Goal: Information Seeking & Learning: Check status

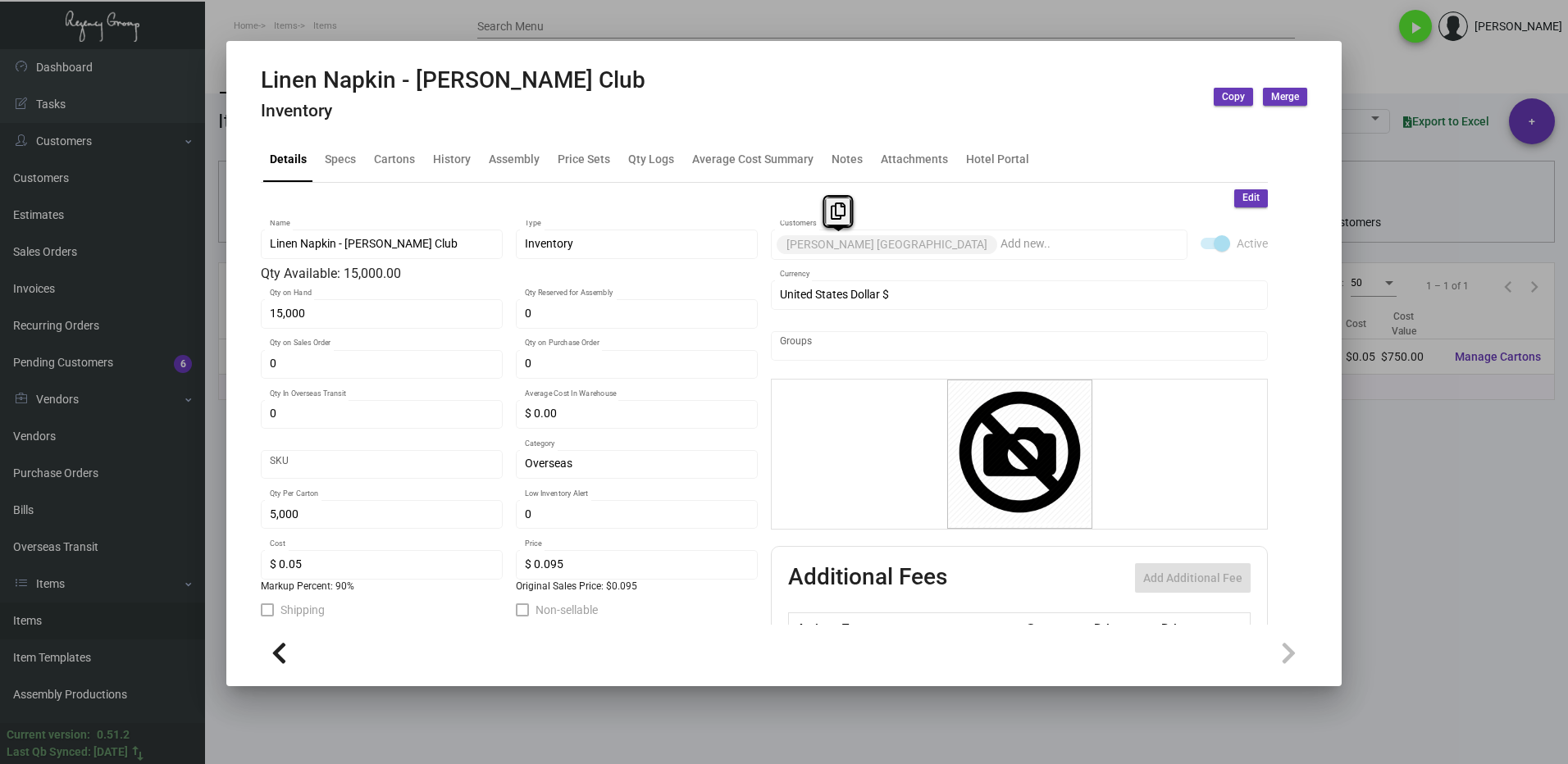
click at [1416, 587] on div at bounding box center [784, 382] width 1568 height 764
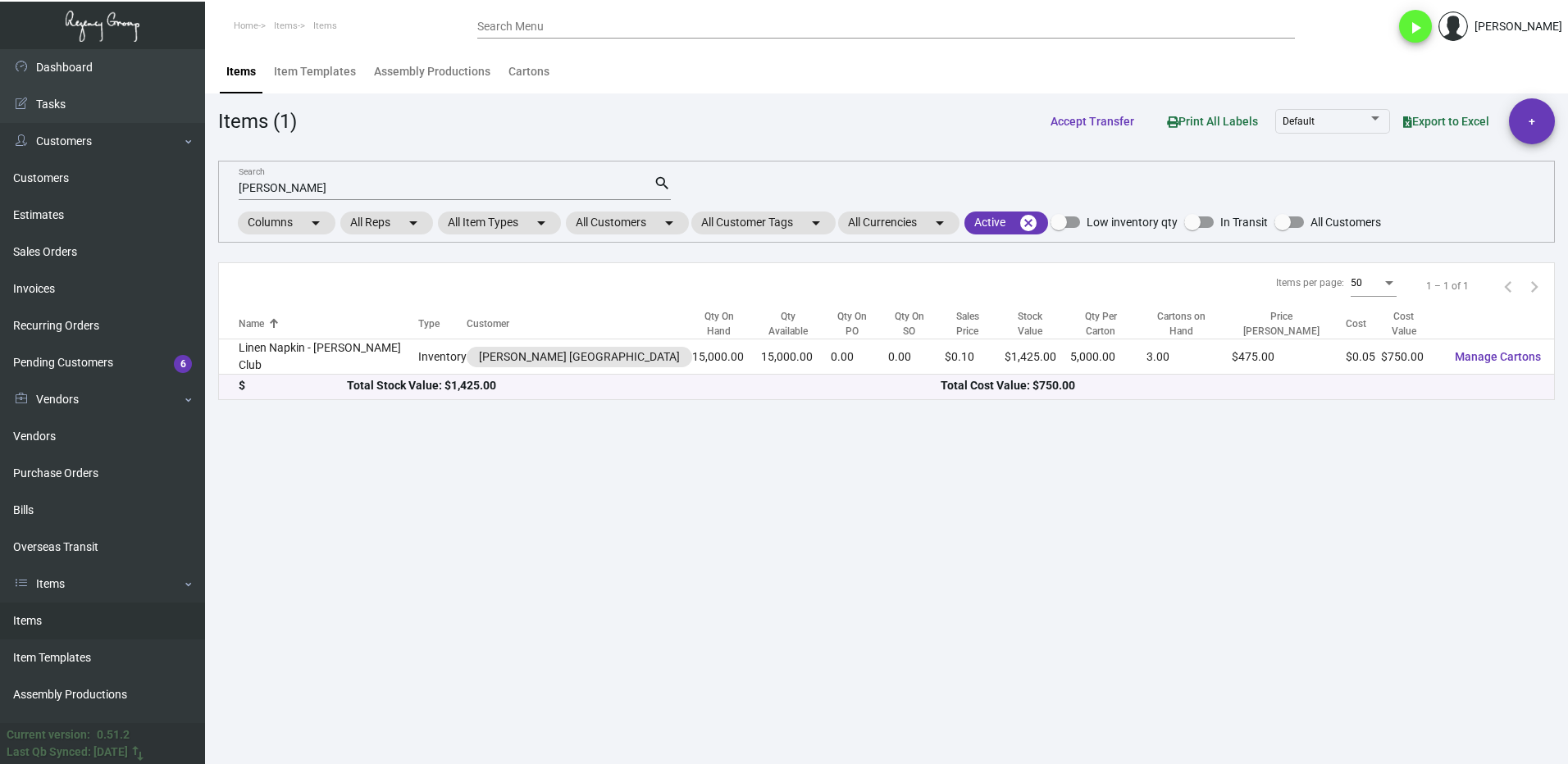
drag, startPoint x: 58, startPoint y: 622, endPoint x: 281, endPoint y: 458, distance: 276.8
click at [58, 622] on link "Items" at bounding box center [102, 621] width 205 height 37
click at [502, 215] on mat-chip "All Item Types arrow_drop_down" at bounding box center [499, 223] width 123 height 23
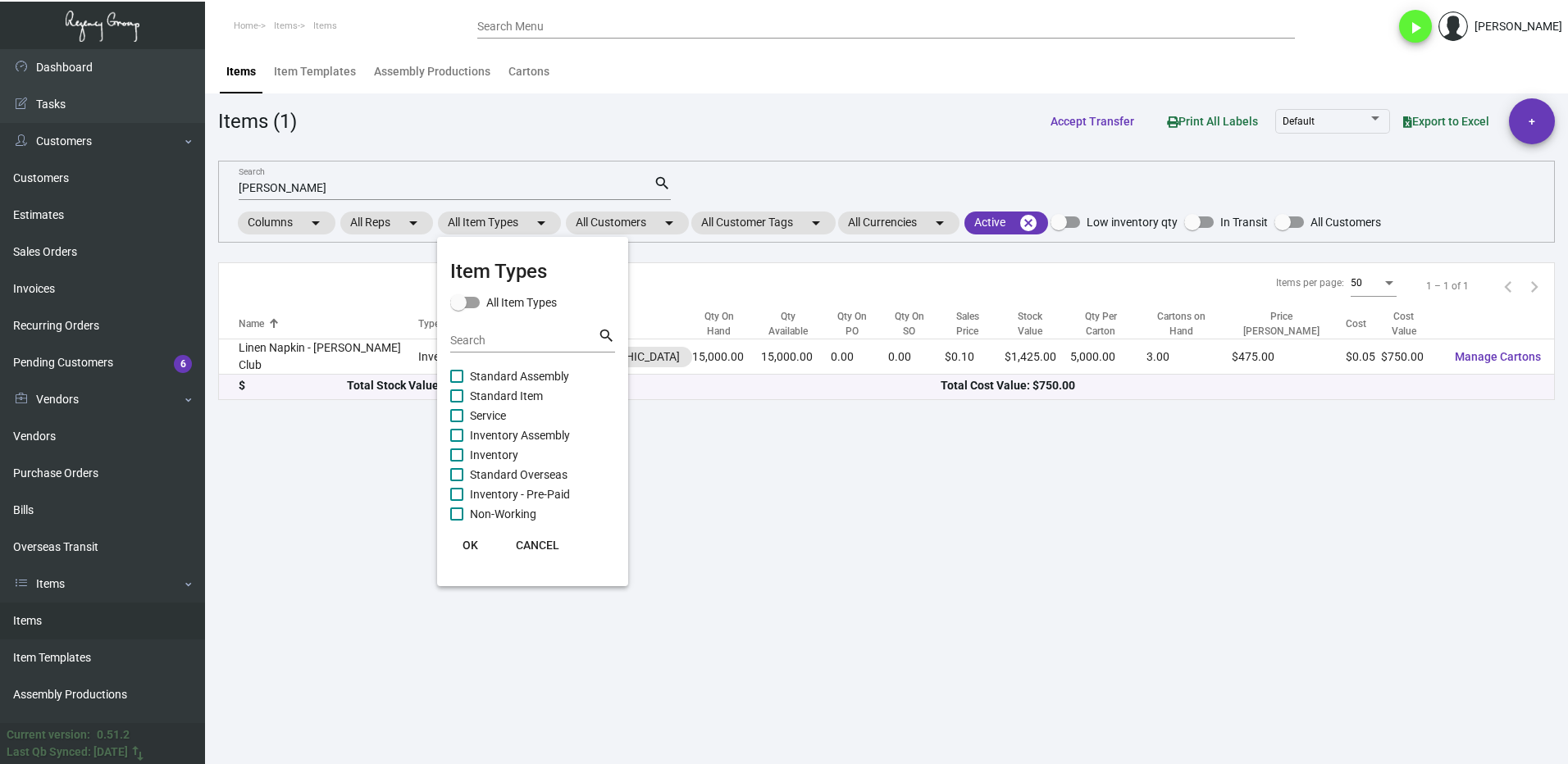
click at [494, 341] on input "Search" at bounding box center [523, 341] width 147 height 13
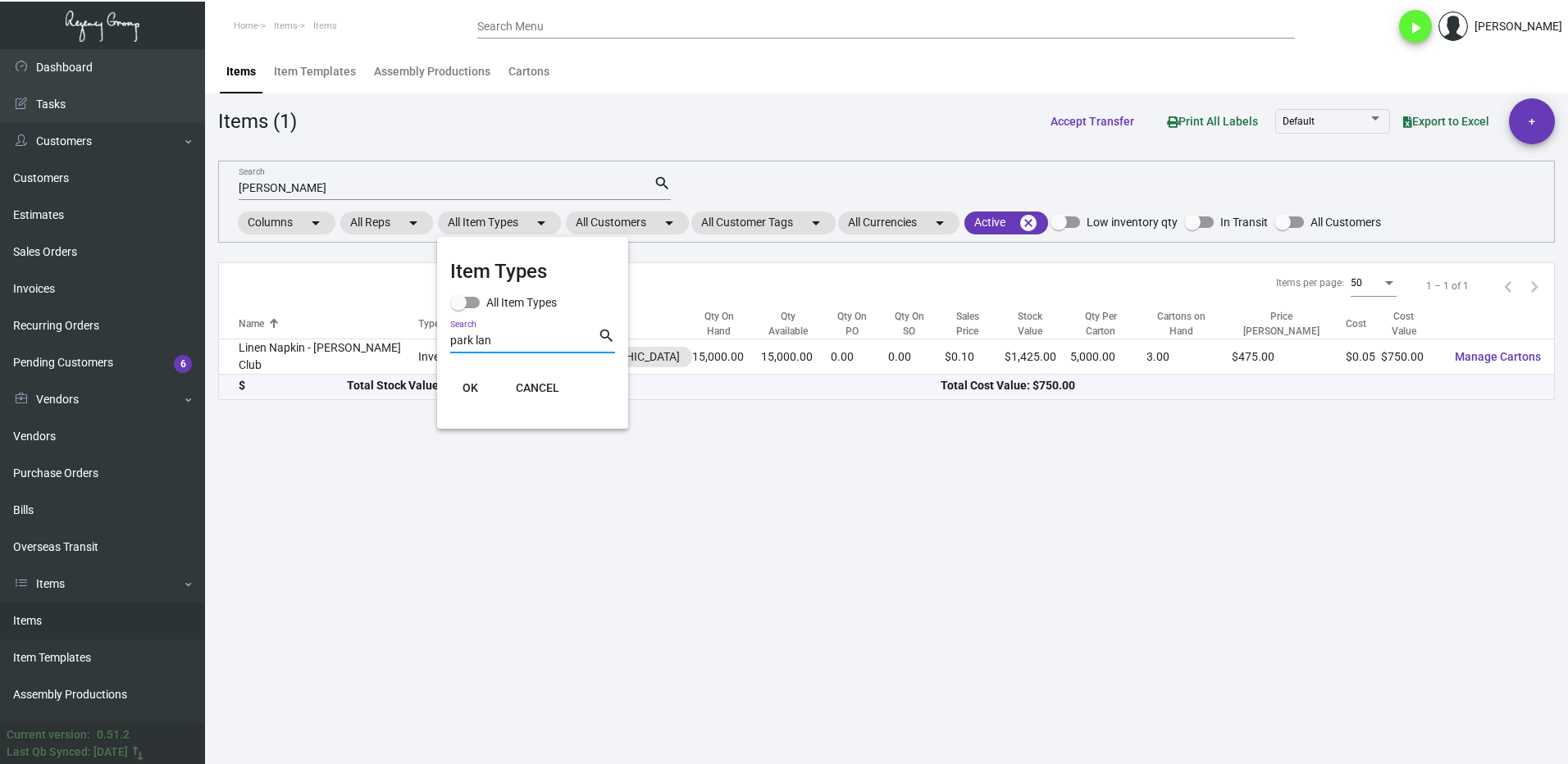
type input "park lan"
click at [567, 399] on button "CANCEL" at bounding box center [537, 388] width 70 height 30
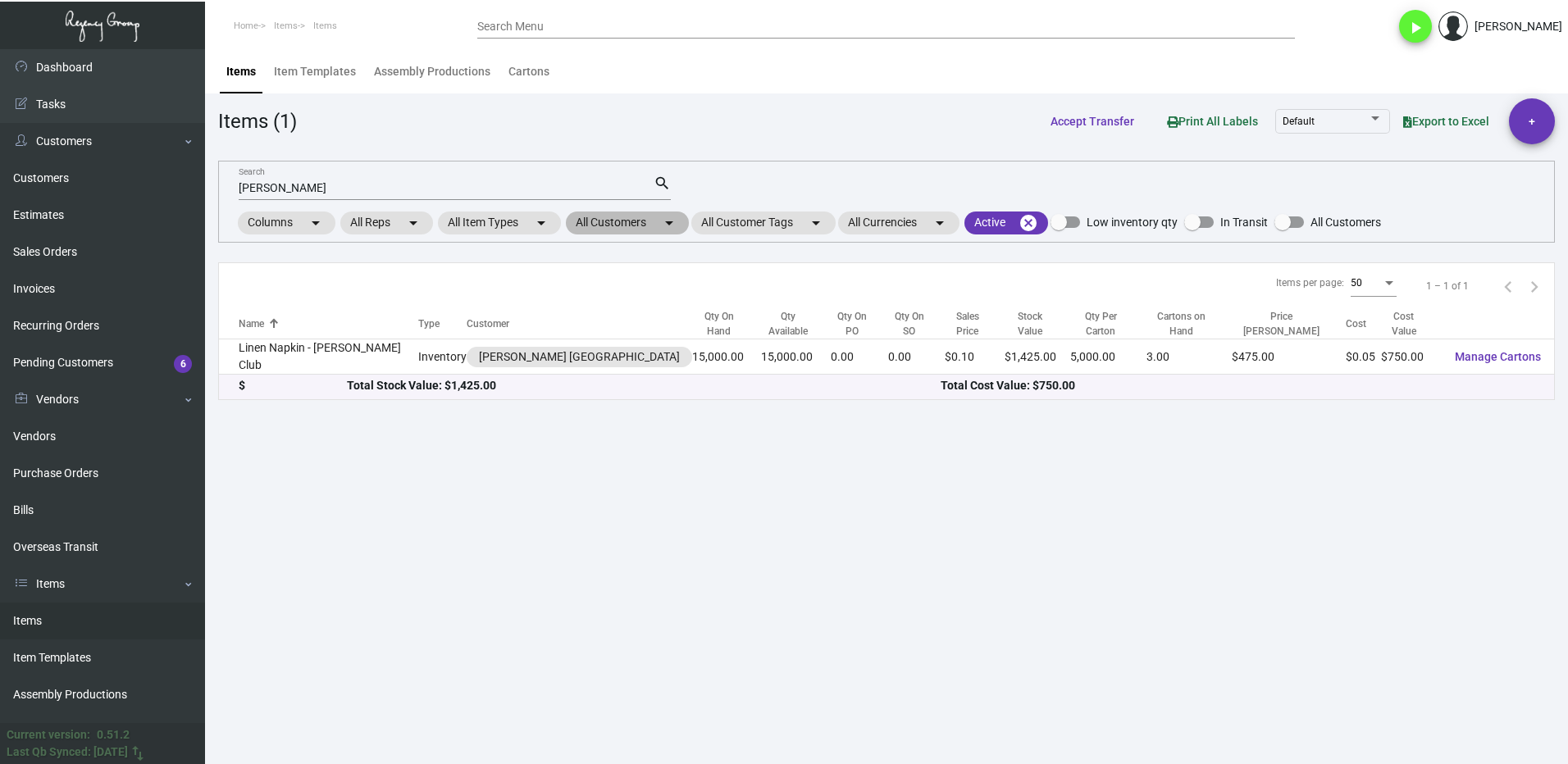
click at [608, 218] on mat-chip "All Customers arrow_drop_down" at bounding box center [627, 223] width 123 height 23
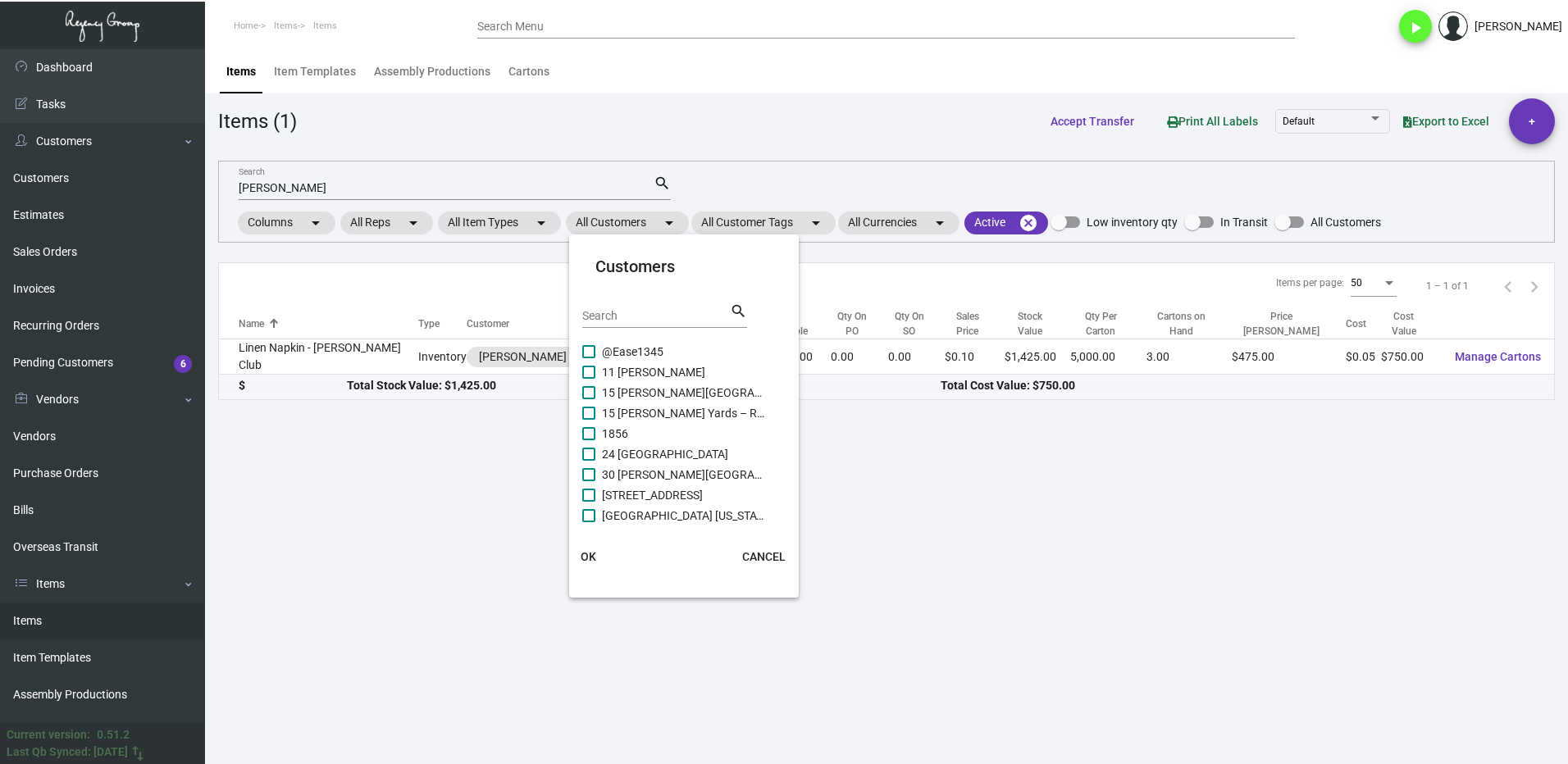
click at [616, 310] on input "Search" at bounding box center [656, 316] width 147 height 13
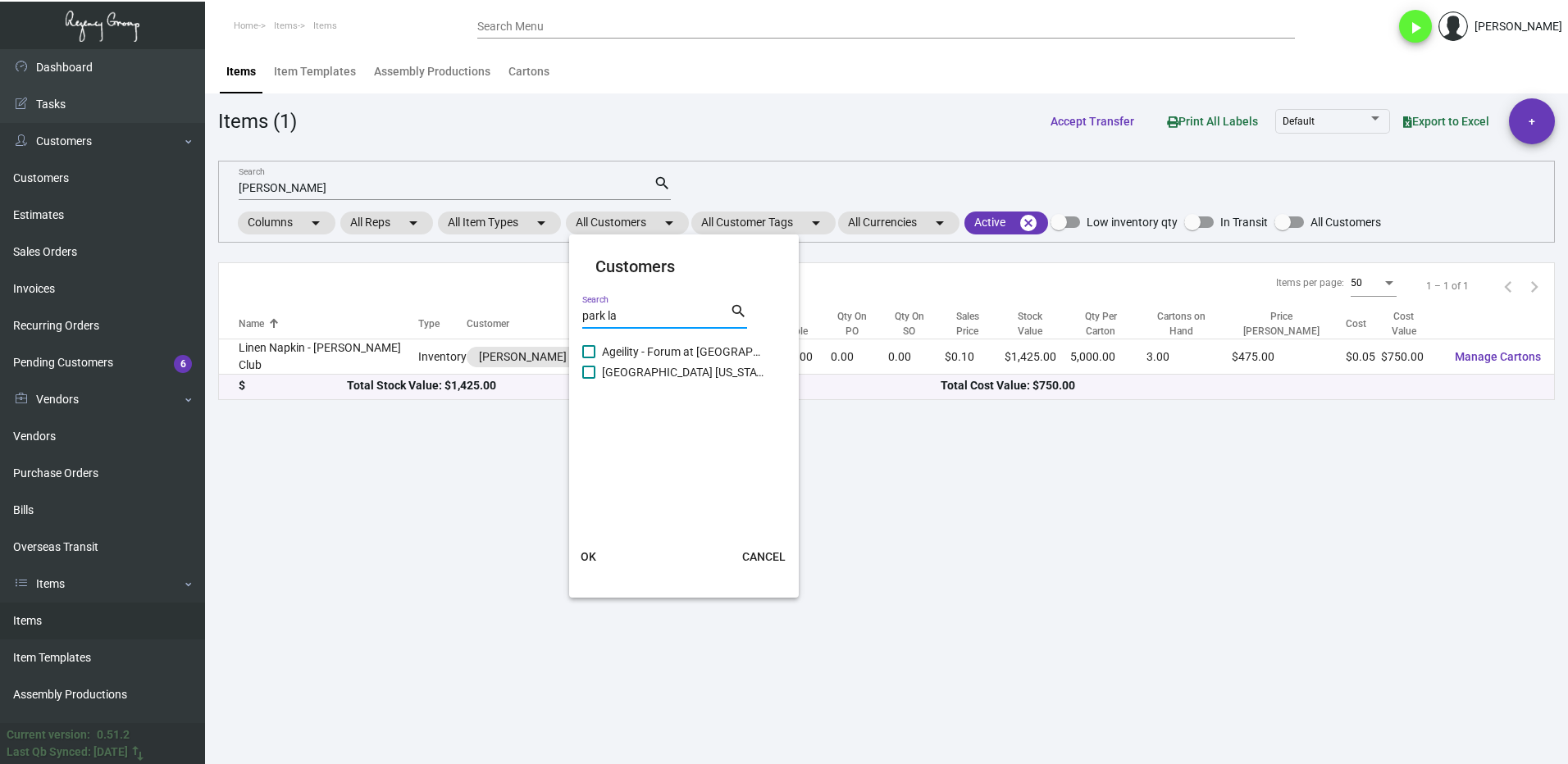
type input "park la"
click at [615, 365] on span "[GEOGRAPHIC_DATA] [US_STATE]" at bounding box center [684, 372] width 164 height 20
click at [589, 379] on input "[GEOGRAPHIC_DATA] [US_STATE]" at bounding box center [588, 379] width 1 height 1
checkbox input "true"
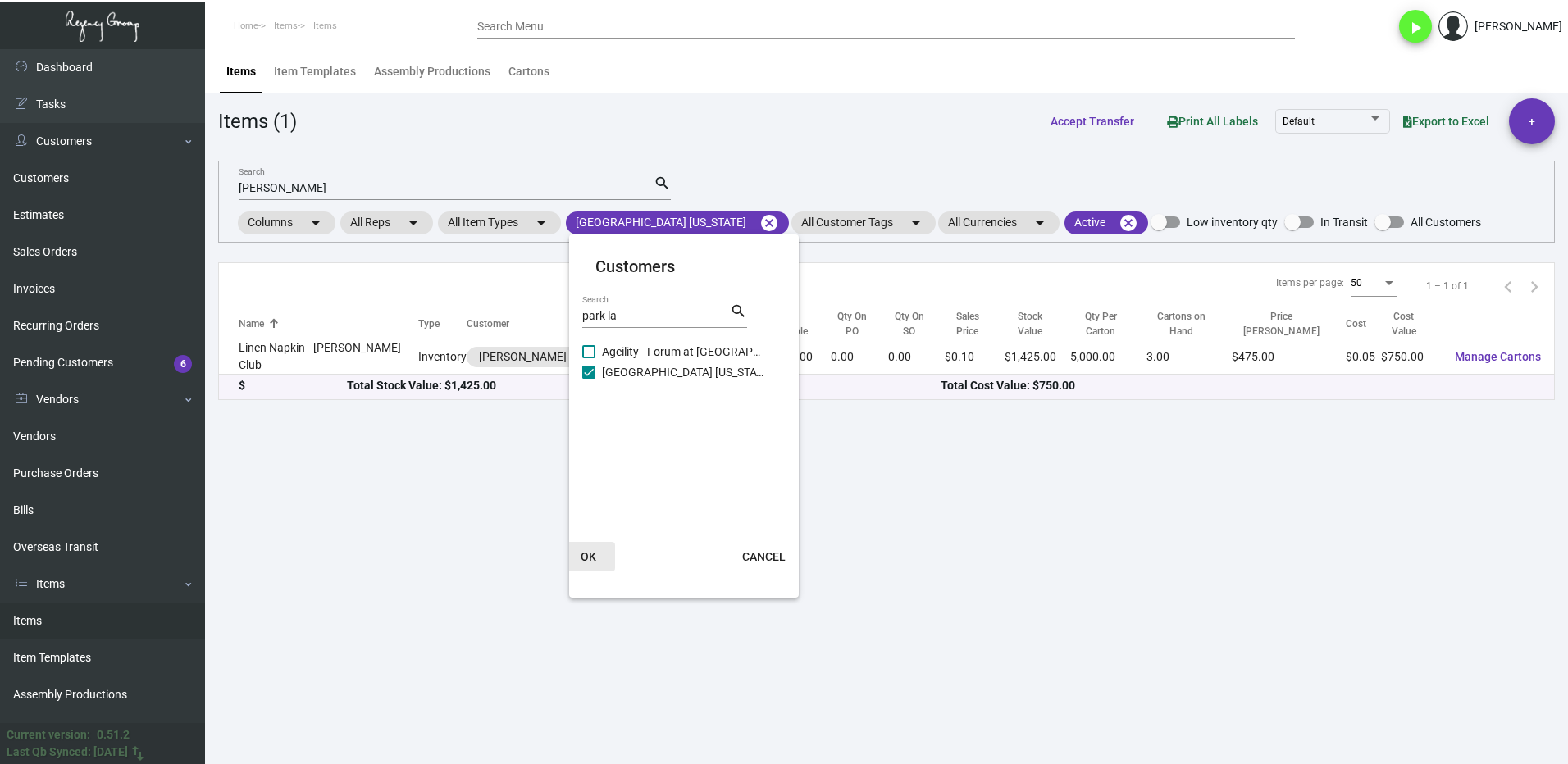
click at [607, 552] on button "OK" at bounding box center [589, 556] width 52 height 30
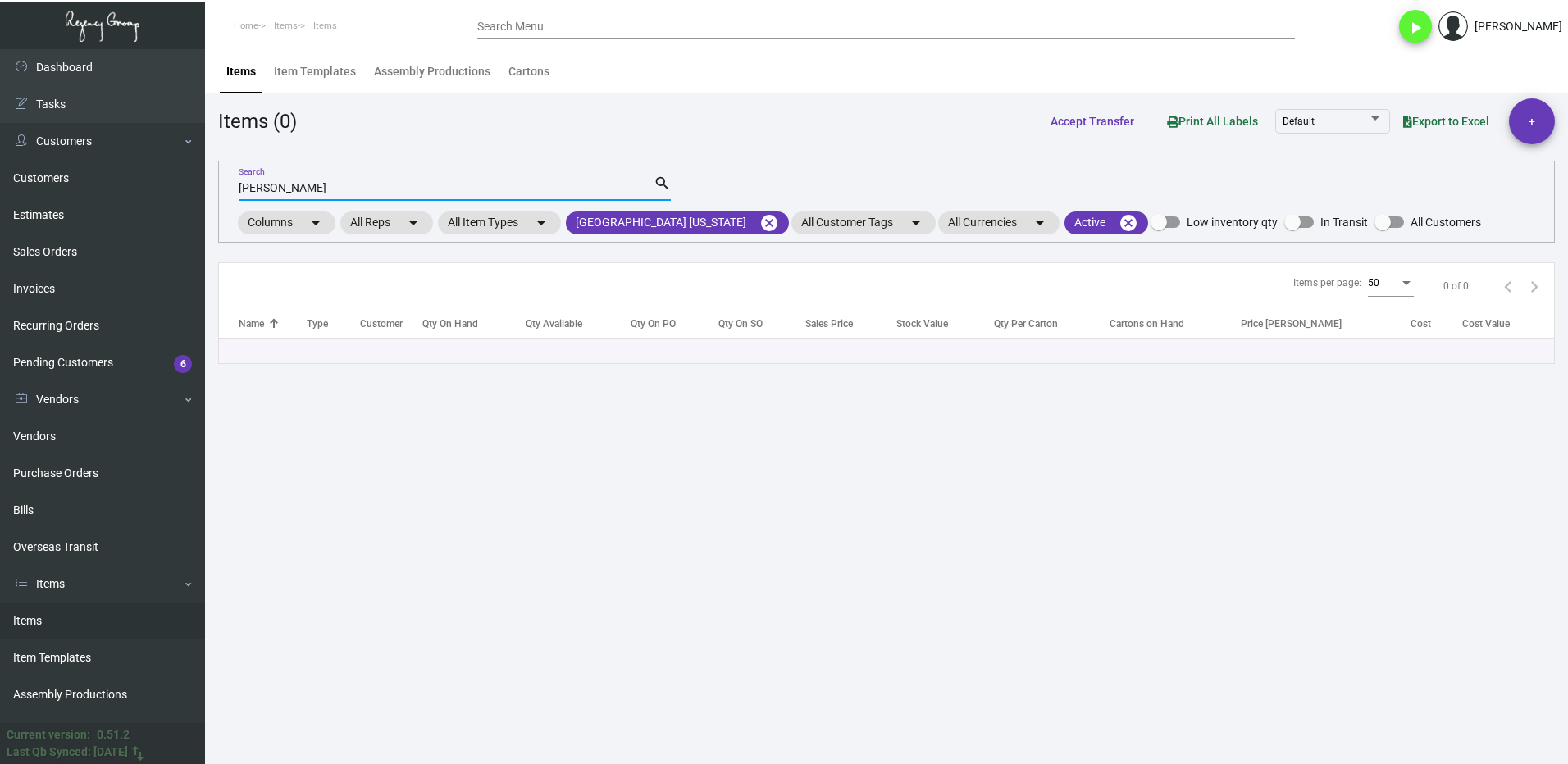
click at [309, 188] on input "[PERSON_NAME]" at bounding box center [447, 188] width 415 height 13
type input "e"
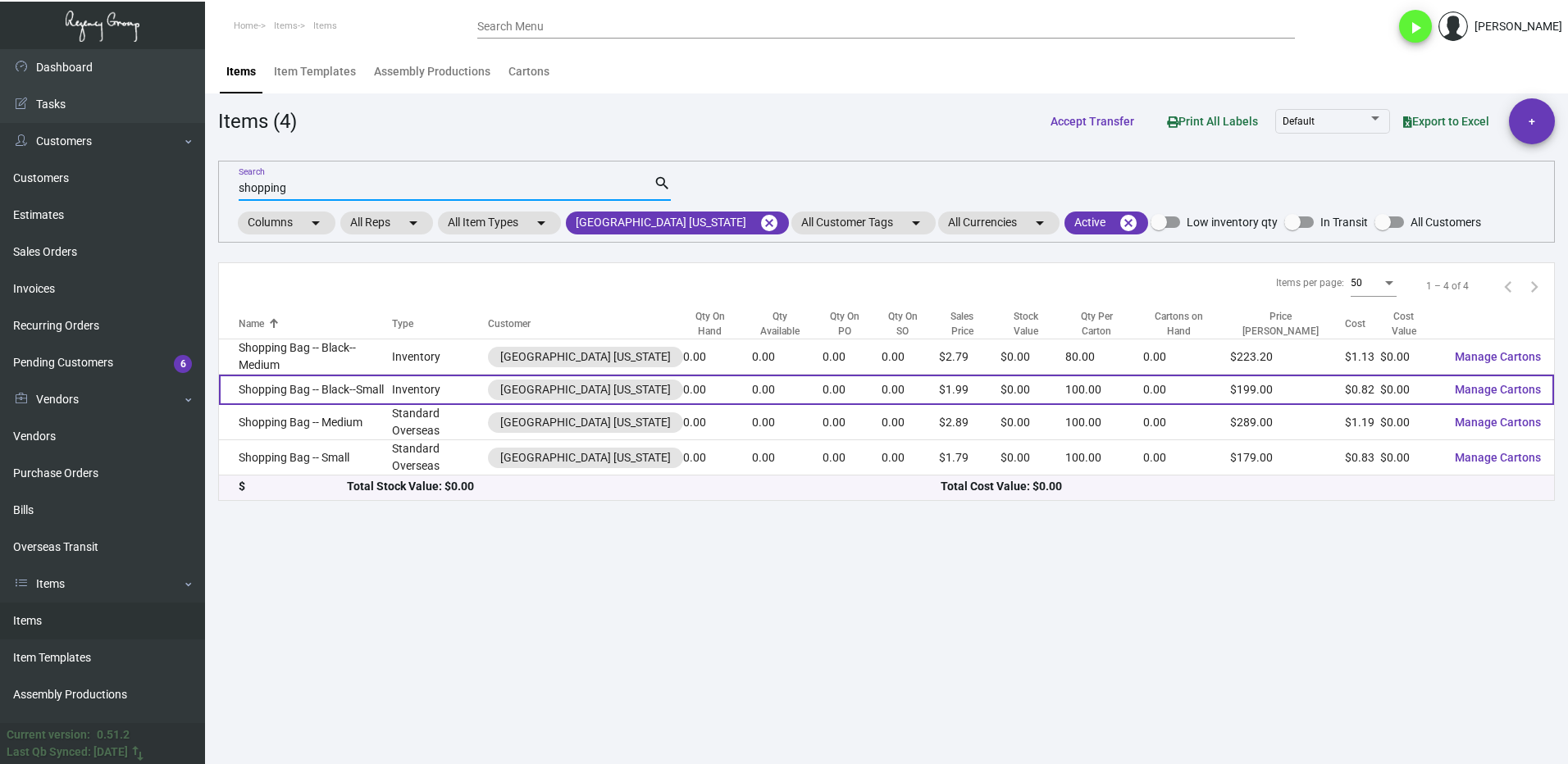
type input "shopping"
click at [348, 377] on td "Shopping Bag -- Black--Small" at bounding box center [305, 390] width 173 height 31
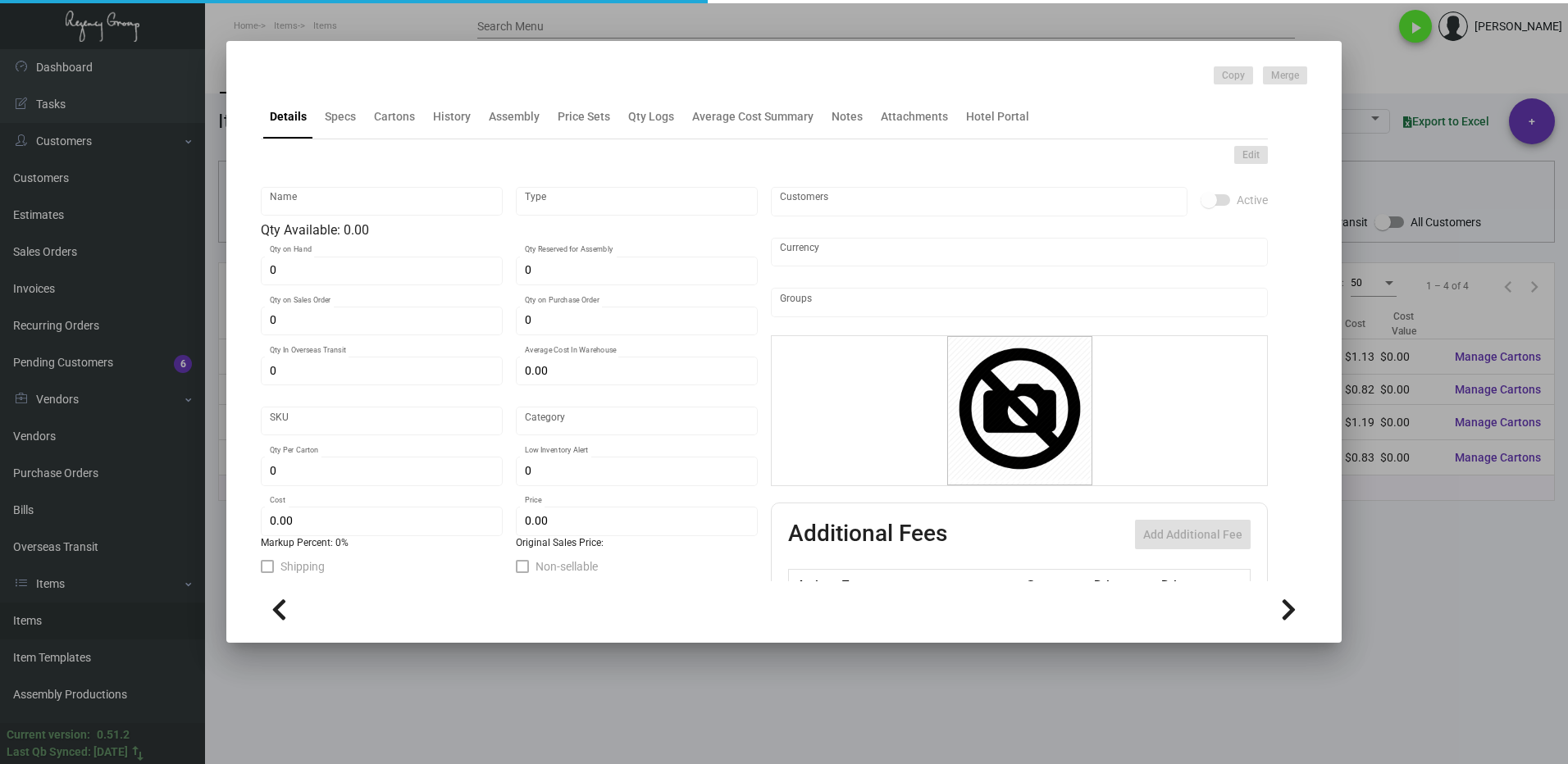
type input "Shopping Bag -- Black--Small"
type input "Inventory"
type input "$ 0.82"
type input "Overseas"
type input "100"
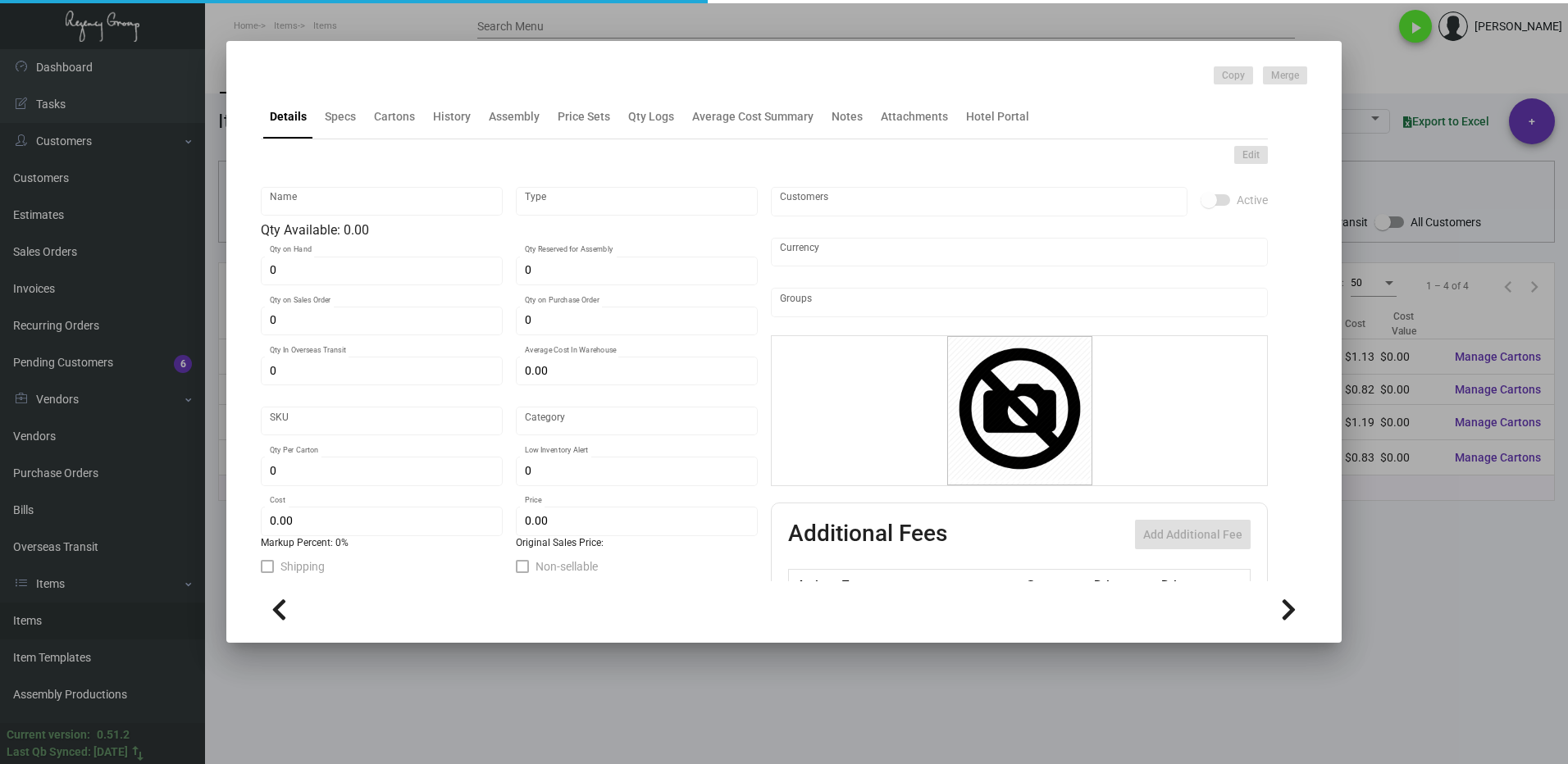
type input "$ 0.82"
type input "$ 1.99"
checkbox input "true"
type input "United States Dollar $"
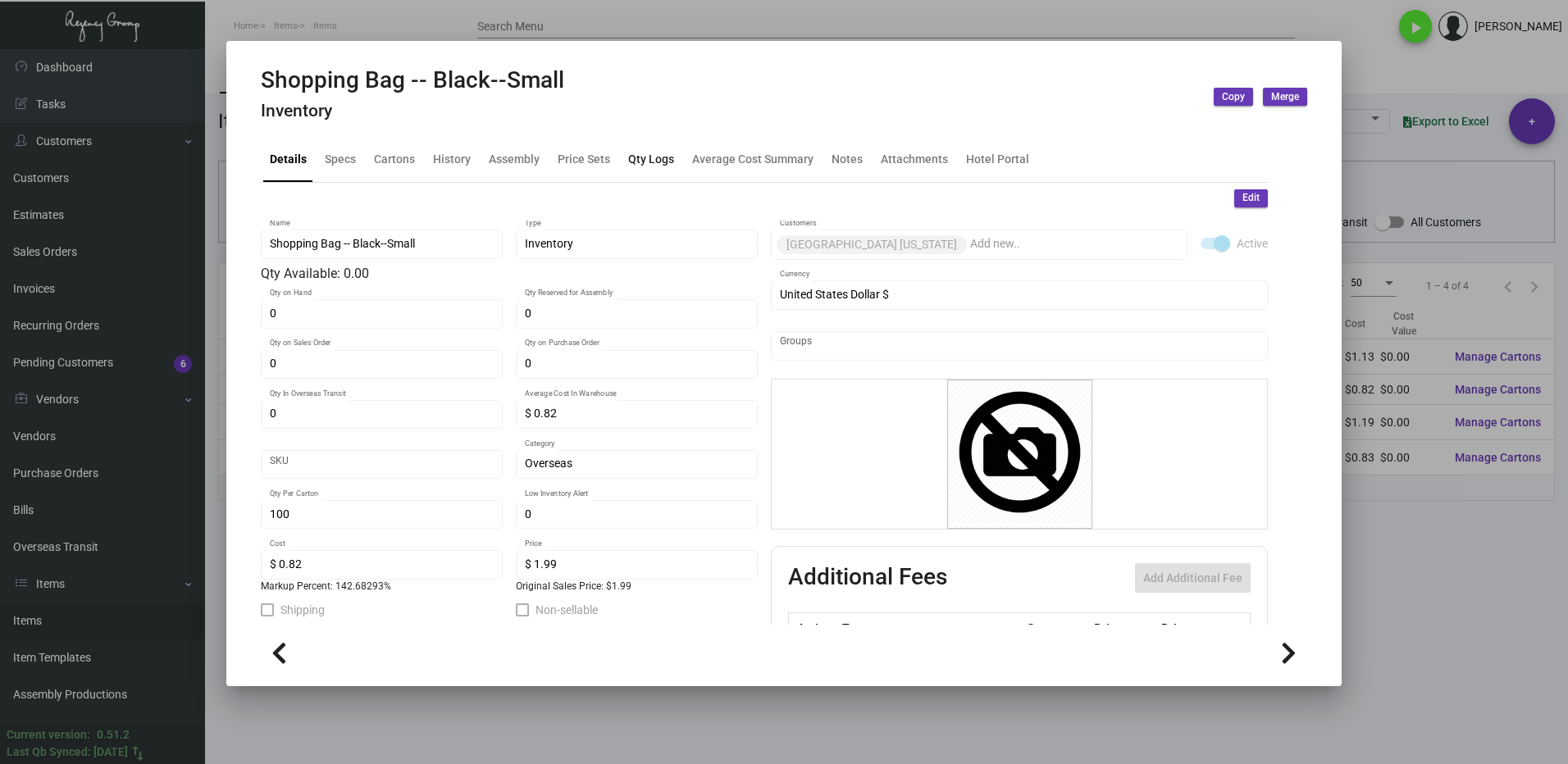
click at [651, 160] on div "Qty Logs" at bounding box center [651, 160] width 46 height 17
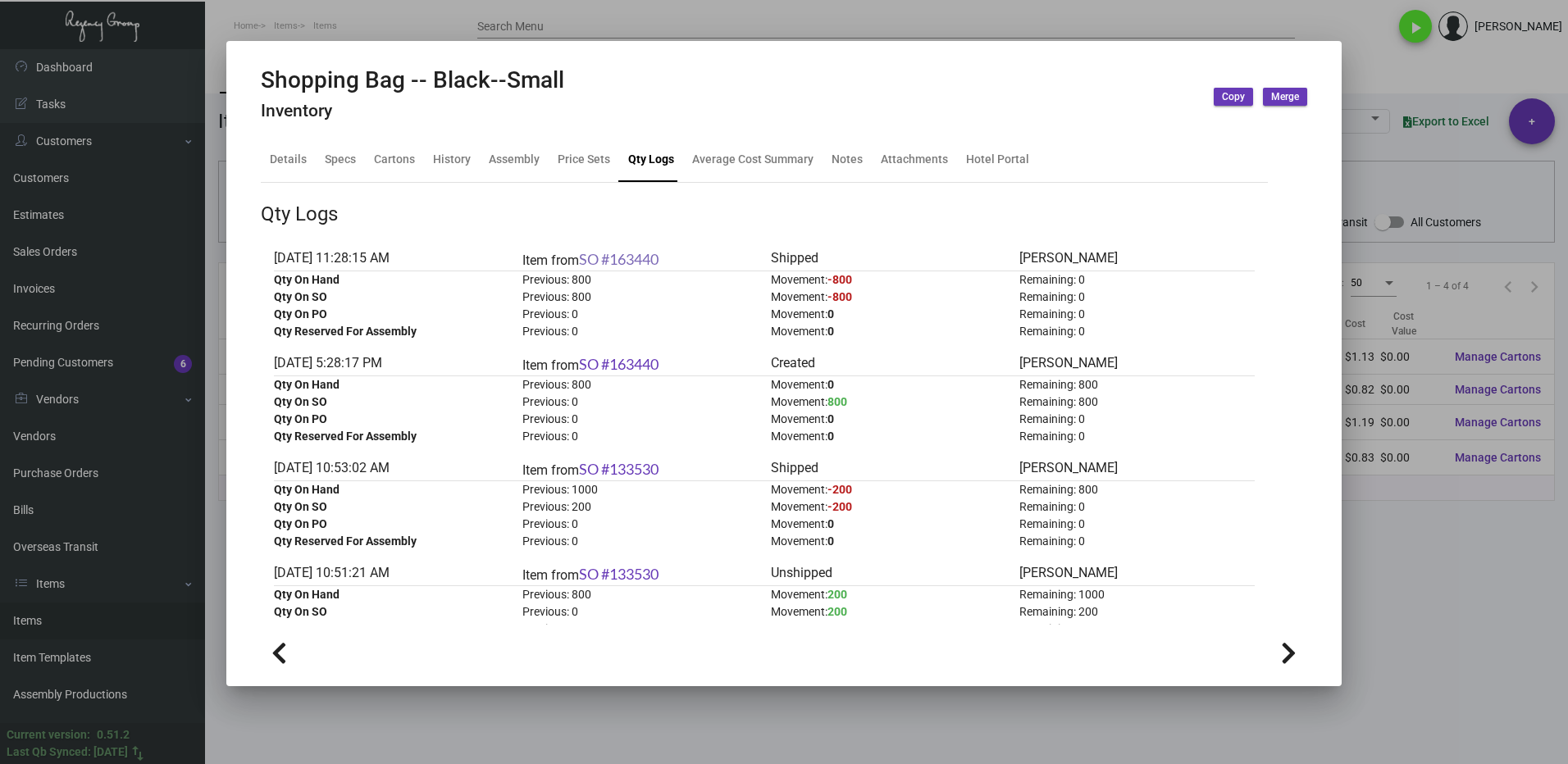
click at [633, 253] on link "SO #163440" at bounding box center [618, 259] width 79 height 18
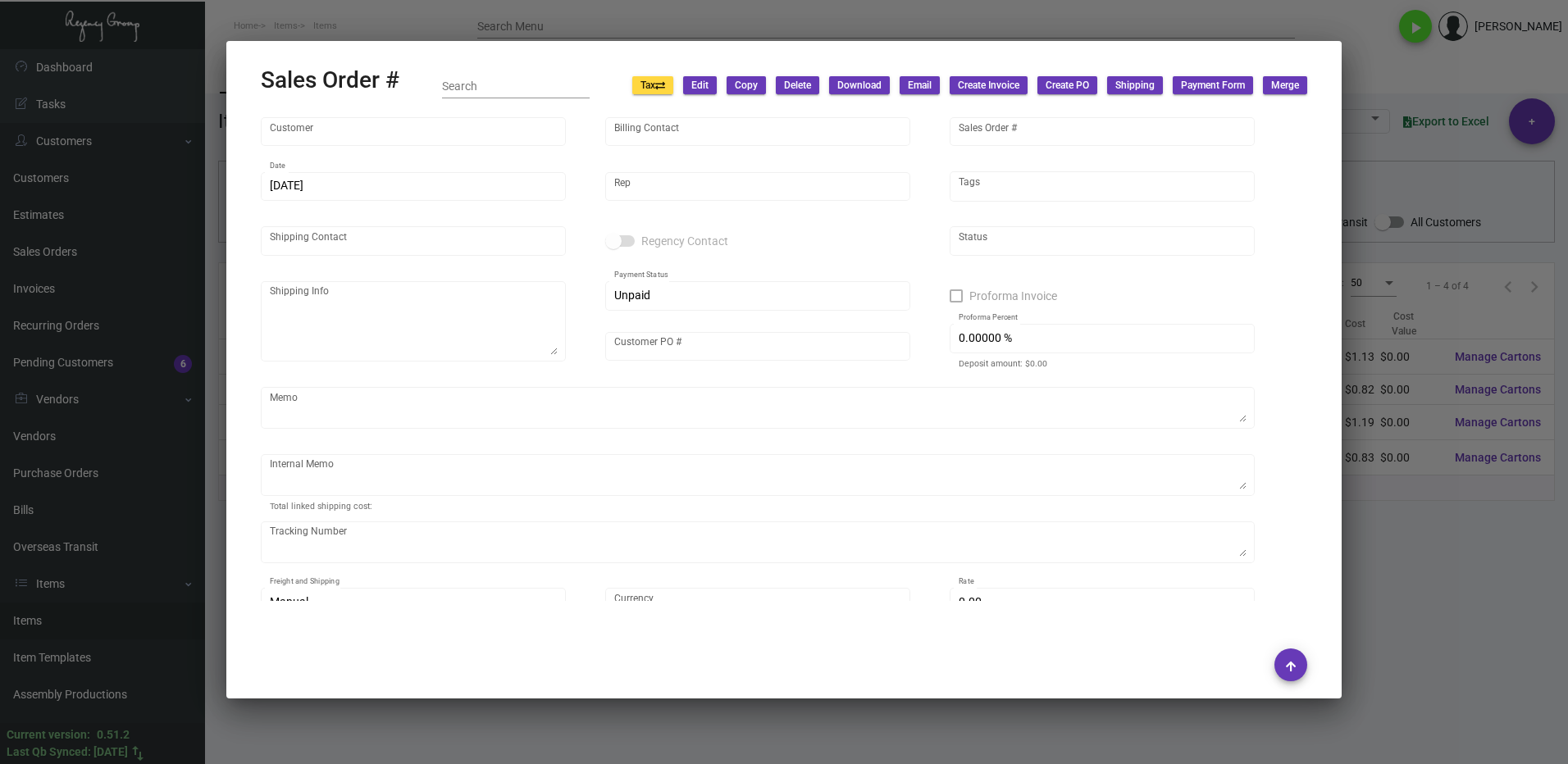
type input "[GEOGRAPHIC_DATA] [US_STATE]"
type input "Accounts Payable"
type input "163440"
type input "[DATE]"
type input "[PERSON_NAME]"
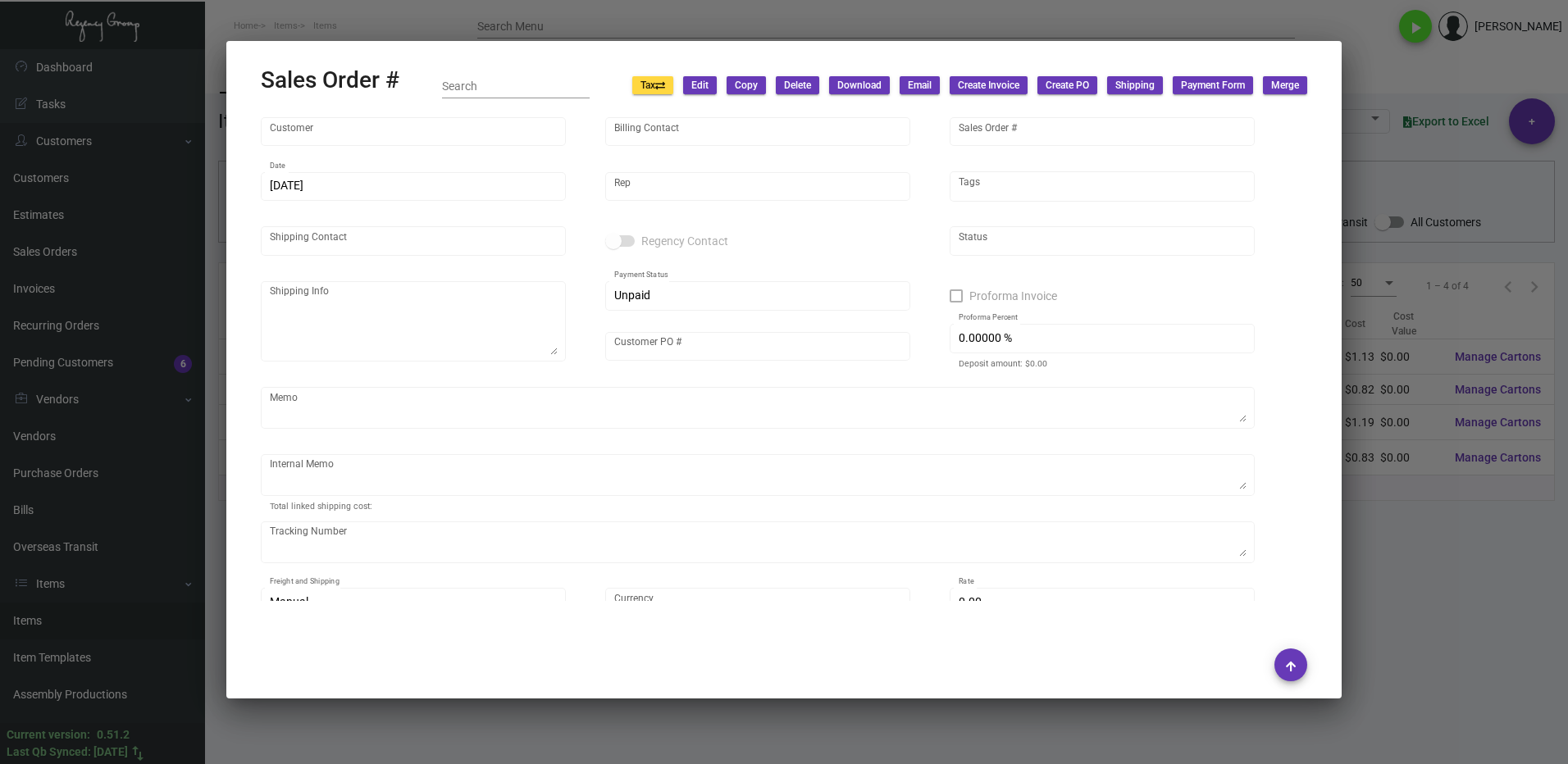
type input "Dead Invn"
type input "United States Dollar $"
type input "$ 0.00"
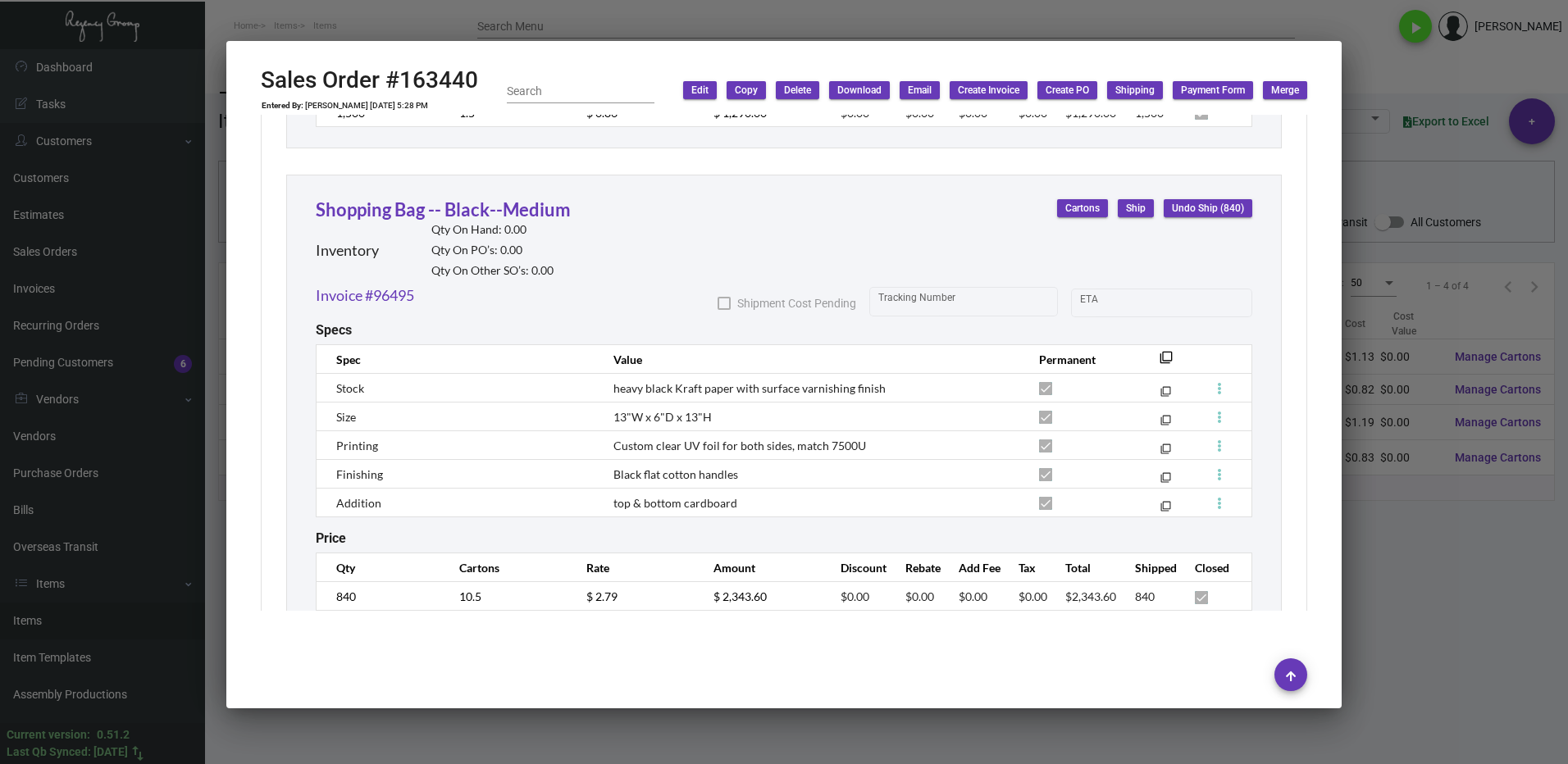
scroll to position [1872, 0]
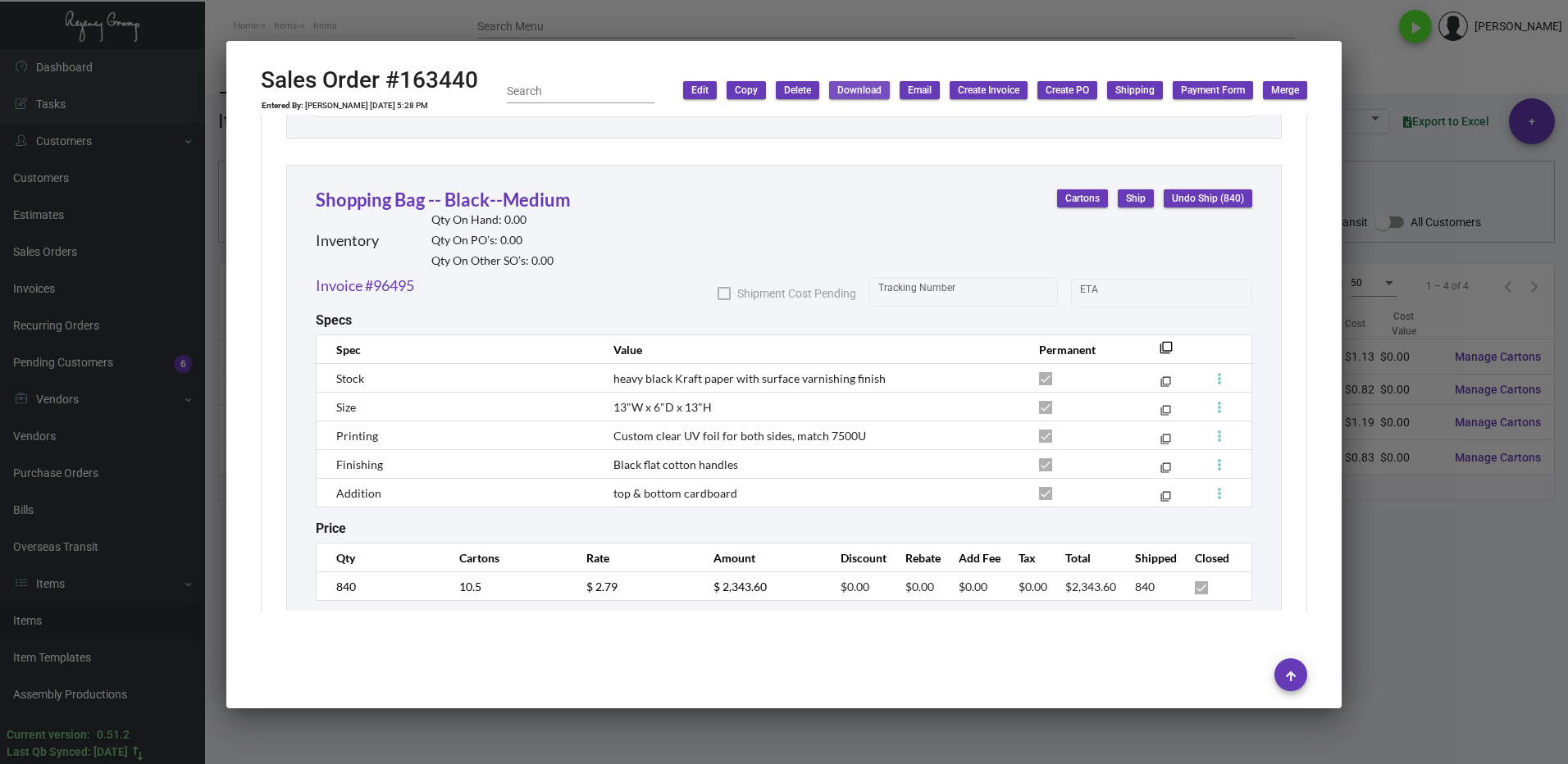
click at [859, 92] on span "Download" at bounding box center [859, 91] width 44 height 14
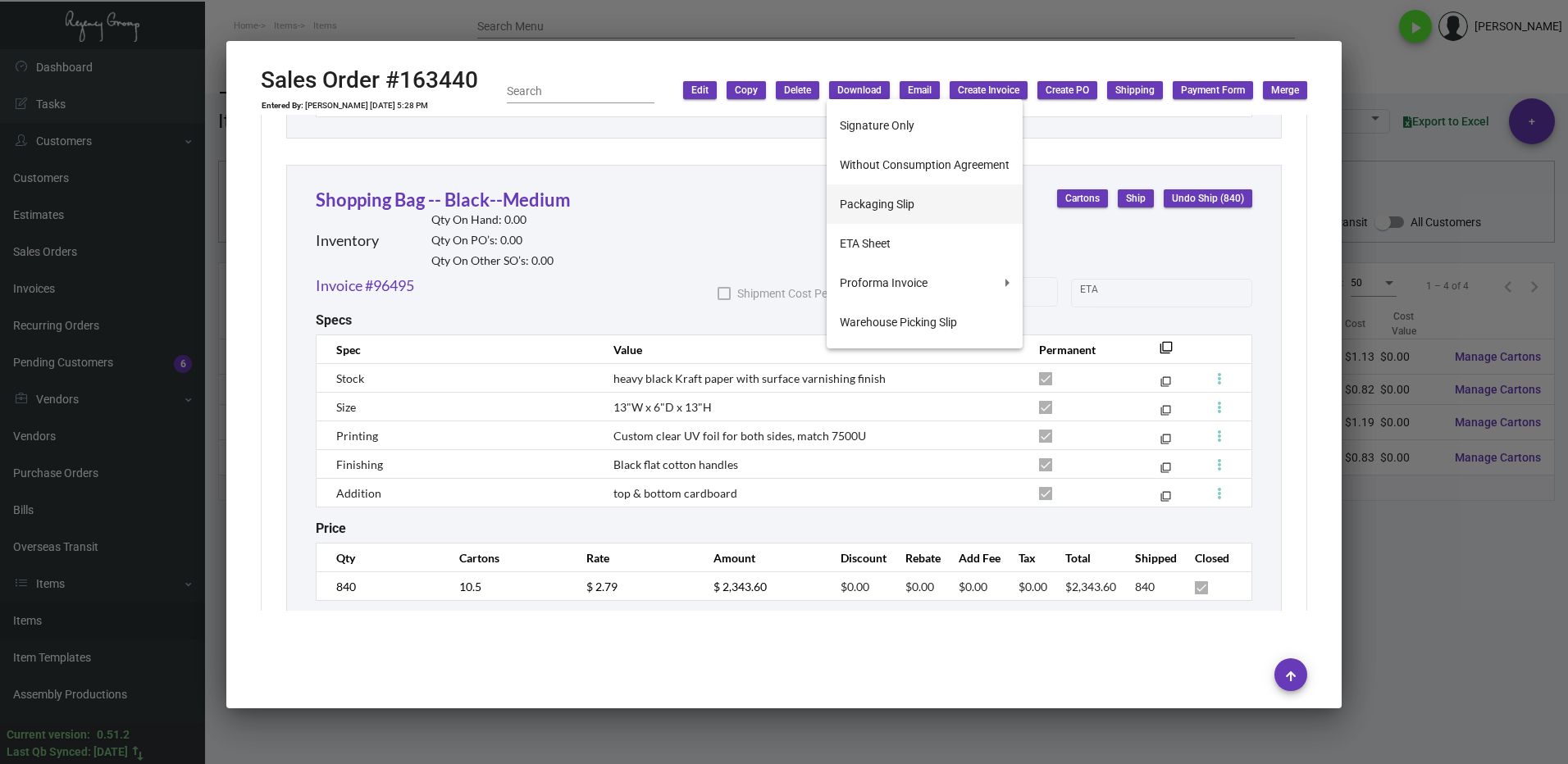
click at [885, 206] on button "Packaging Slip" at bounding box center [924, 204] width 196 height 39
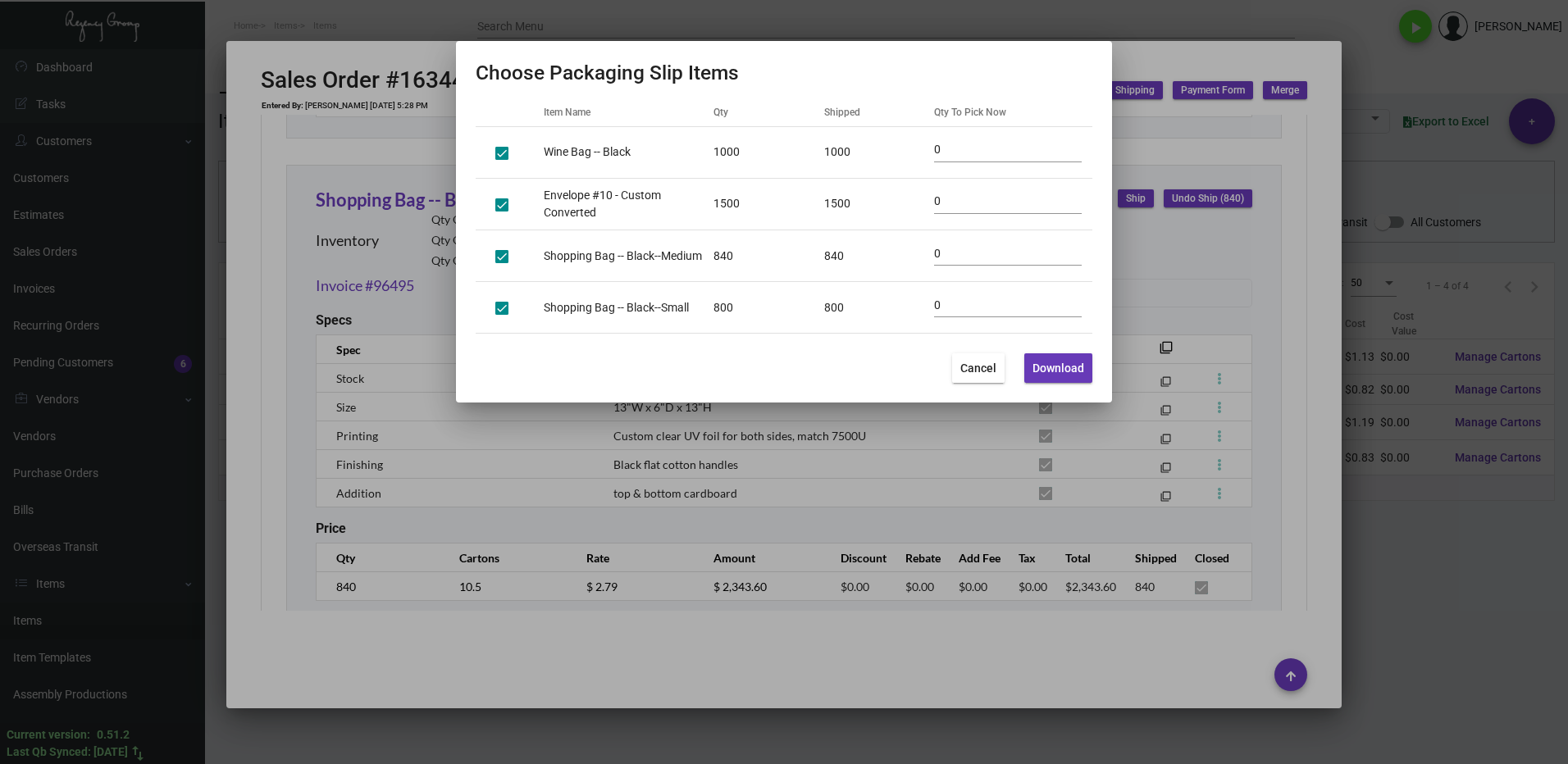
click at [1150, 296] on div at bounding box center [784, 382] width 1568 height 764
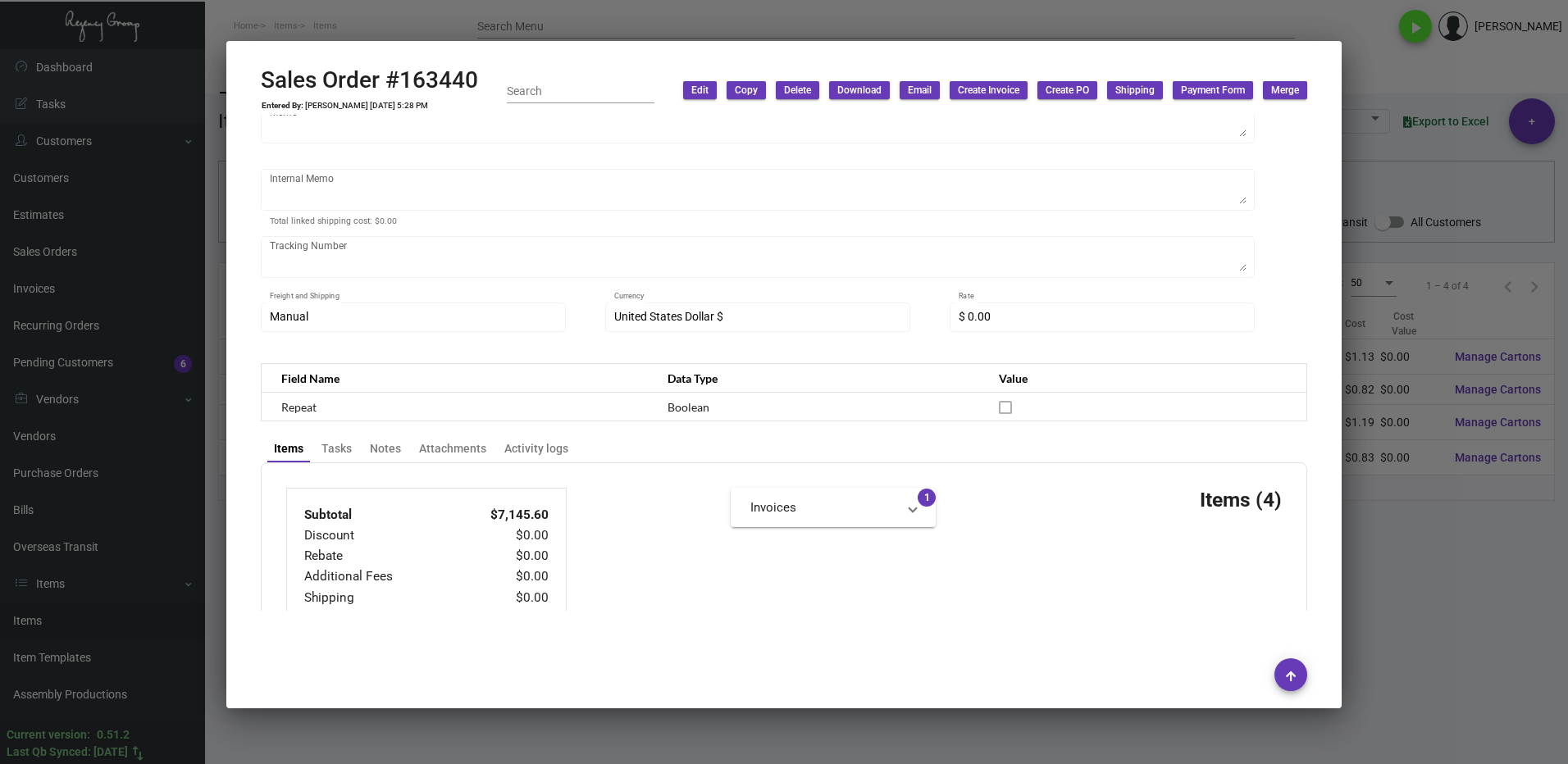
scroll to position [0, 0]
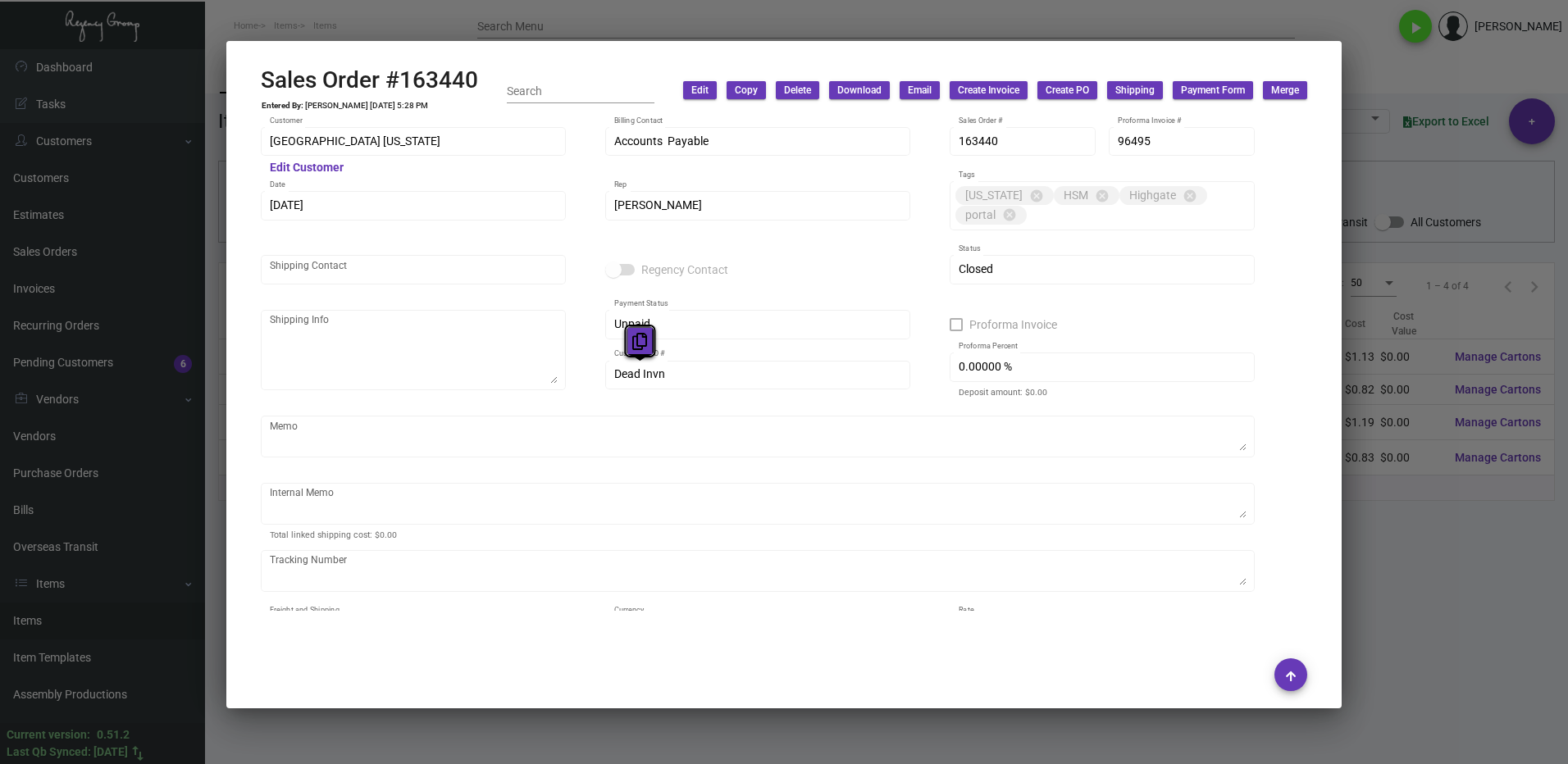
click at [641, 338] on icon at bounding box center [639, 342] width 15 height 17
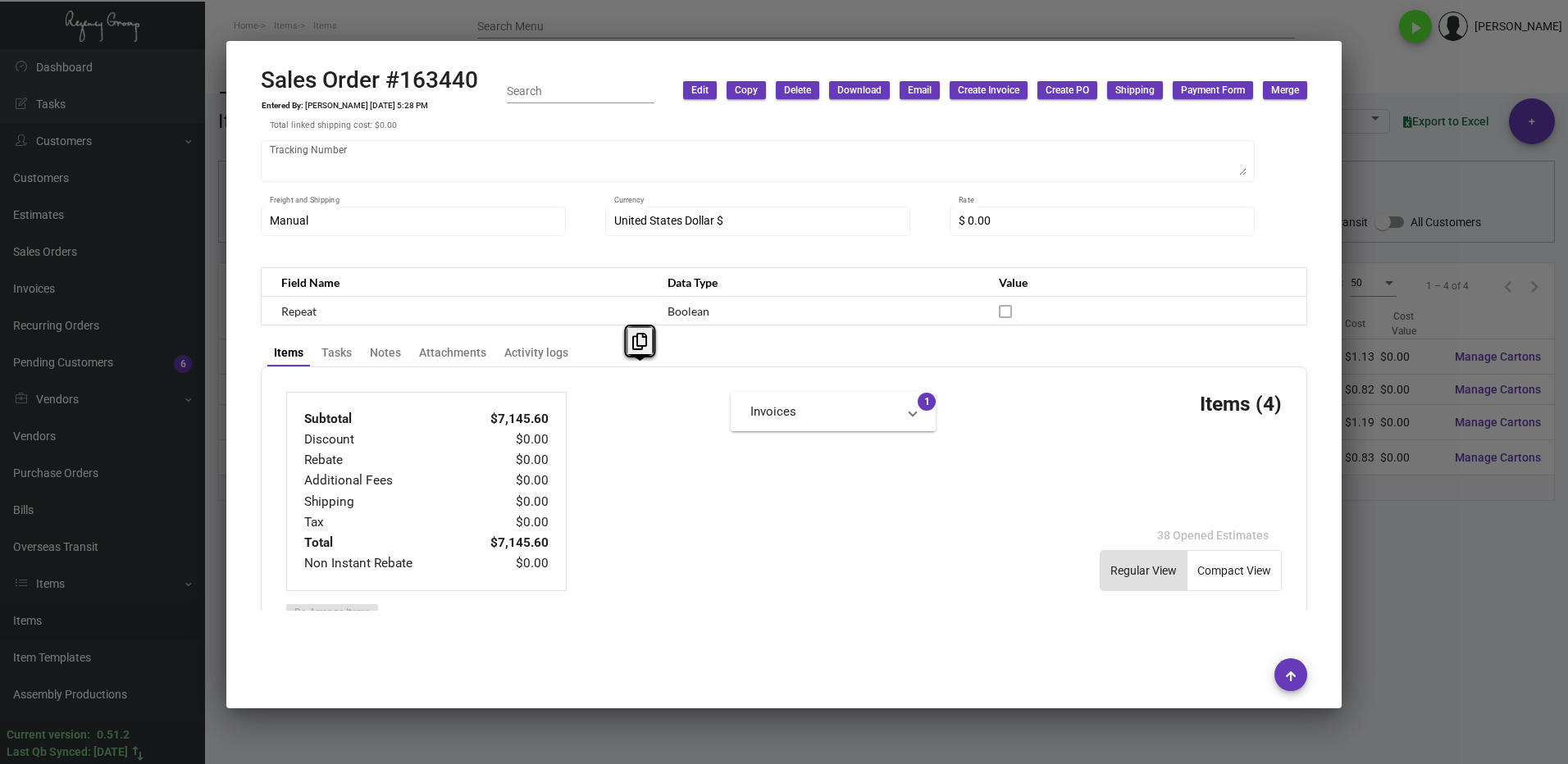
scroll to position [738, 0]
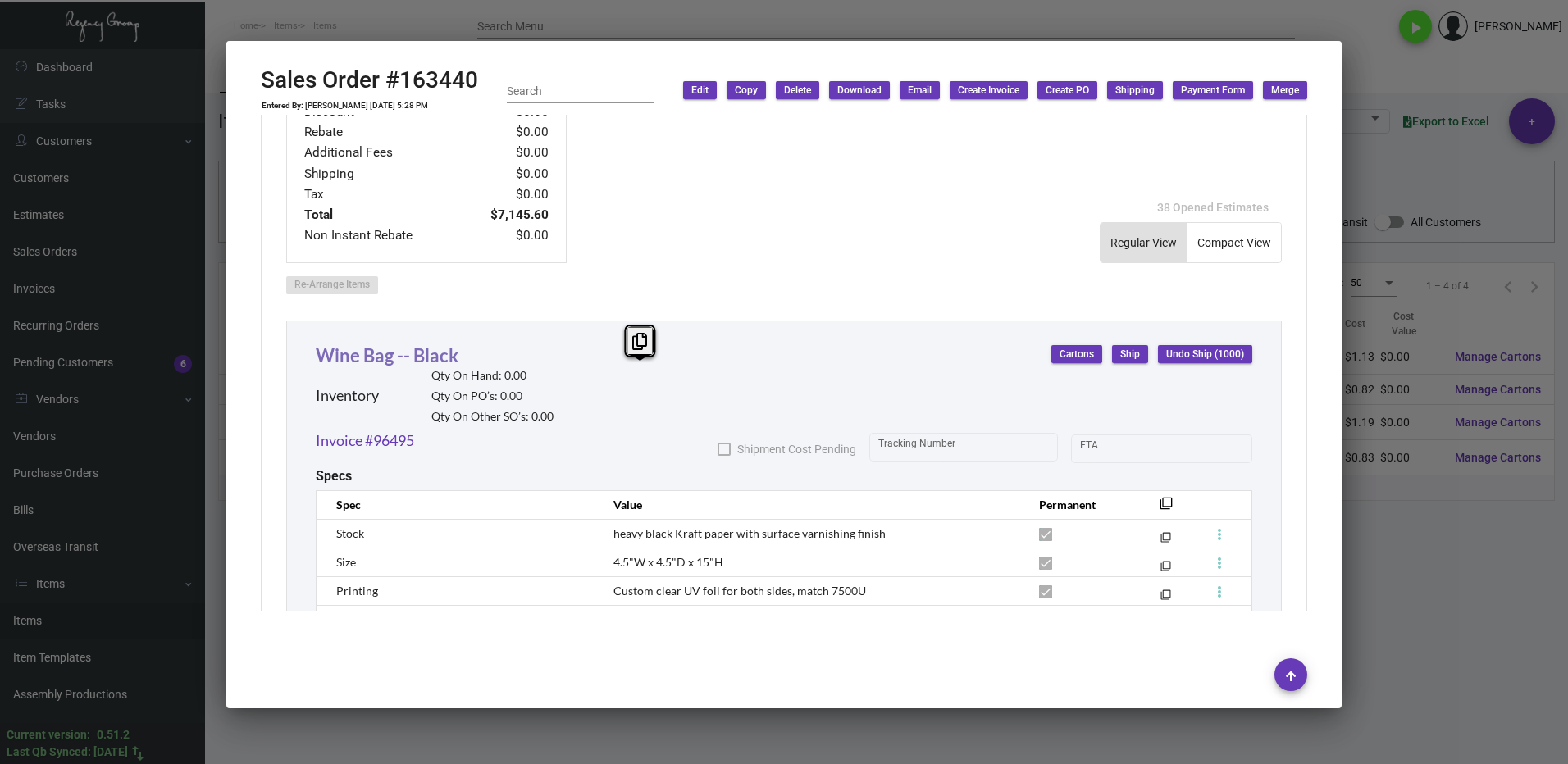
click at [413, 362] on link "Wine Bag -- Black" at bounding box center [387, 355] width 143 height 22
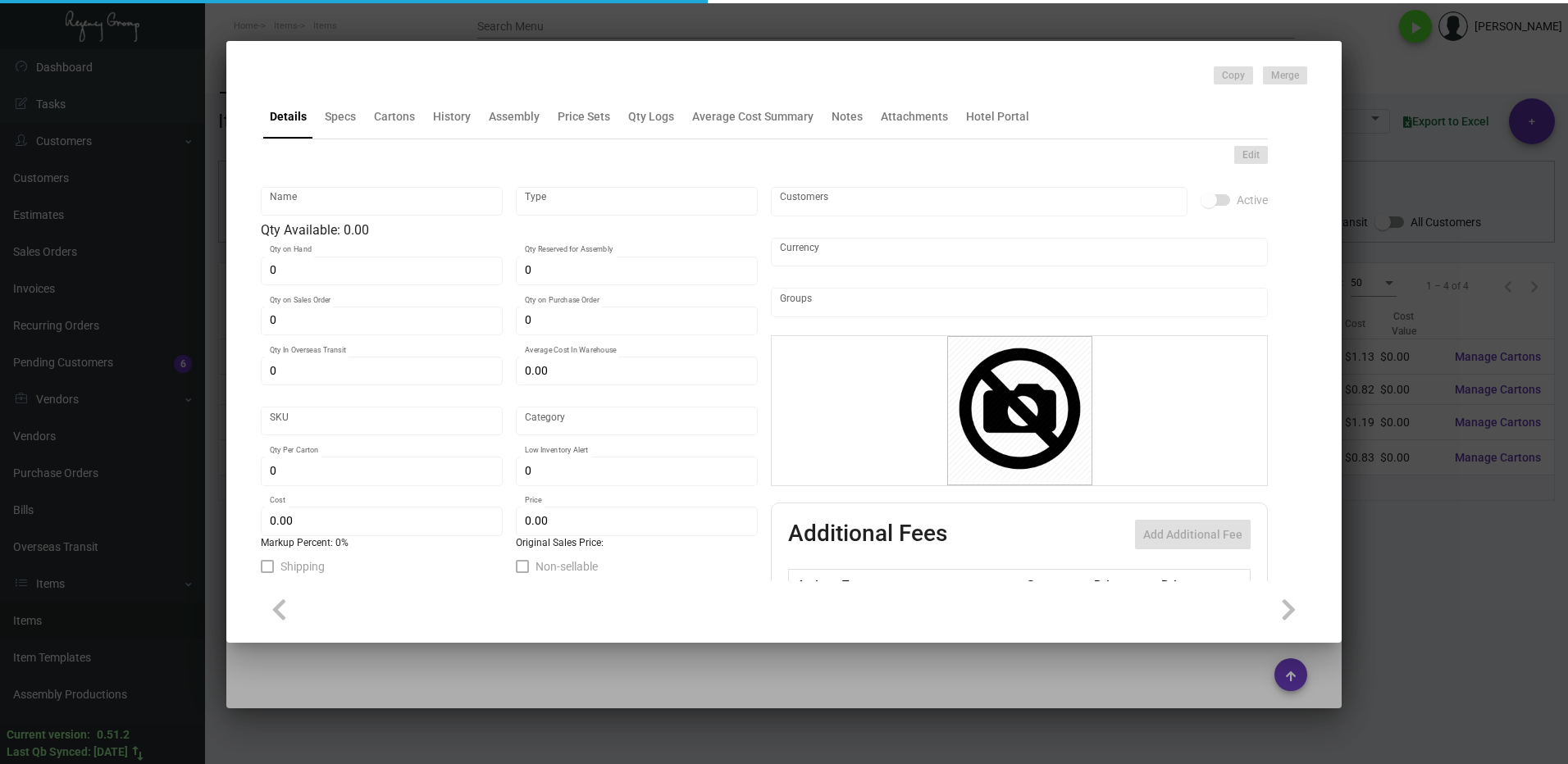
type input "Wine Bag -- Black"
type input "Inventory"
type input "$ 0.87"
type input "Overseas"
type input "100"
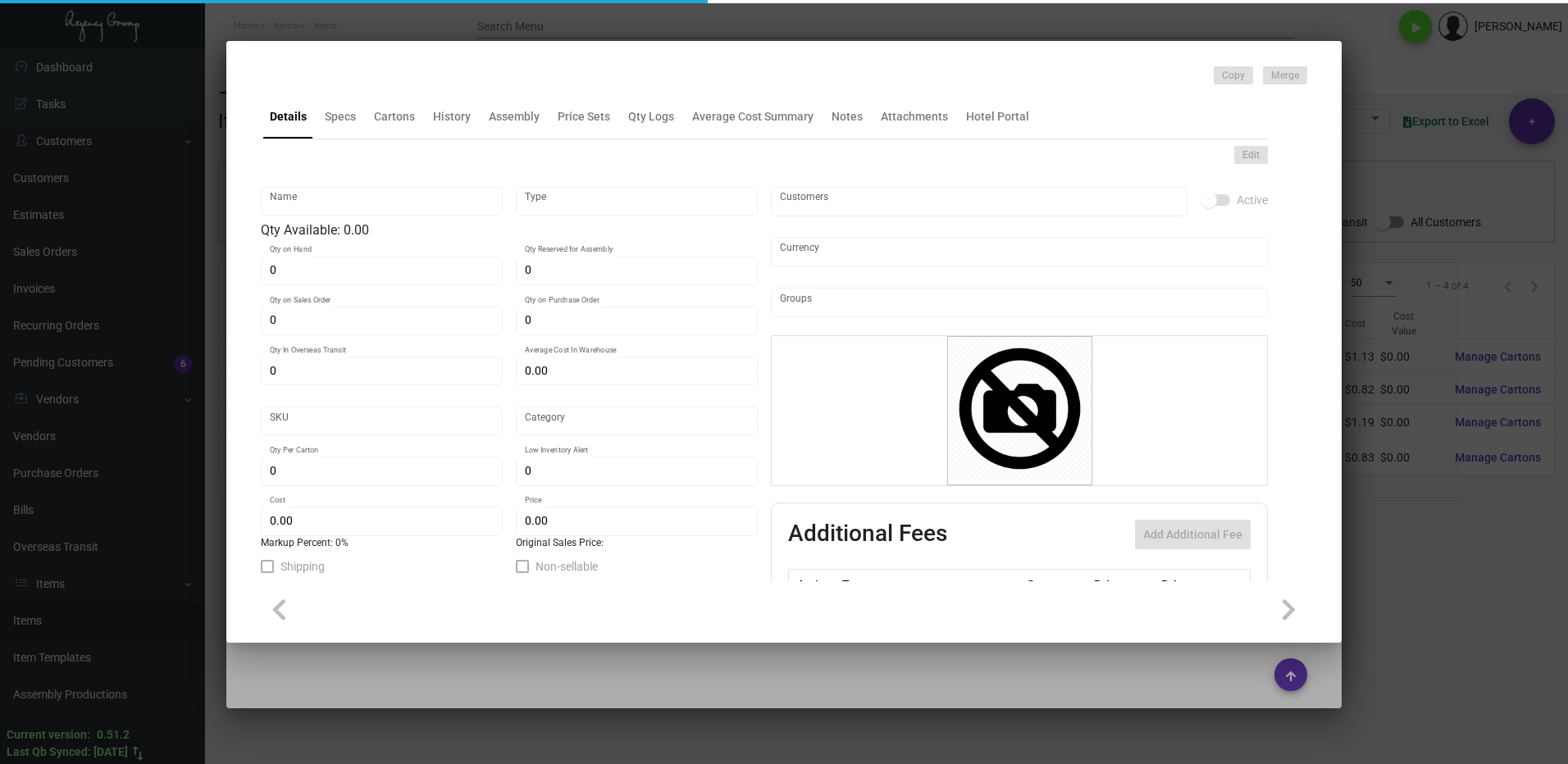
type input "$ 0.87"
type input "$ 1.92"
checkbox input "true"
type input "United States Dollar $"
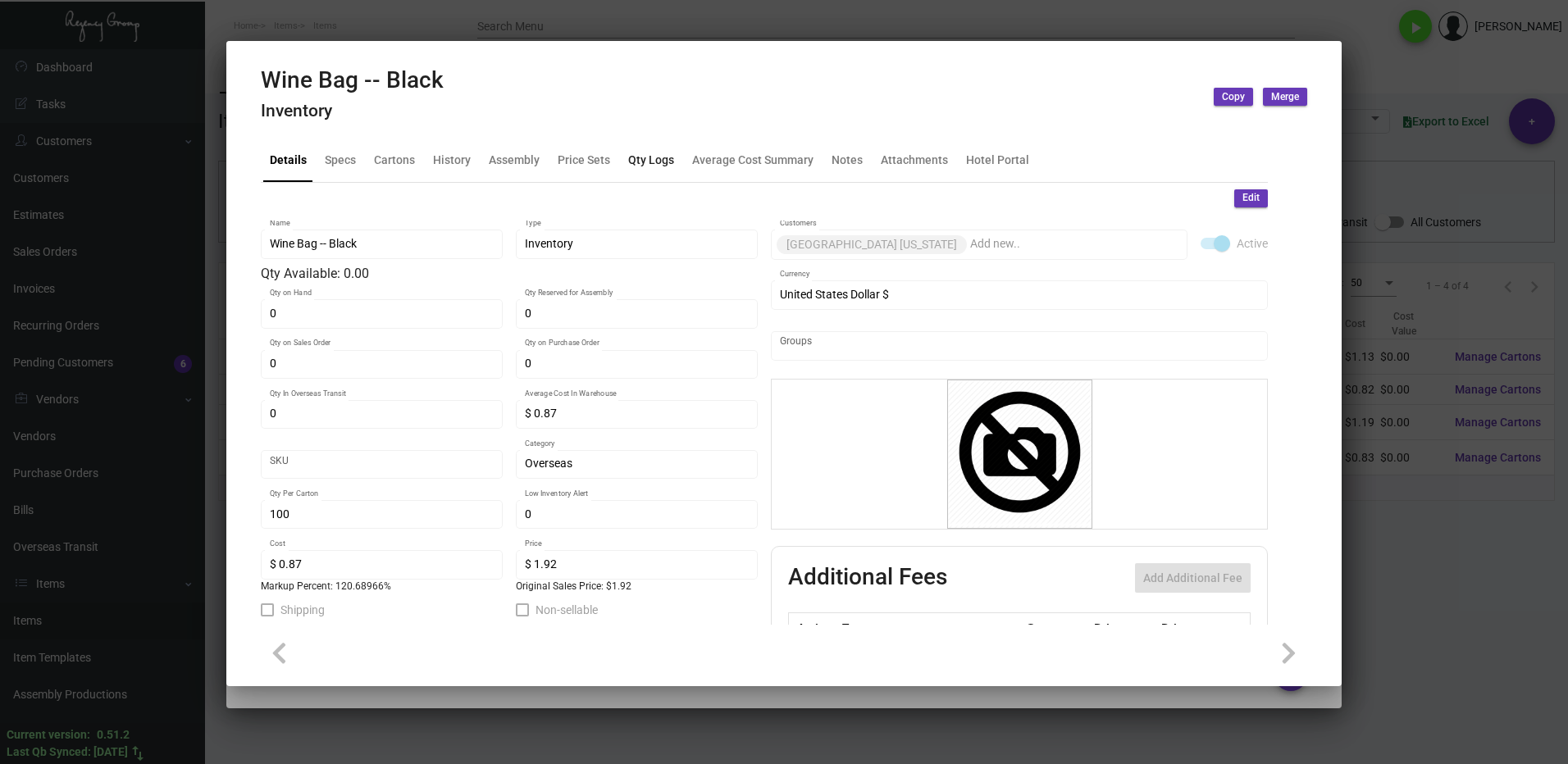
click at [637, 166] on div "Qty Logs" at bounding box center [651, 160] width 46 height 17
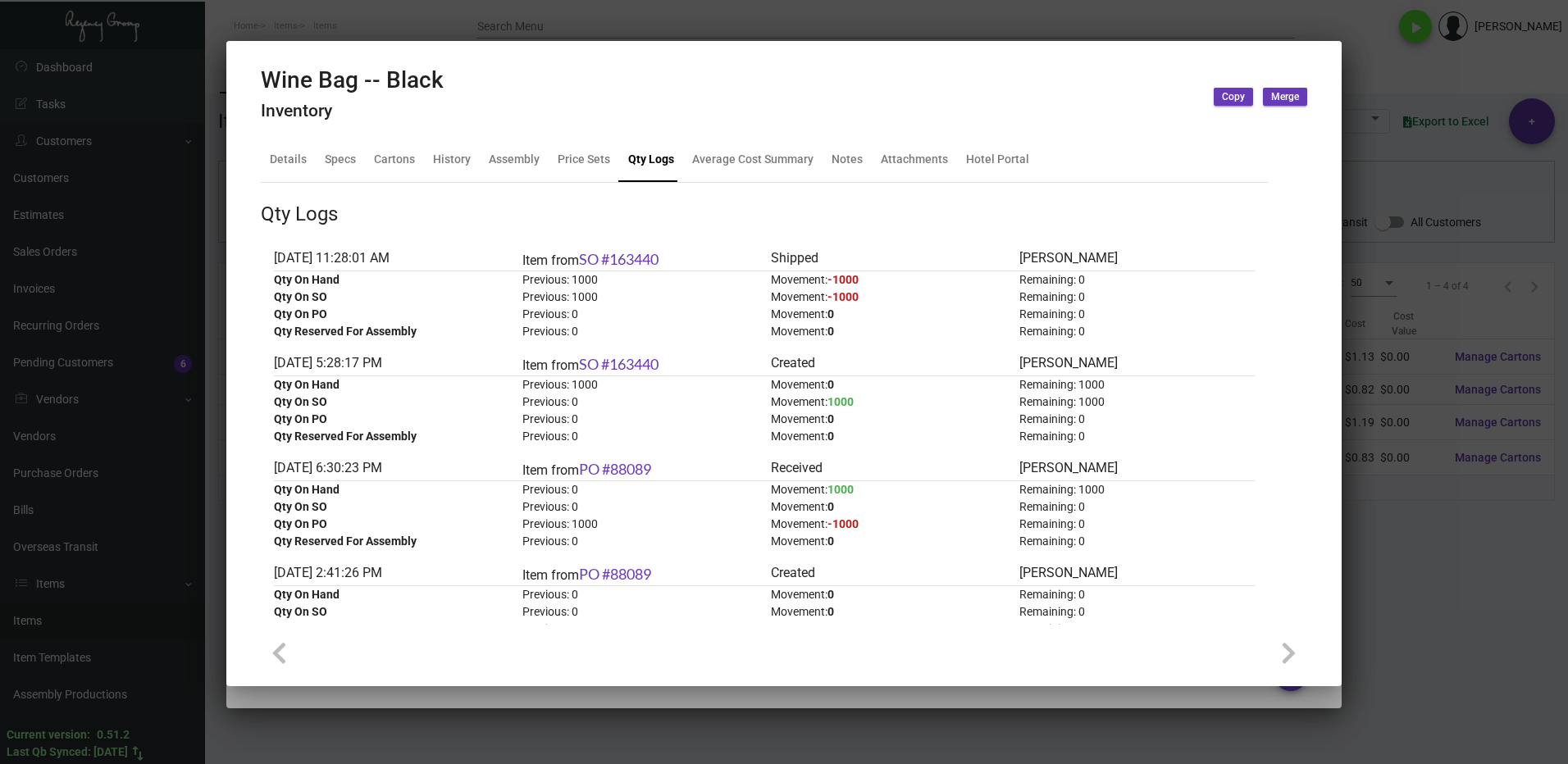
click at [1403, 518] on div at bounding box center [784, 382] width 1568 height 764
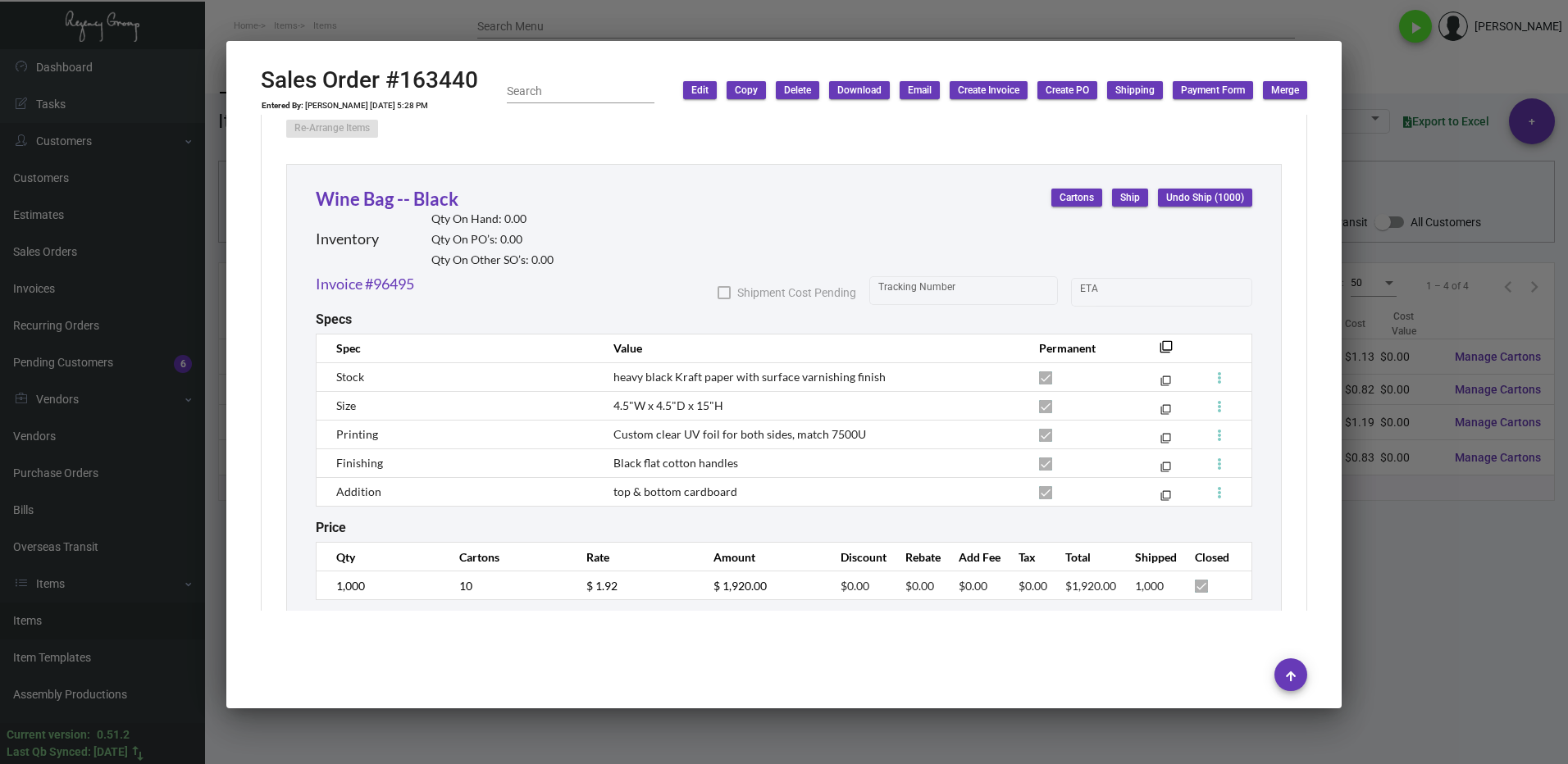
scroll to position [902, 0]
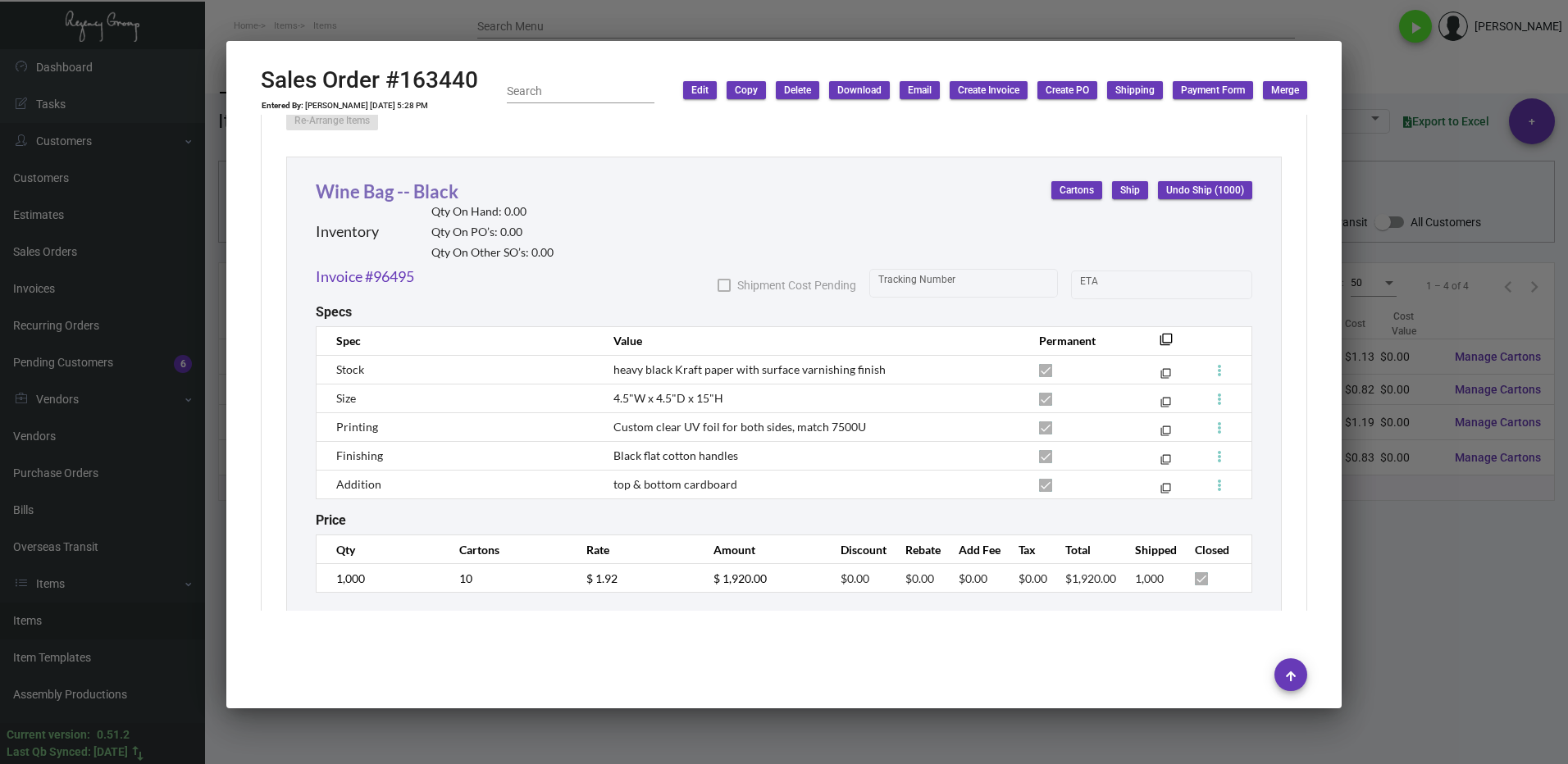
click at [393, 198] on link "Wine Bag -- Black" at bounding box center [387, 191] width 143 height 22
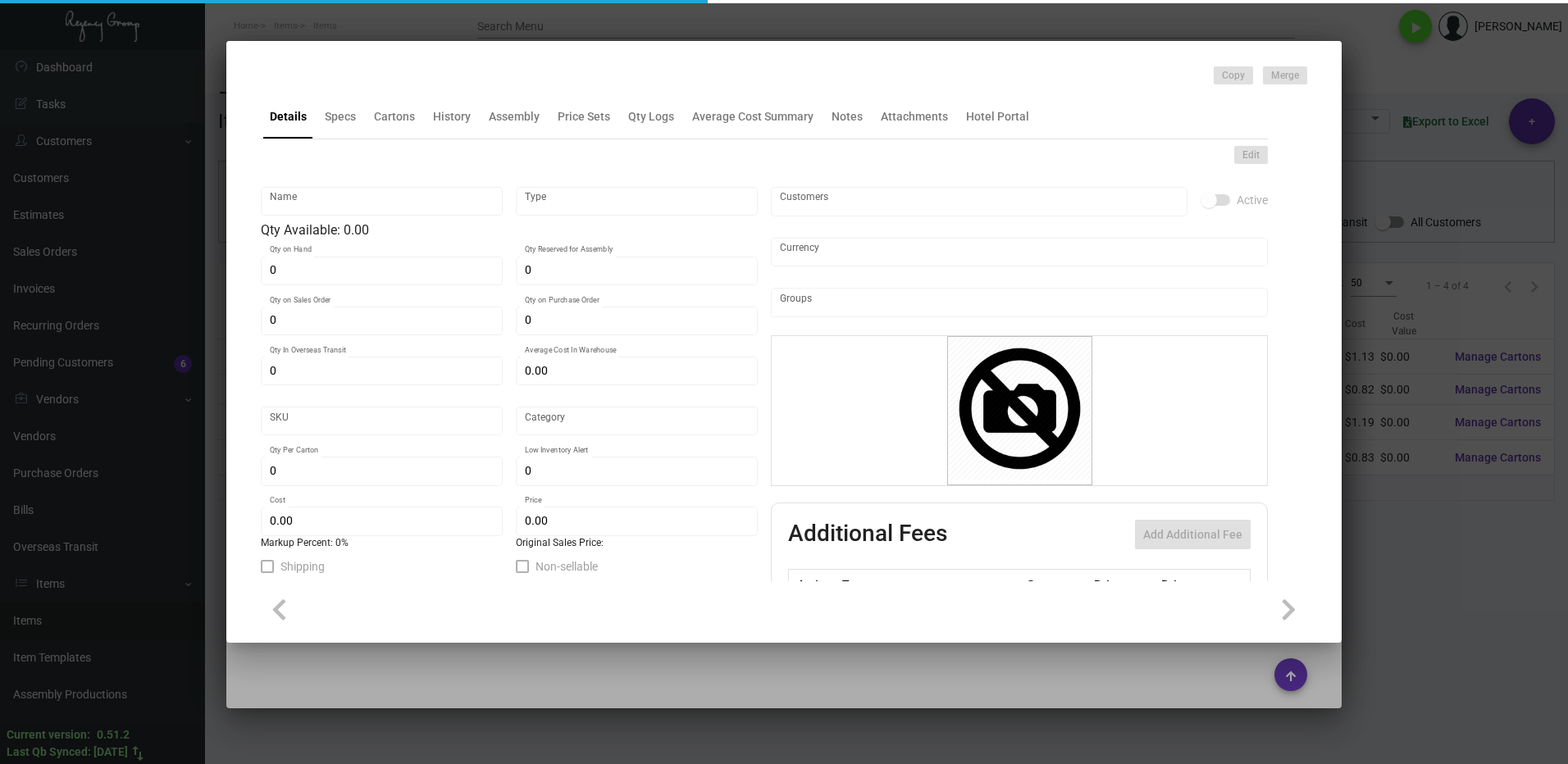
type input "Wine Bag -- Black"
type input "Inventory"
type input "$ 0.87"
type input "Overseas"
type input "100"
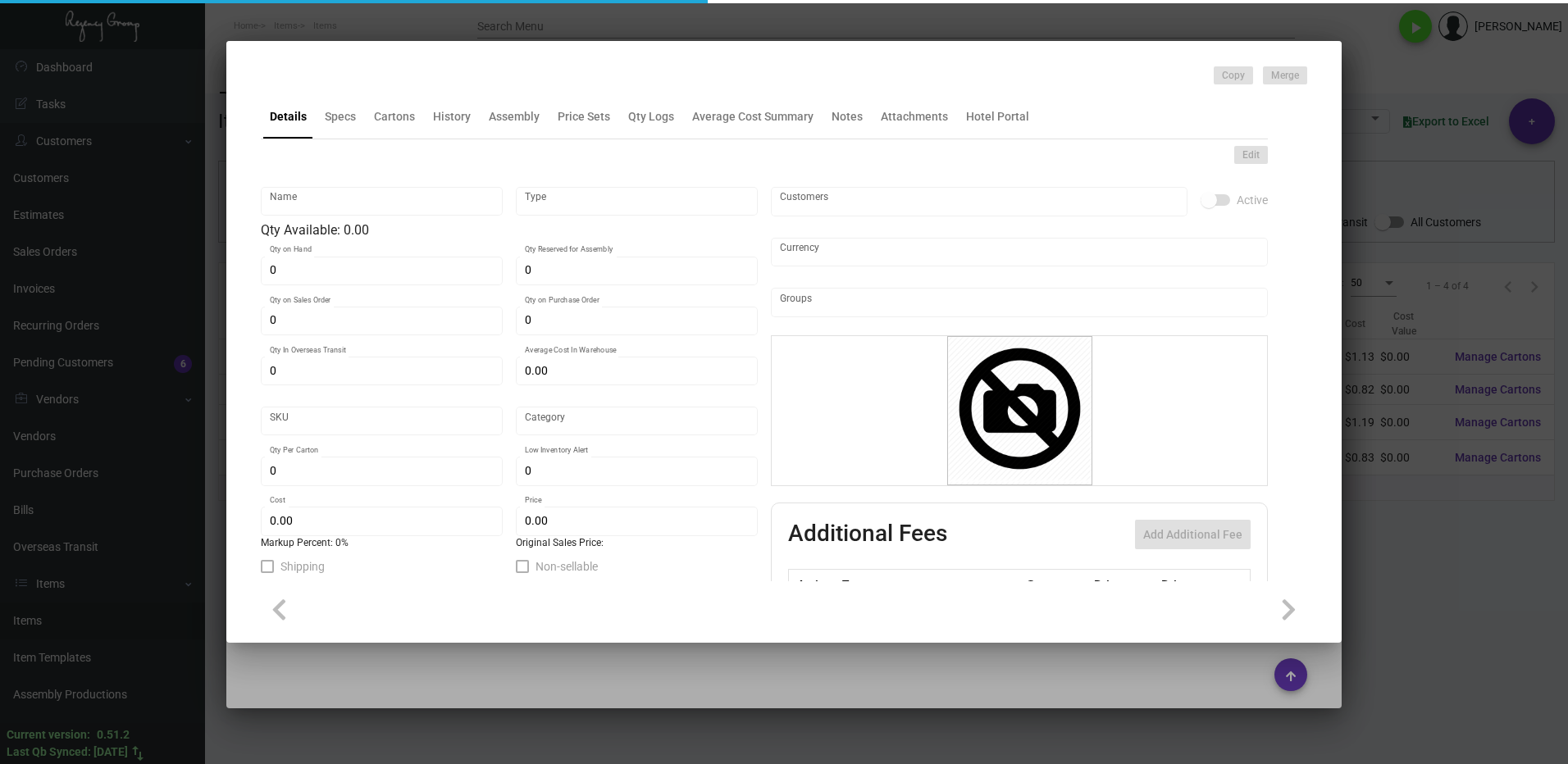
type input "$ 0.87"
type input "$ 1.92"
checkbox input "true"
type input "United States Dollar $"
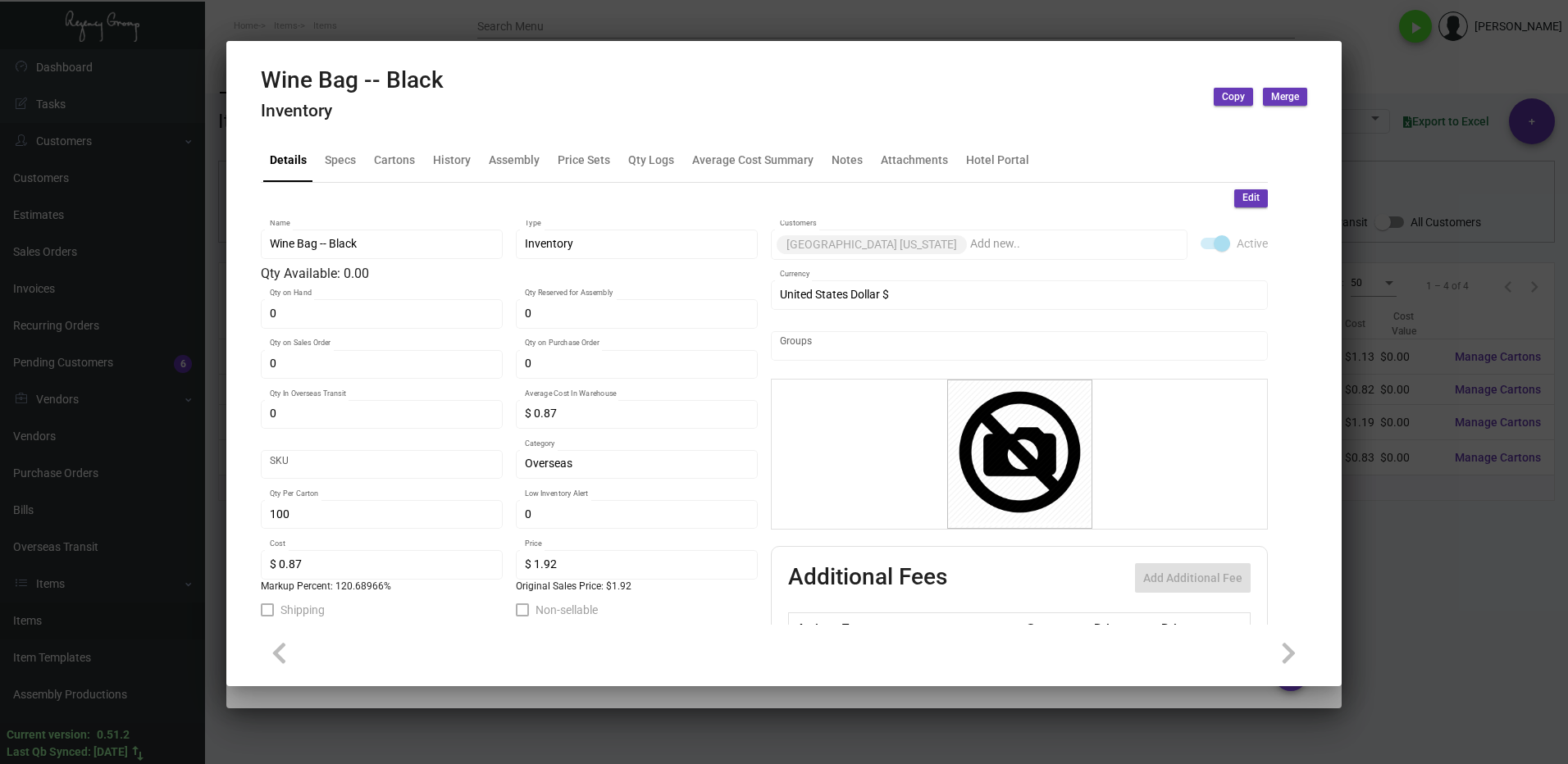
click at [389, 136] on mat-tab-group "Details Specs Cartons History Assembly Price Sets Qty Logs Average Cost Summary…" at bounding box center [764, 377] width 1046 height 497
click at [383, 149] on div "Cartons" at bounding box center [394, 160] width 54 height 39
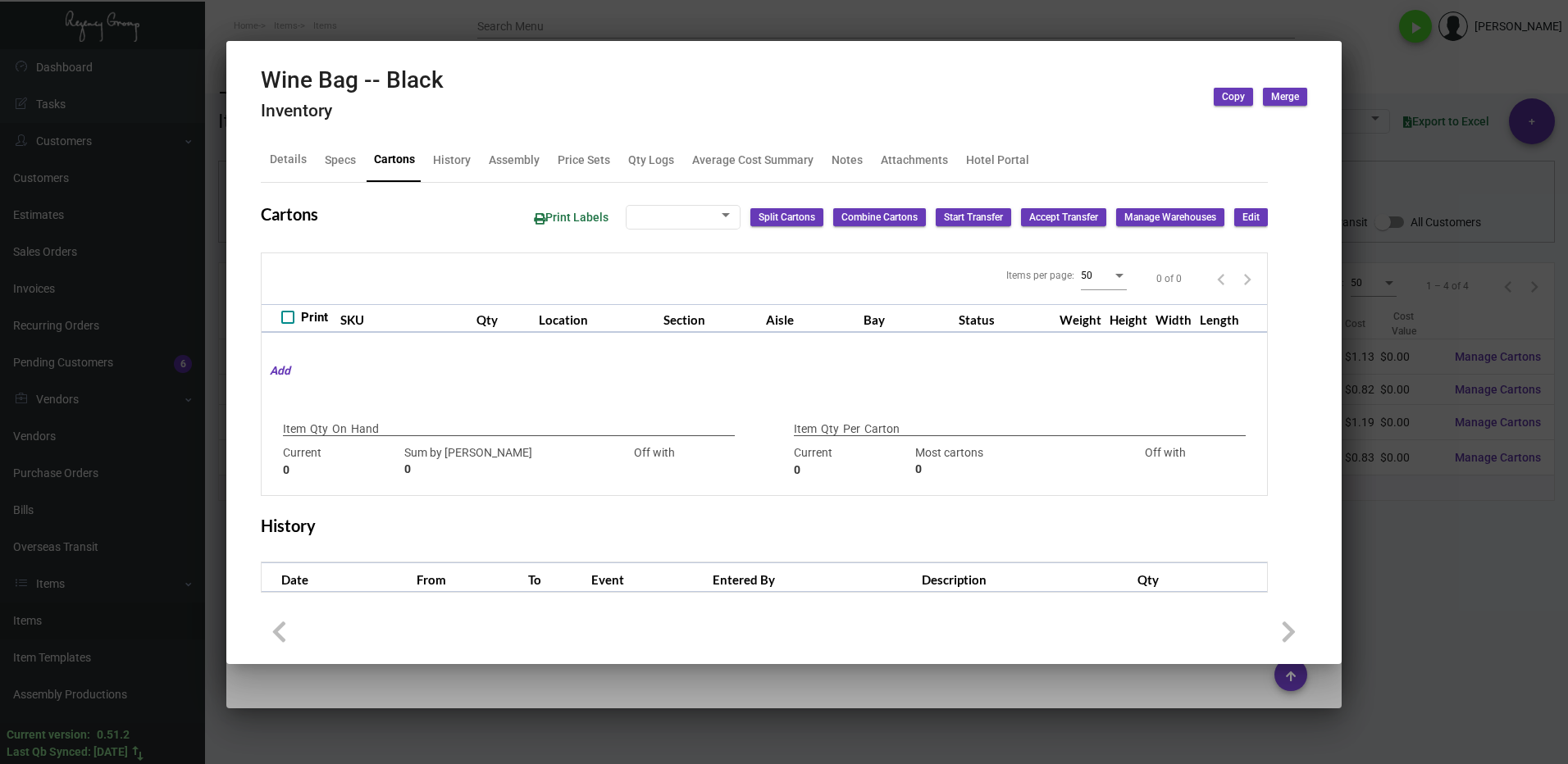
type input "1000"
type input "-1000"
type input "100"
type input "0"
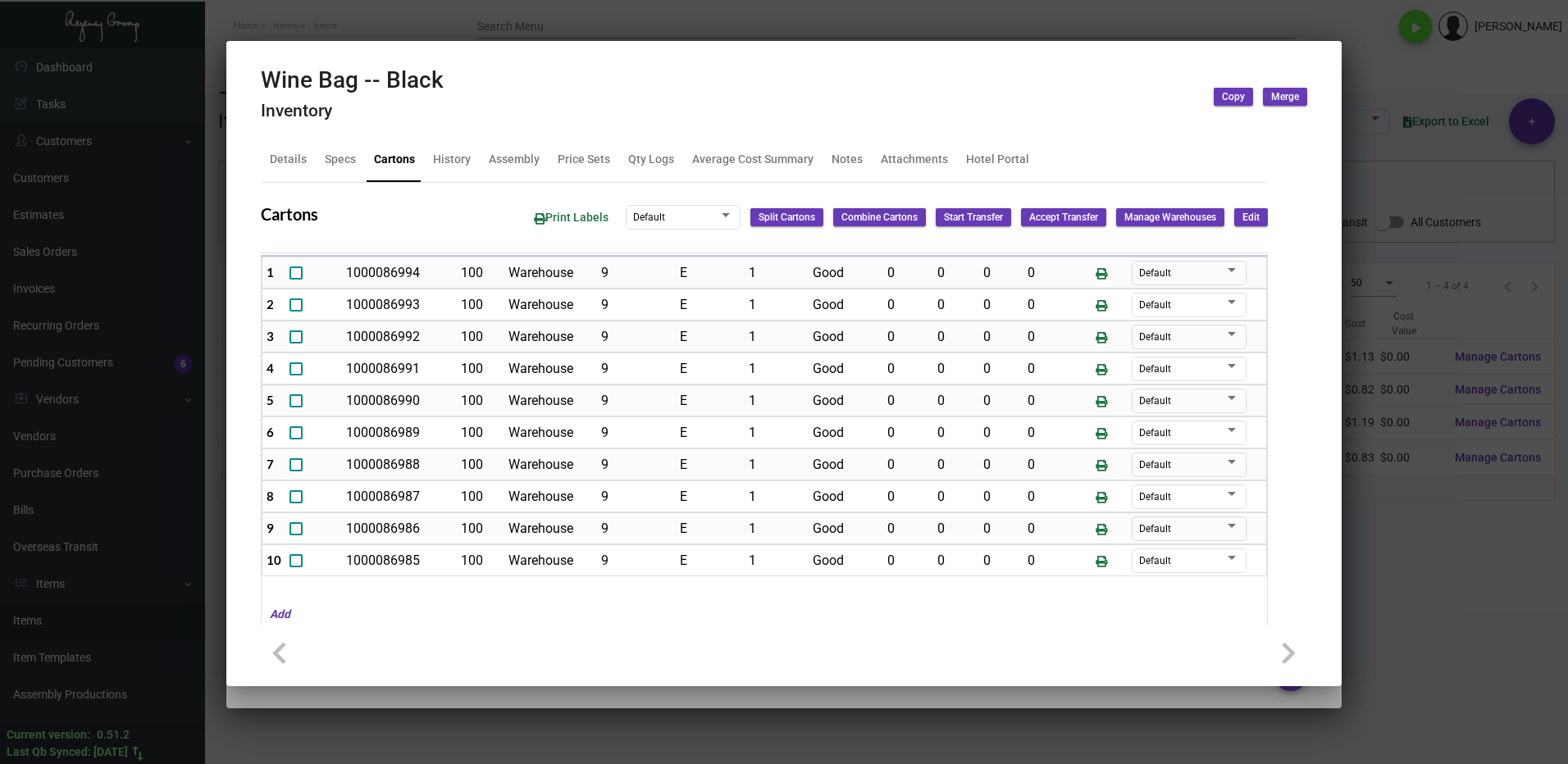
scroll to position [0, 0]
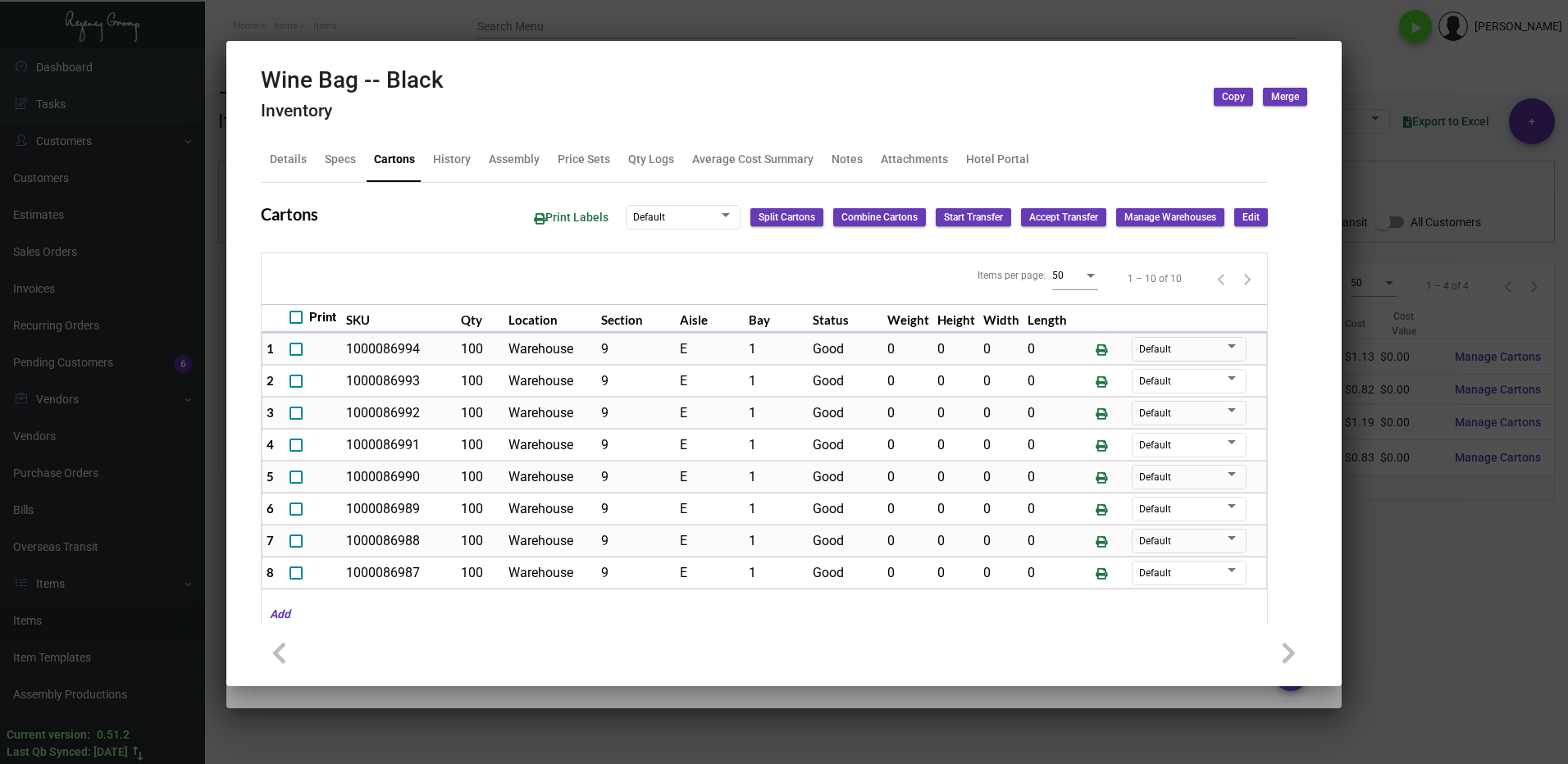
click at [1401, 575] on div at bounding box center [784, 382] width 1568 height 764
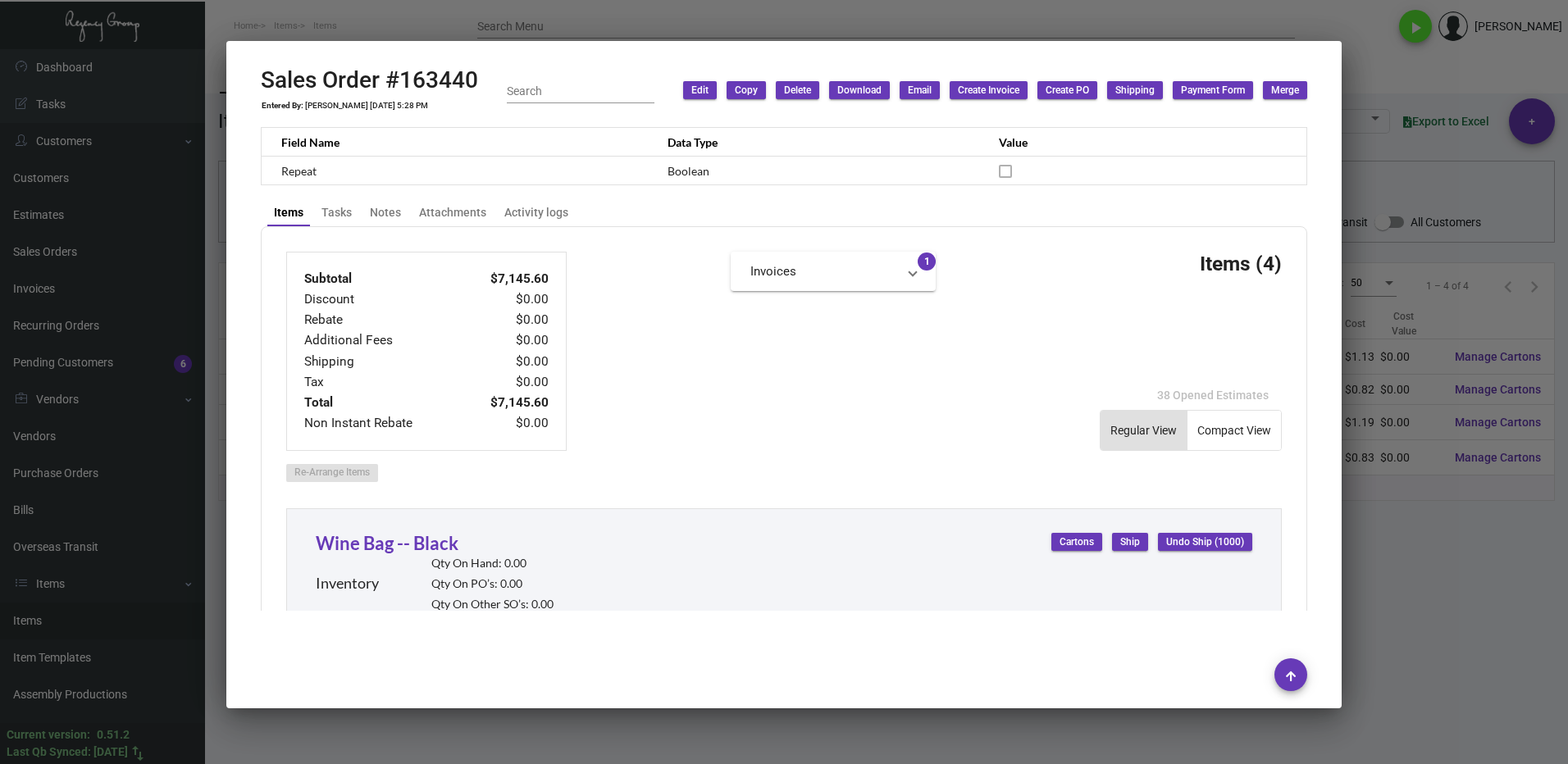
scroll to position [656, 0]
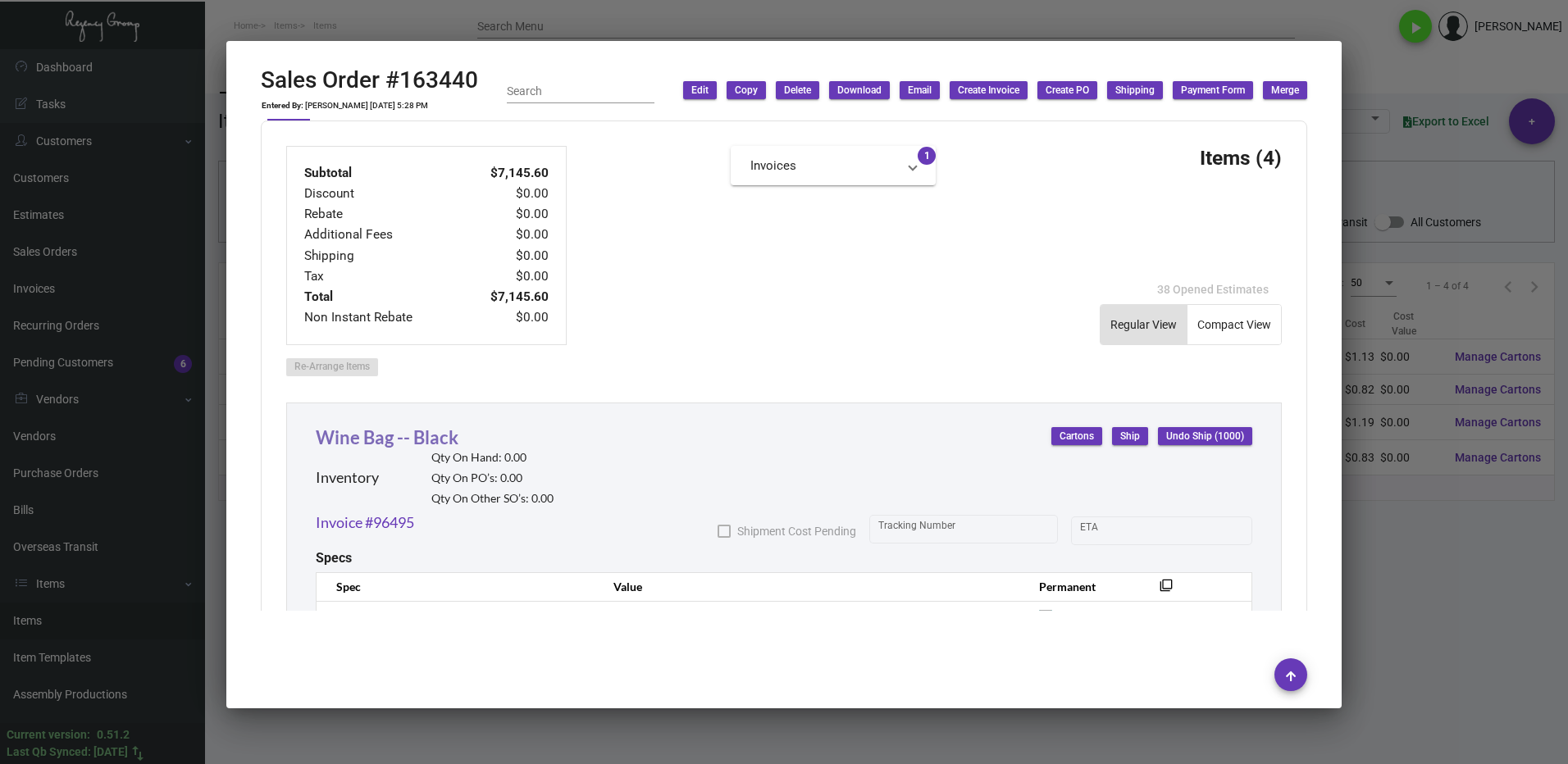
click at [366, 444] on link "Wine Bag -- Black" at bounding box center [387, 437] width 143 height 22
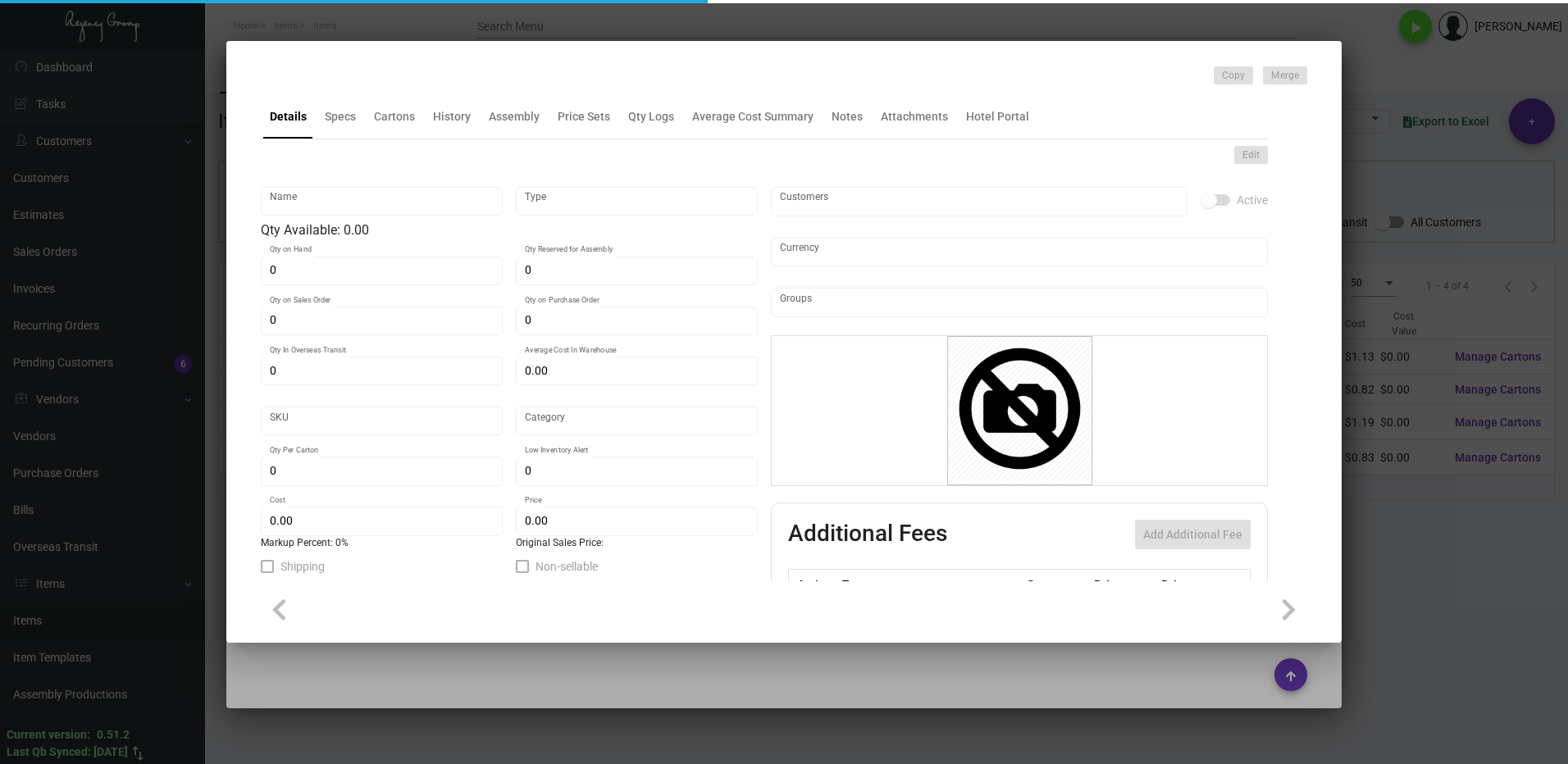
type input "Wine Bag -- Black"
type input "Inventory"
type input "$ 0.87"
type input "Overseas"
type input "100"
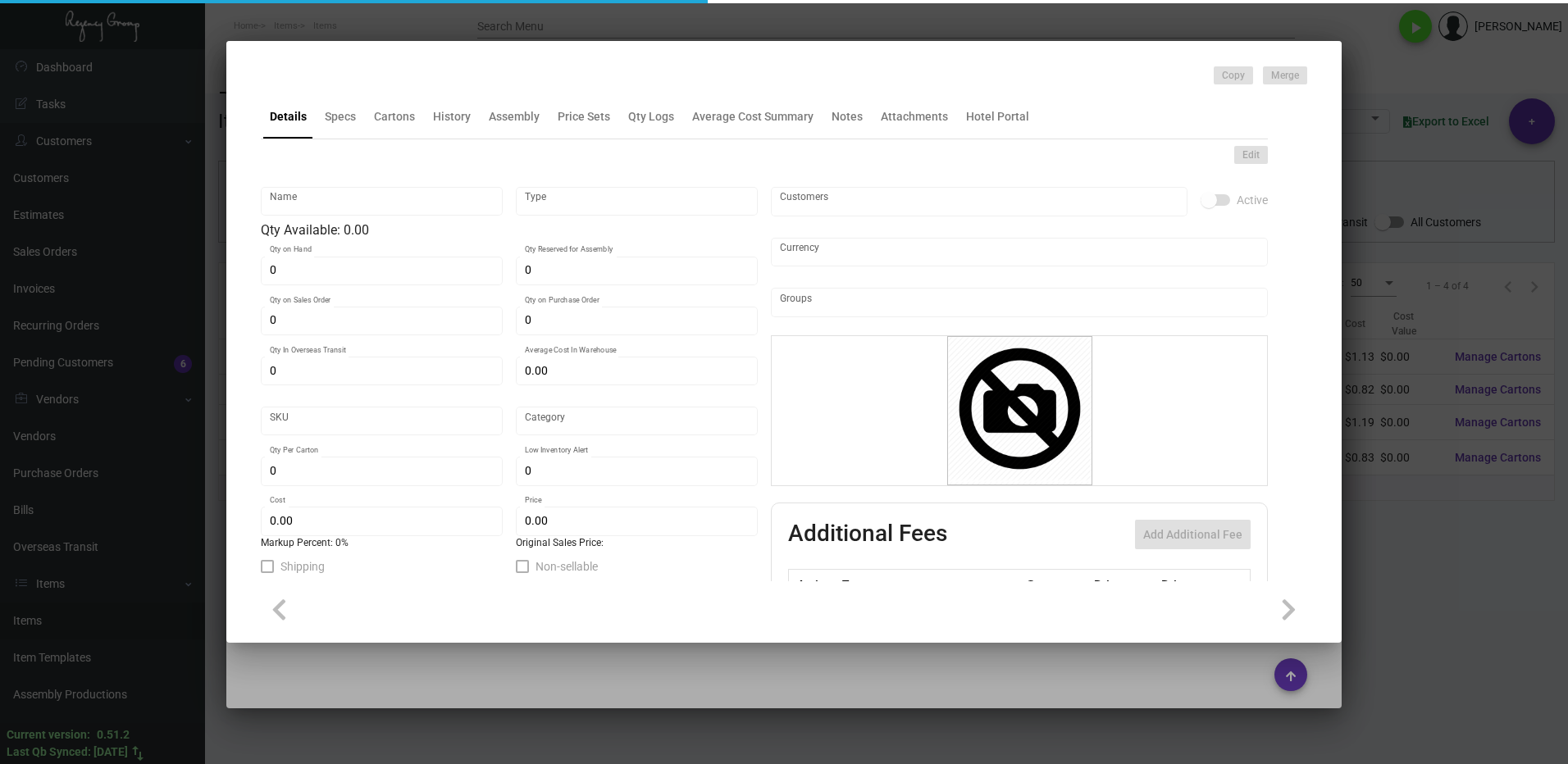
type input "$ 0.87"
type input "$ 1.92"
checkbox input "true"
type input "United States Dollar $"
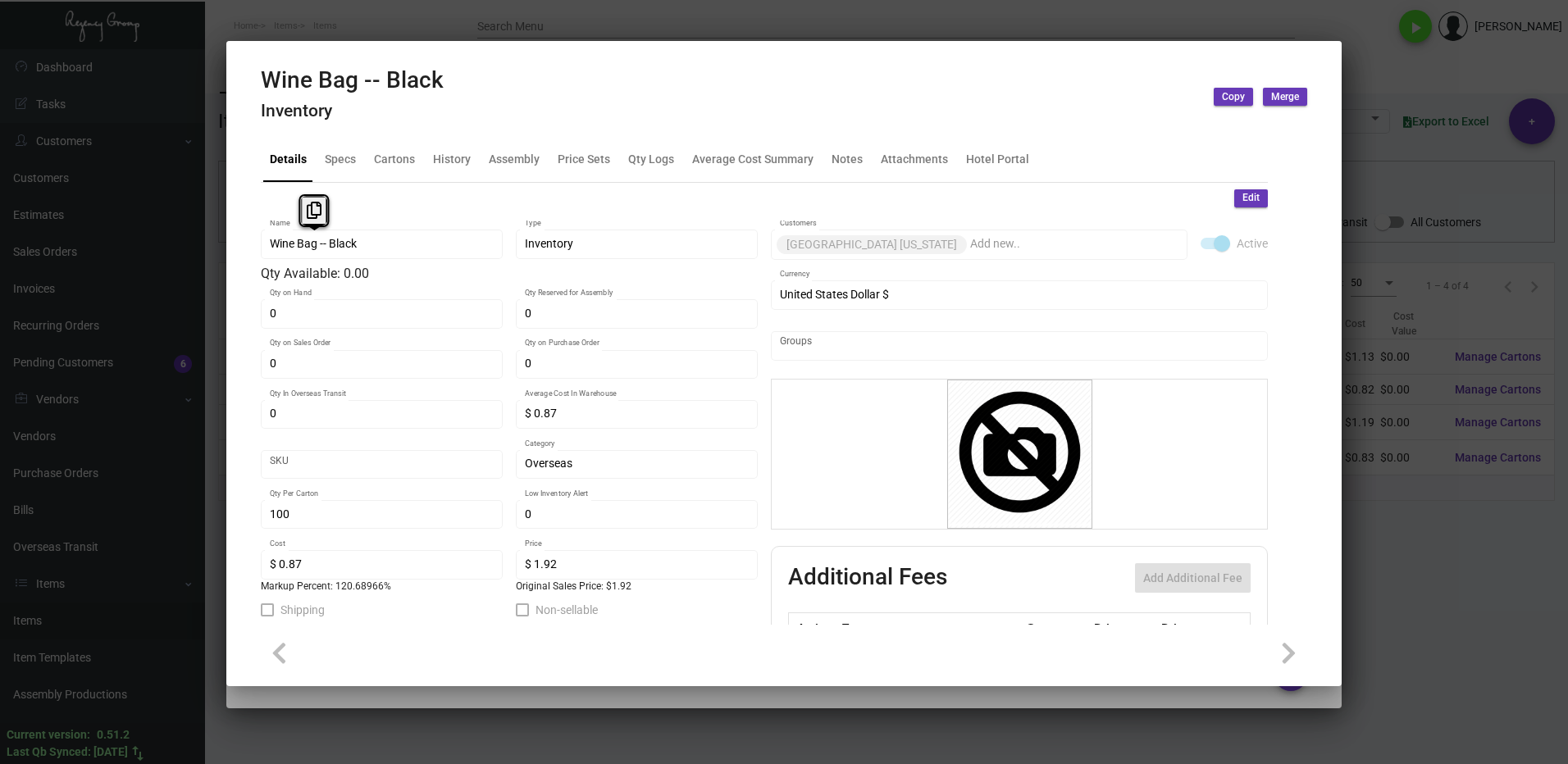
click at [262, 245] on div "Wine Bag -- Black Name" at bounding box center [381, 242] width 242 height 32
click at [304, 215] on button at bounding box center [314, 211] width 27 height 30
click at [1437, 566] on div at bounding box center [784, 382] width 1568 height 764
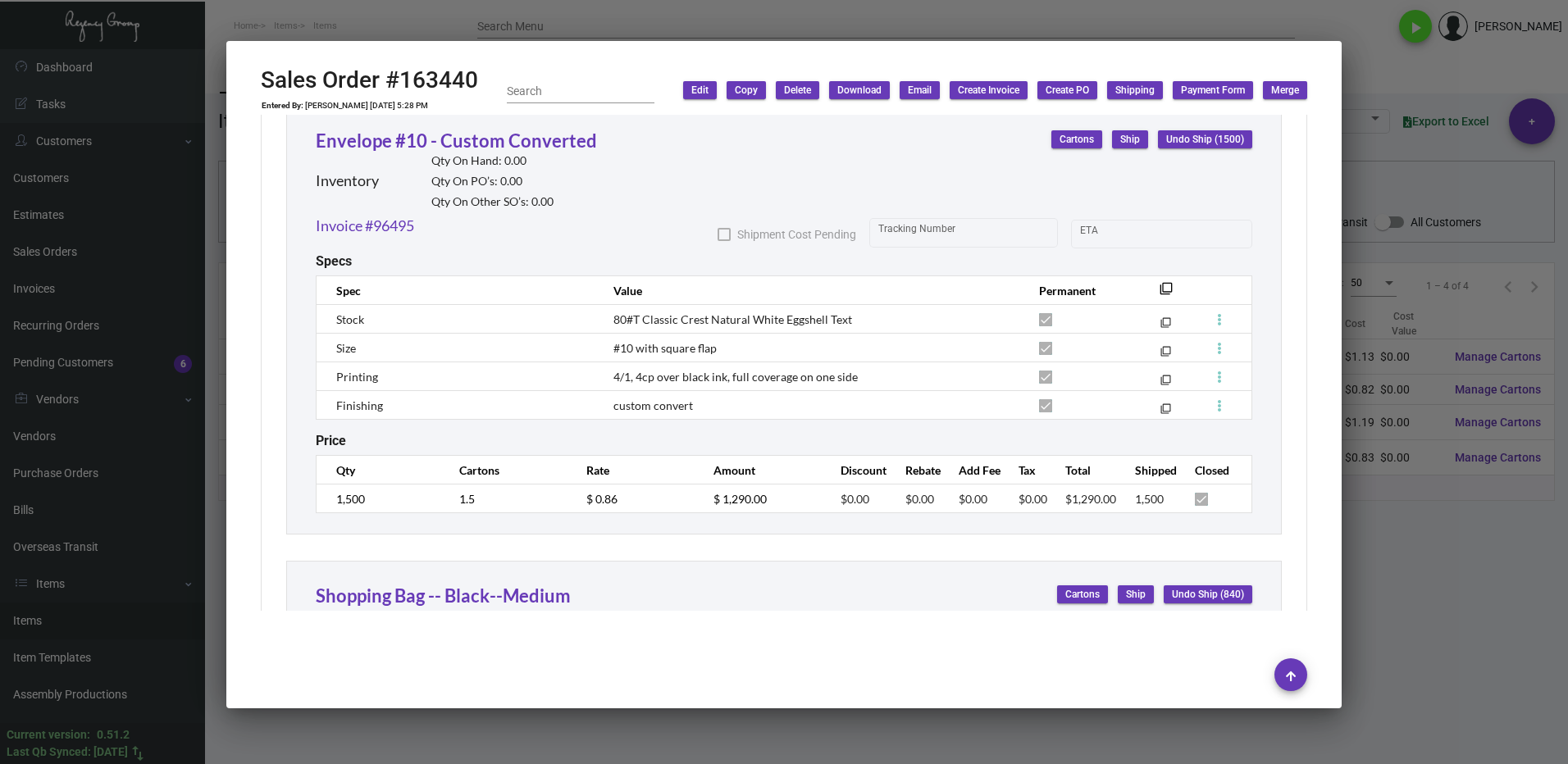
scroll to position [1394, 0]
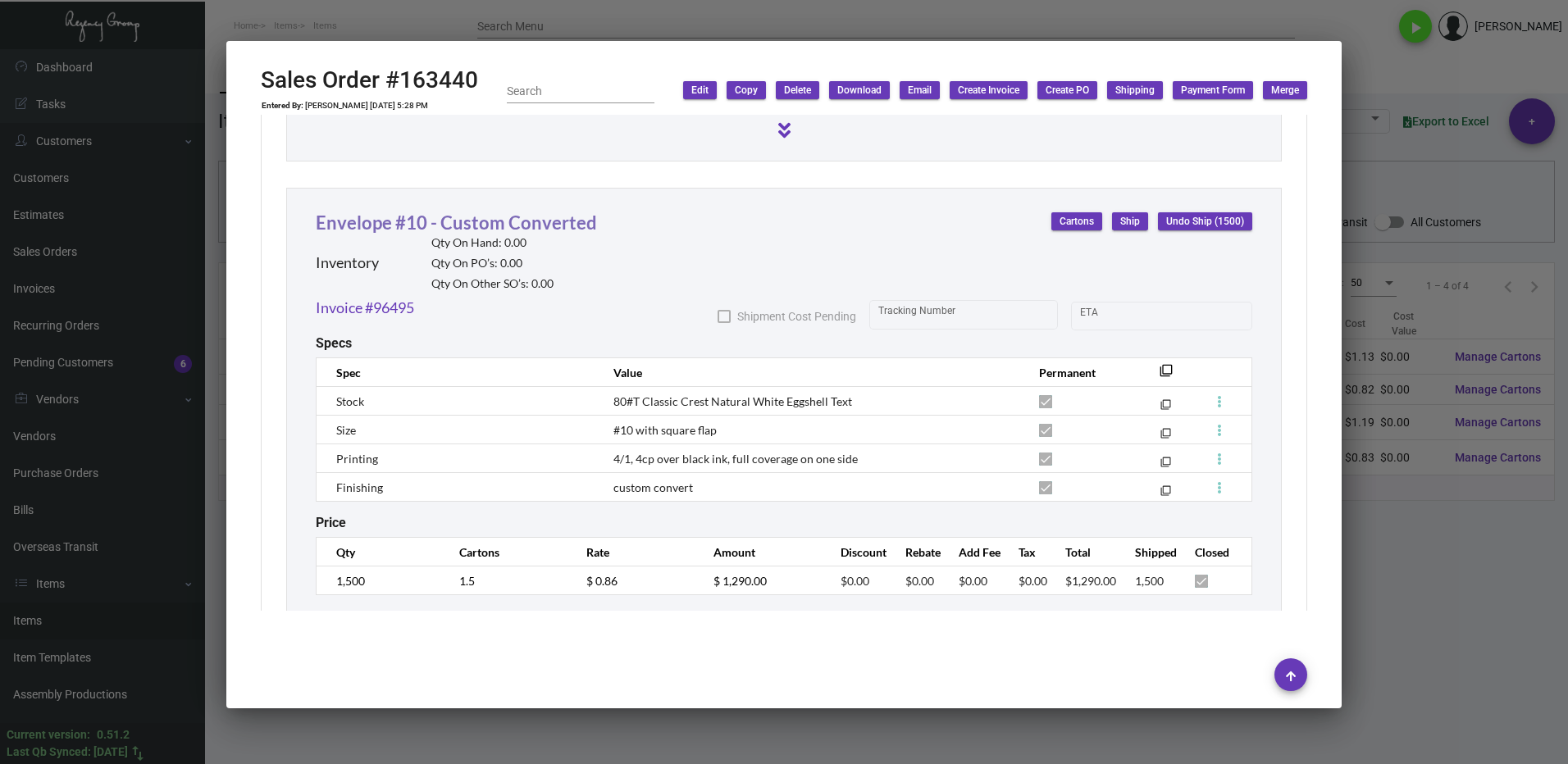
click at [443, 221] on link "Envelope #10 - Custom Converted" at bounding box center [456, 222] width 281 height 22
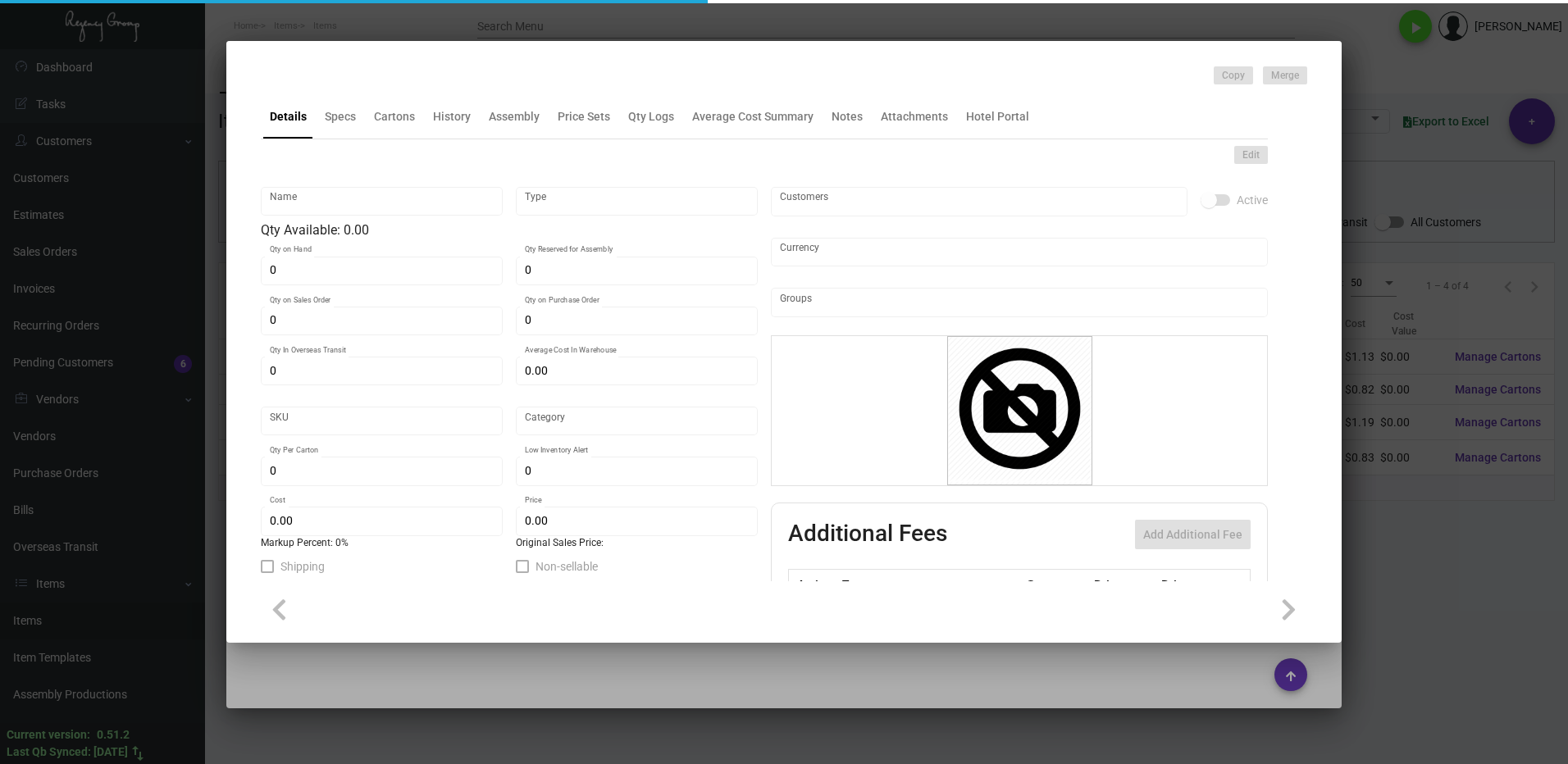
type input "Envelope #10 - Custom Converted"
type input "Inventory"
type input "$ 0.00"
type input "Standard"
type input "1,000"
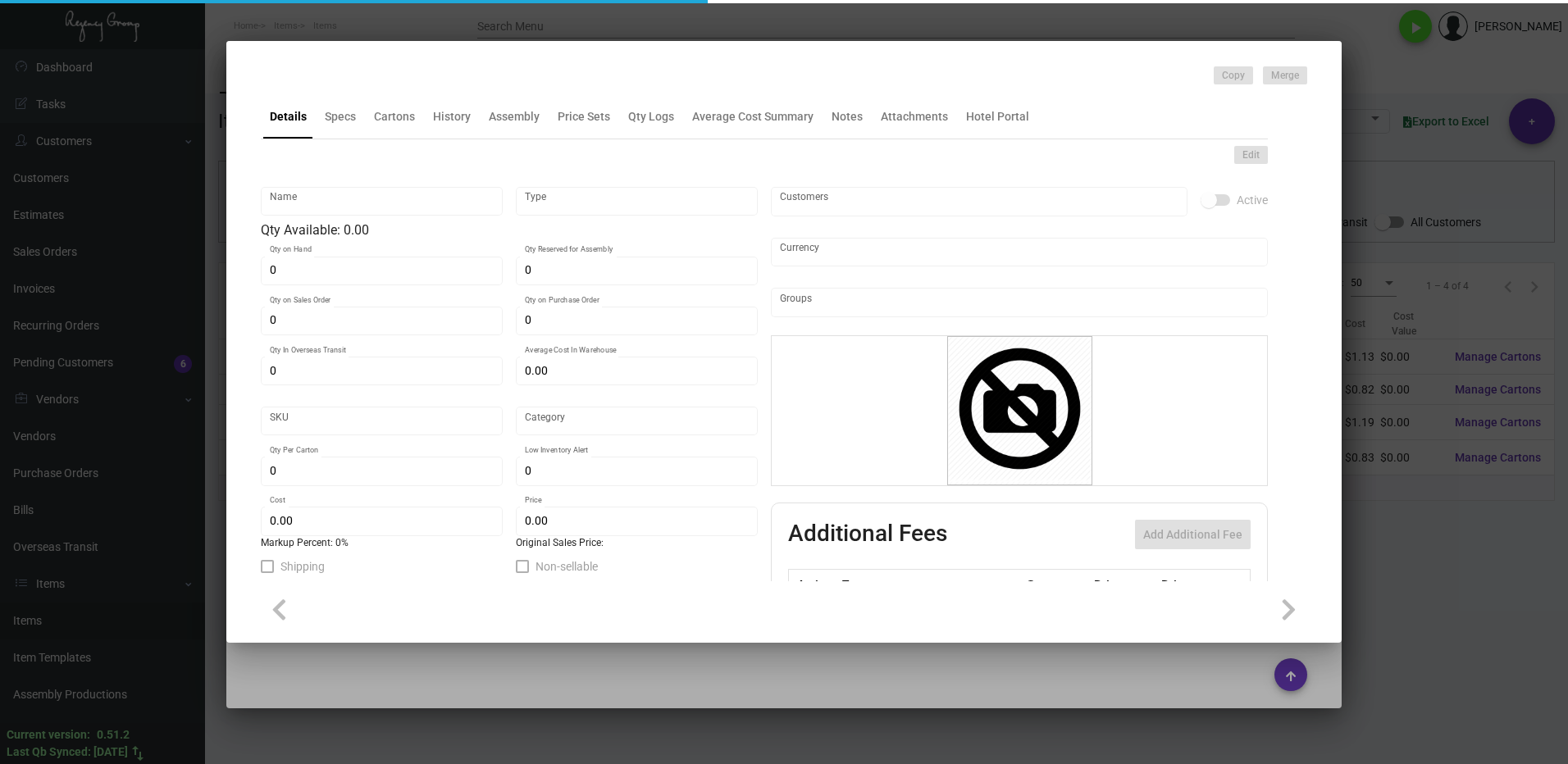
type input "$ 0.5432"
type input "$ 0.86"
checkbox input "true"
type input "United States Dollar $"
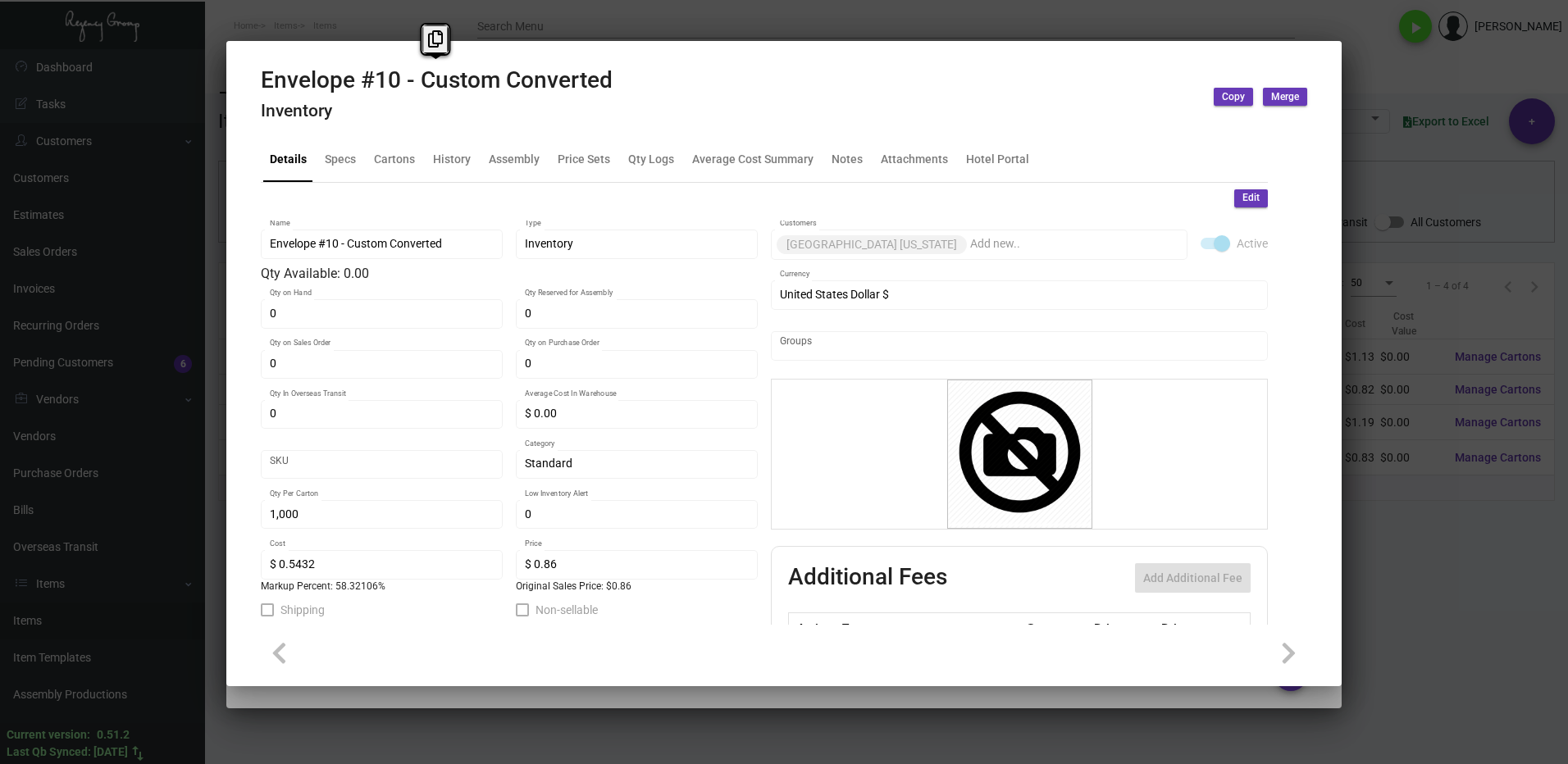
drag, startPoint x: 624, startPoint y: 76, endPoint x: 262, endPoint y: 78, distance: 362.0
click at [262, 78] on div "Envelope #10 - Custom Converted Inventory Copy Merge" at bounding box center [784, 97] width 1046 height 62
click at [429, 43] on icon at bounding box center [435, 39] width 15 height 17
copy h2 "Envelope #10 - Custom Converted"
click at [637, 166] on div "Qty Logs" at bounding box center [651, 160] width 46 height 17
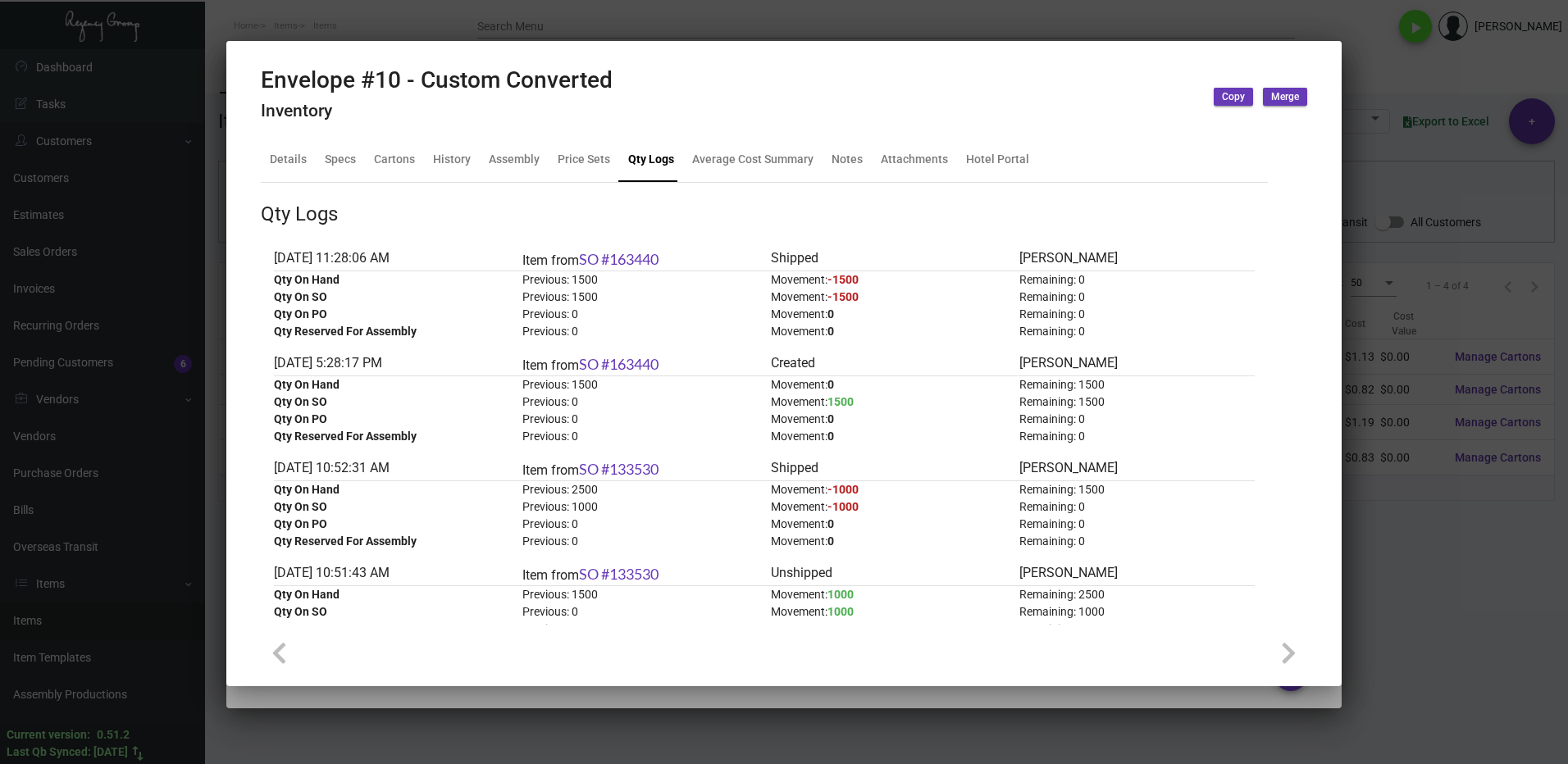
click at [1394, 513] on div at bounding box center [784, 382] width 1568 height 764
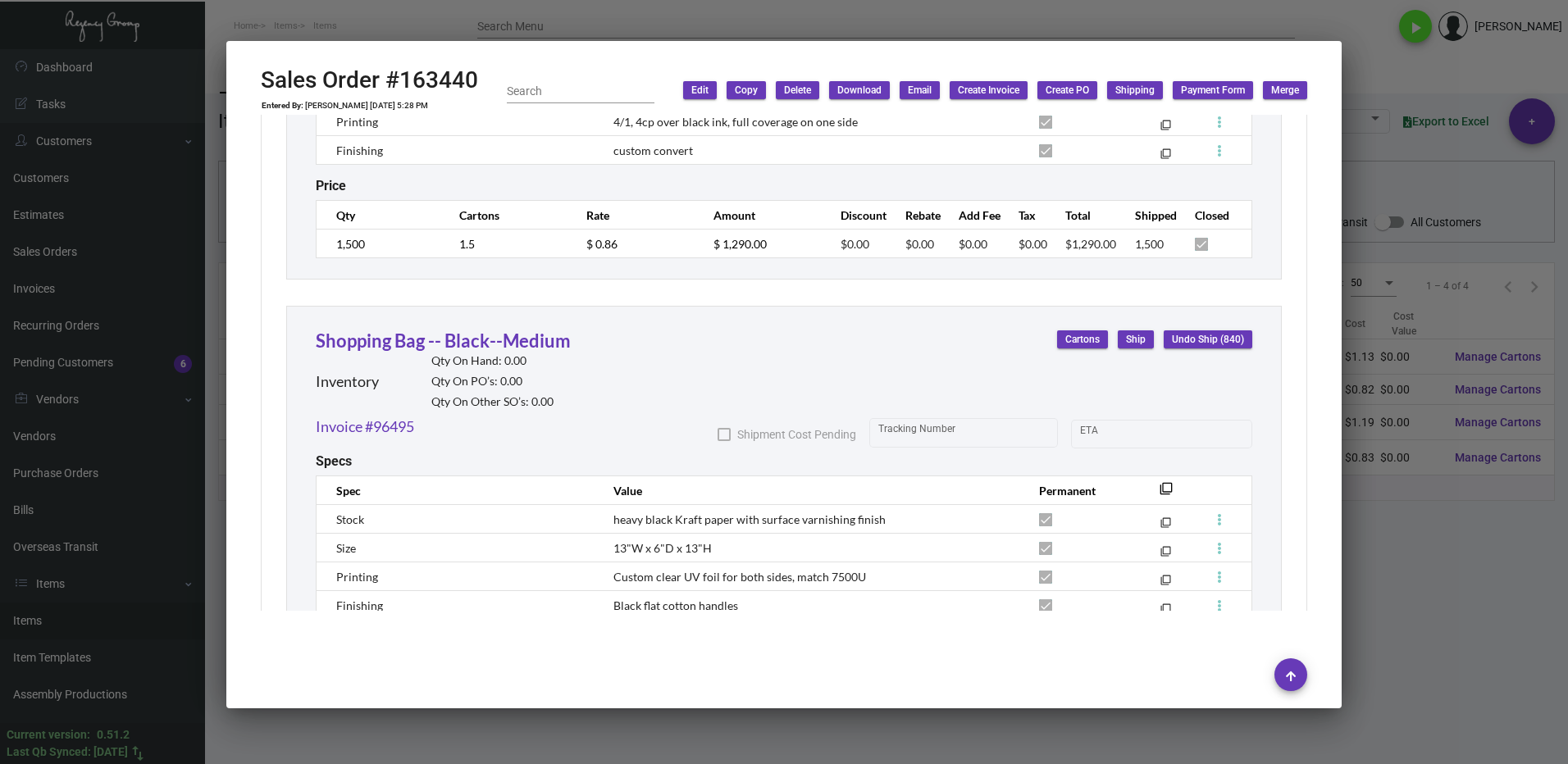
scroll to position [1722, 0]
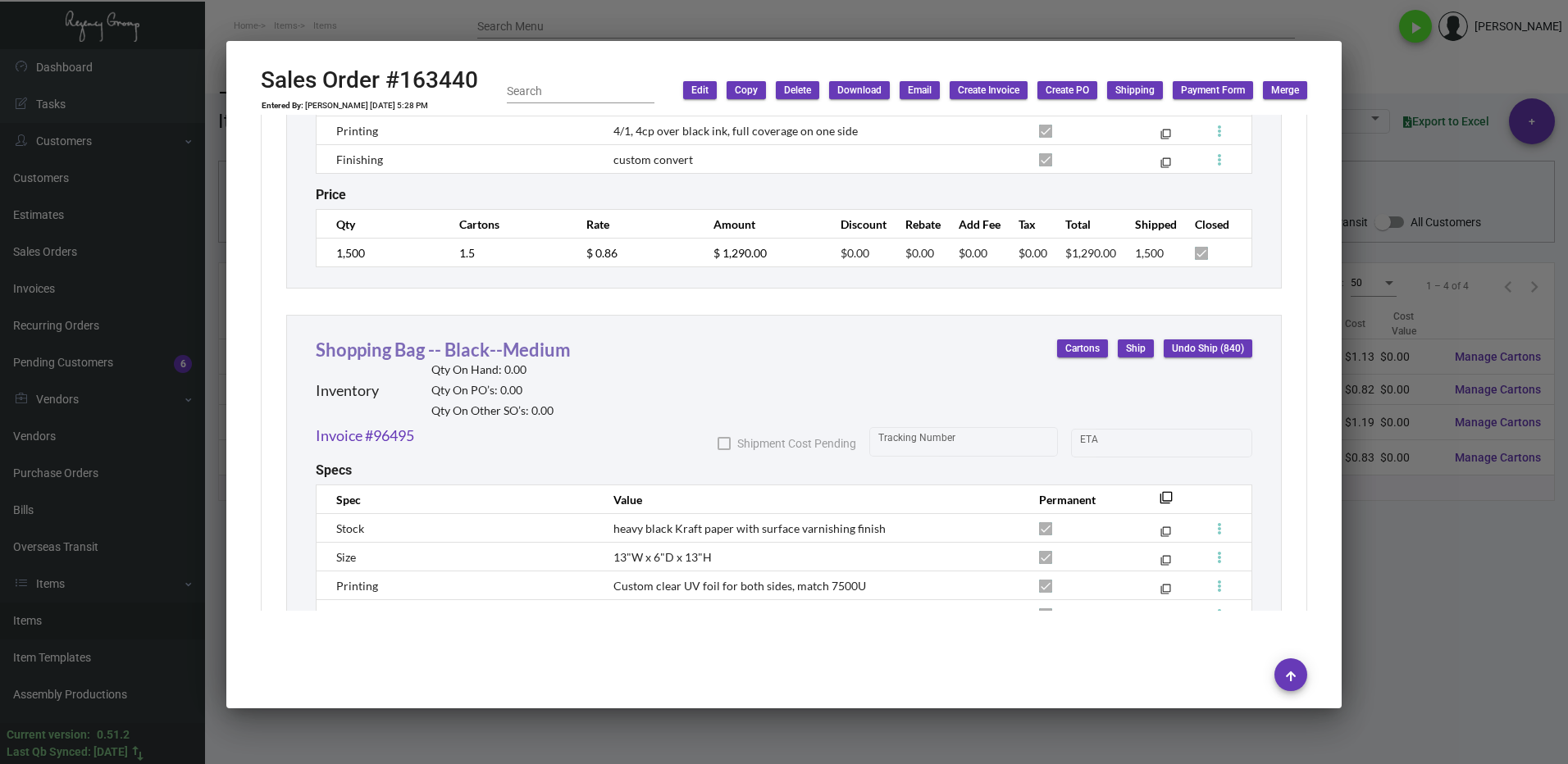
click at [408, 345] on link "Shopping Bag -- Black--Medium" at bounding box center [443, 349] width 255 height 22
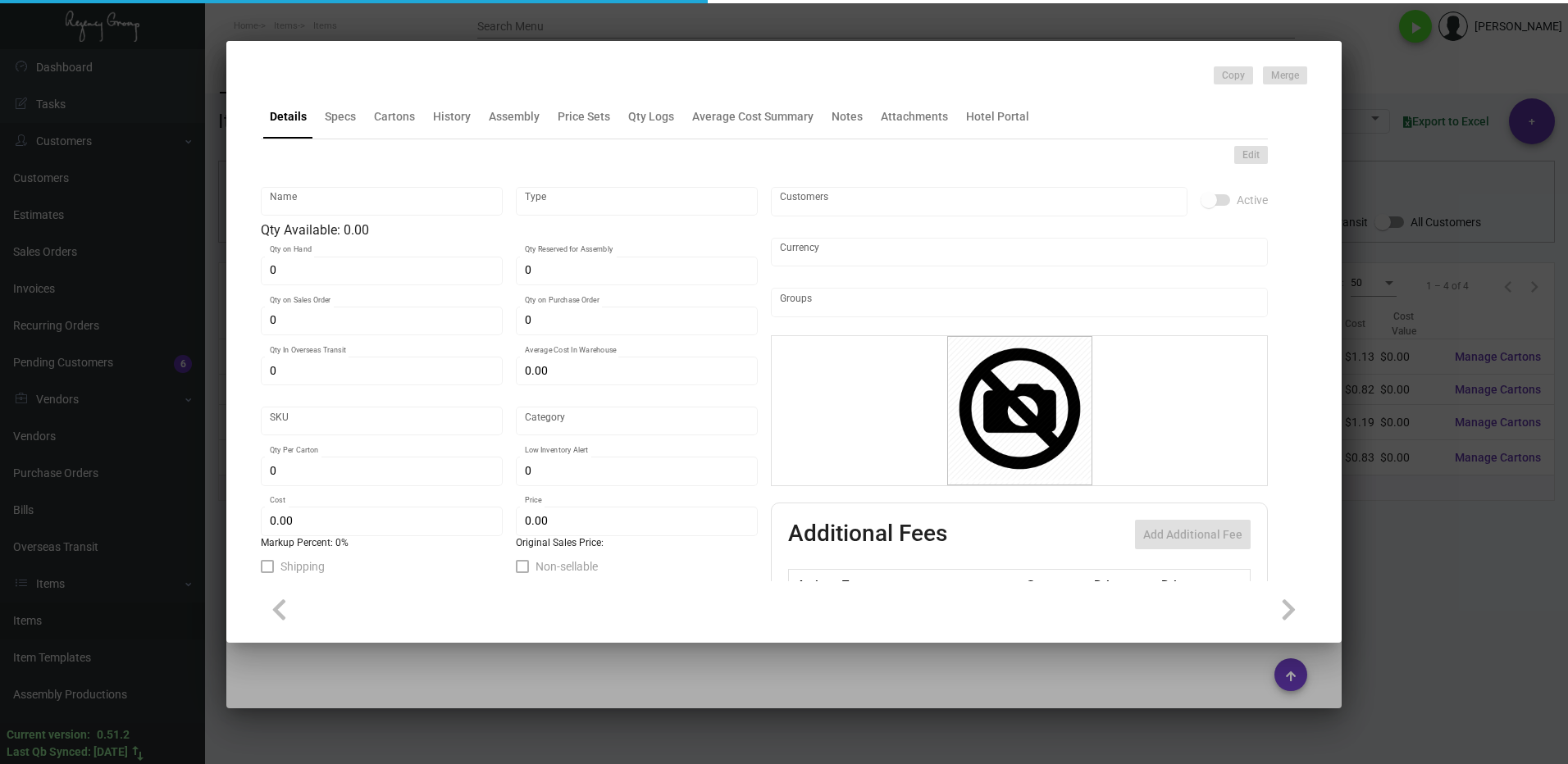
type input "Shopping Bag -- Black--Medium"
type input "Inventory"
type input "$ 1.13"
type input "Overseas"
type input "80"
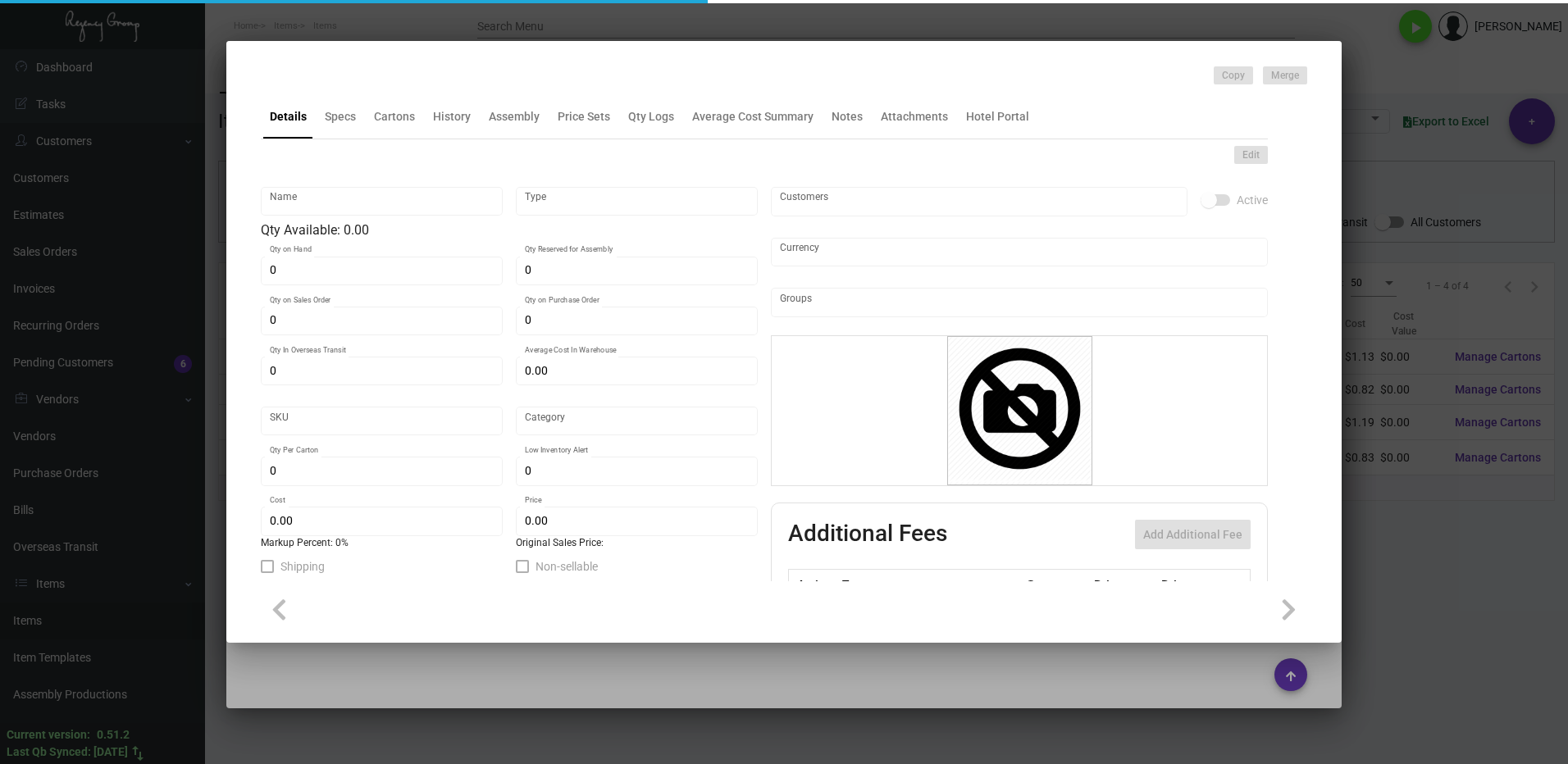
type input "$ 1.13"
type input "$ 2.79"
checkbox input "true"
type input "United States Dollar $"
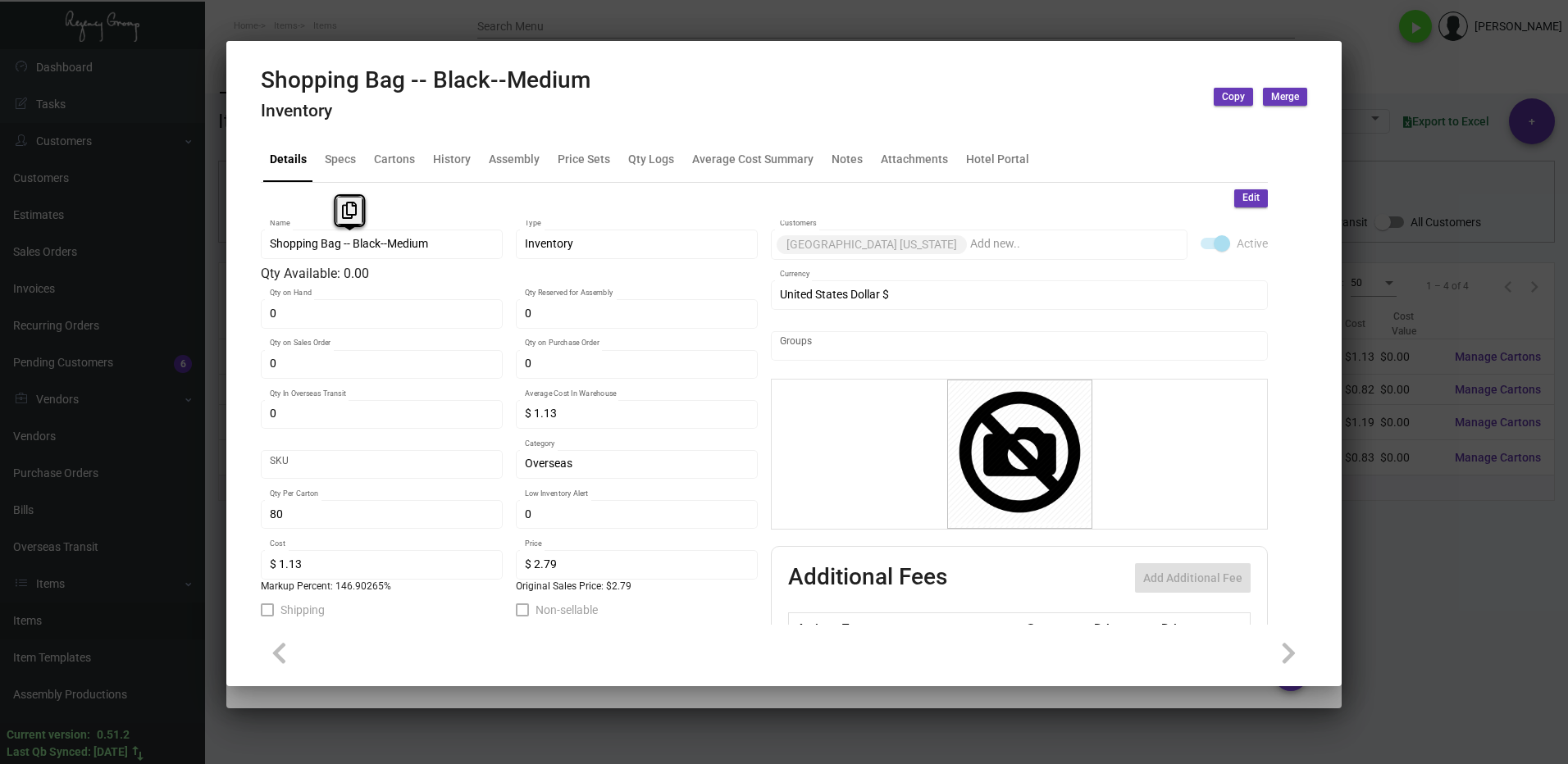
click at [267, 254] on div "Shopping Bag -- Black--Medium Name" at bounding box center [381, 242] width 242 height 32
click at [349, 207] on icon at bounding box center [349, 210] width 15 height 17
click at [408, 169] on div "Cartons" at bounding box center [394, 160] width 54 height 39
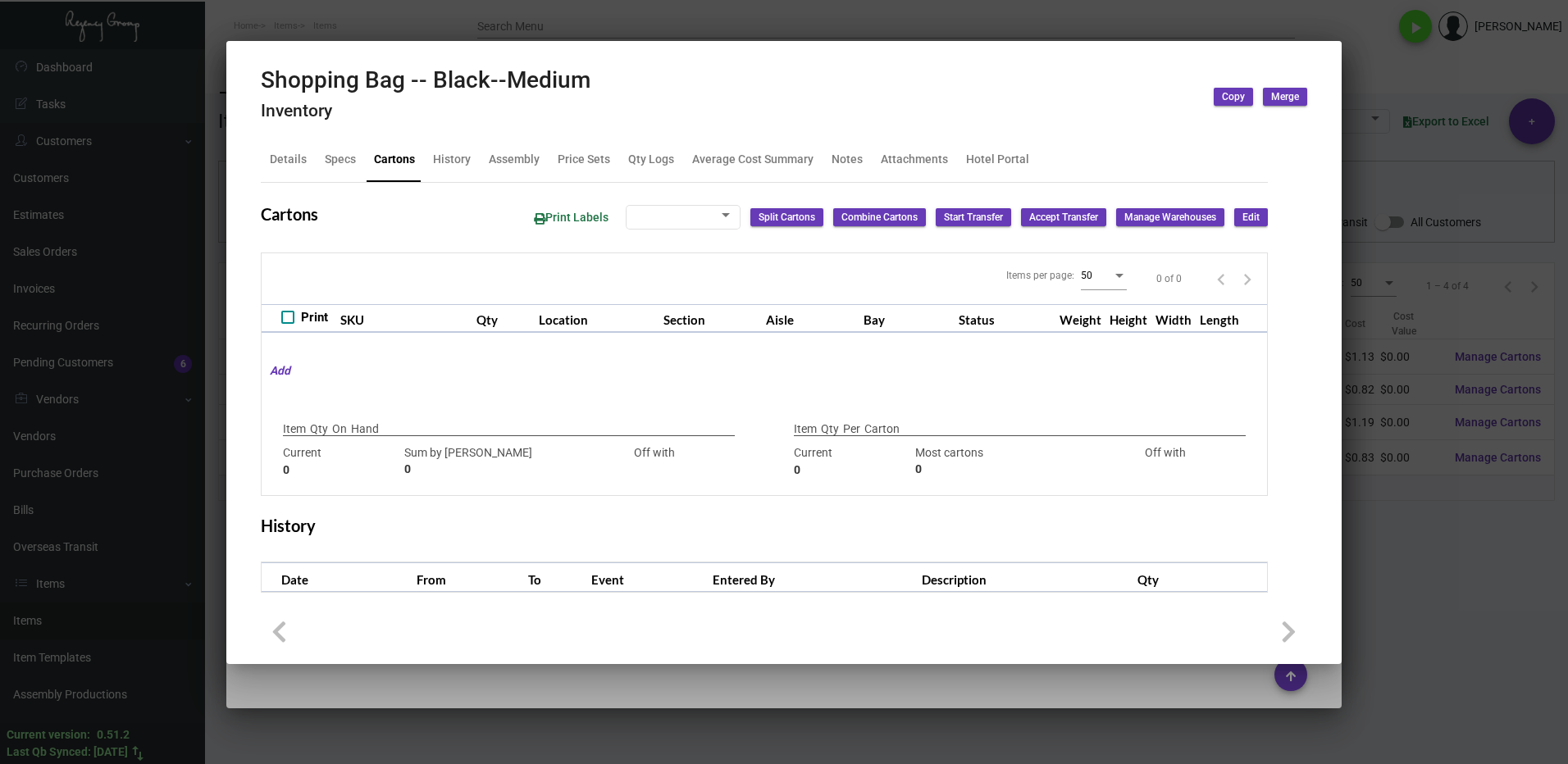
type input "840"
type input "-840"
type input "80"
type input "0"
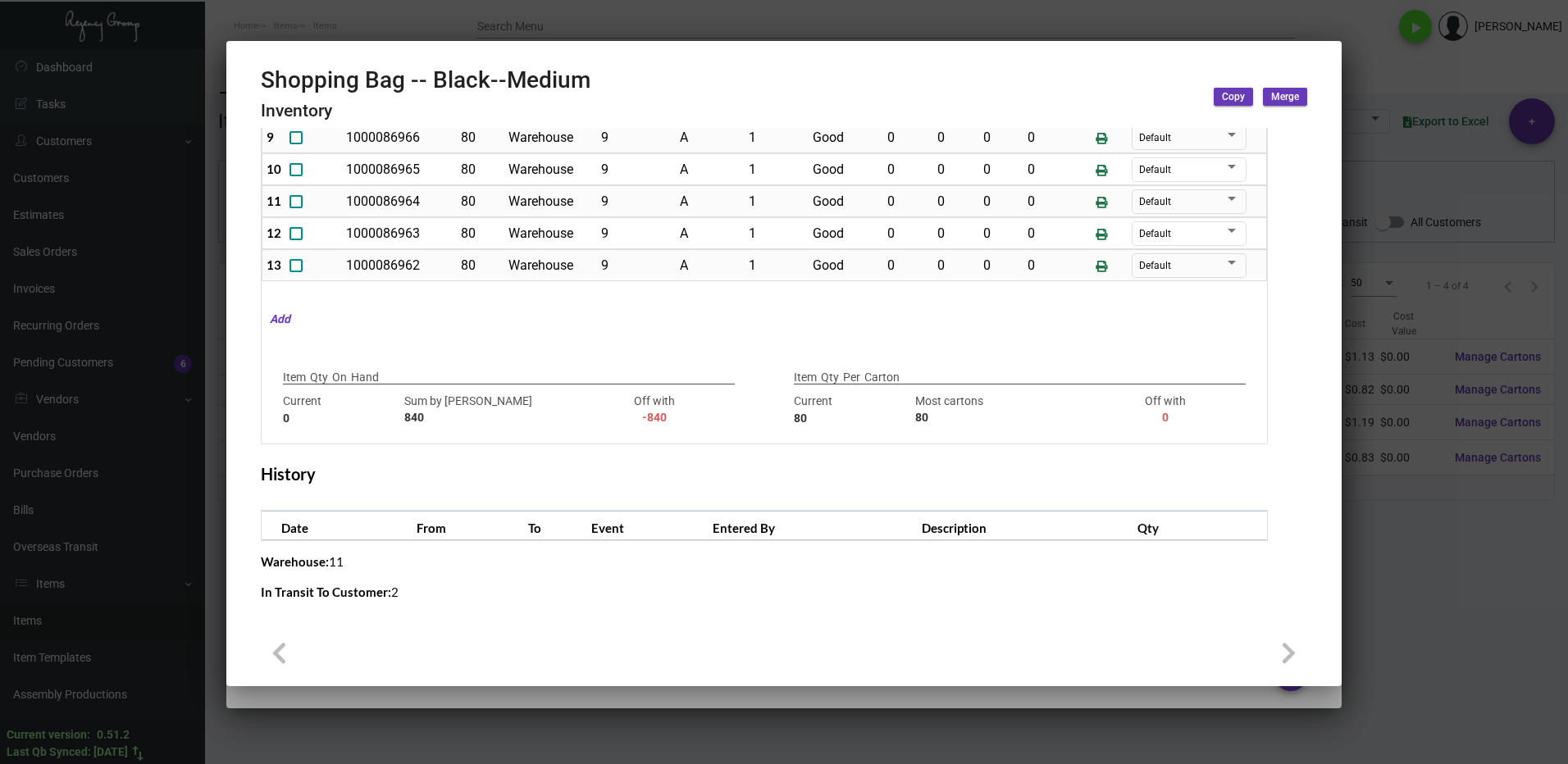
scroll to position [49, 0]
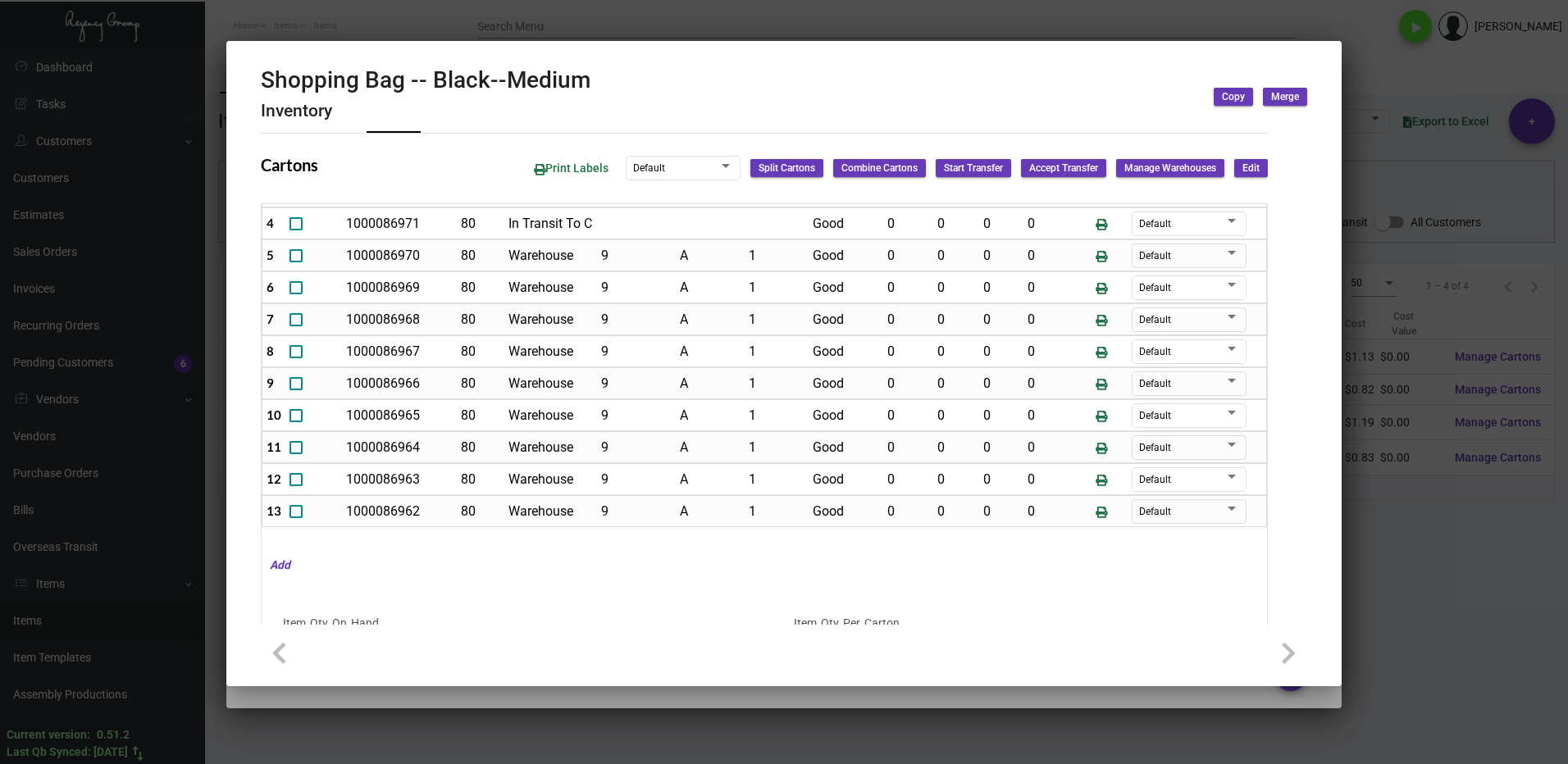
click at [1415, 450] on div at bounding box center [784, 382] width 1568 height 764
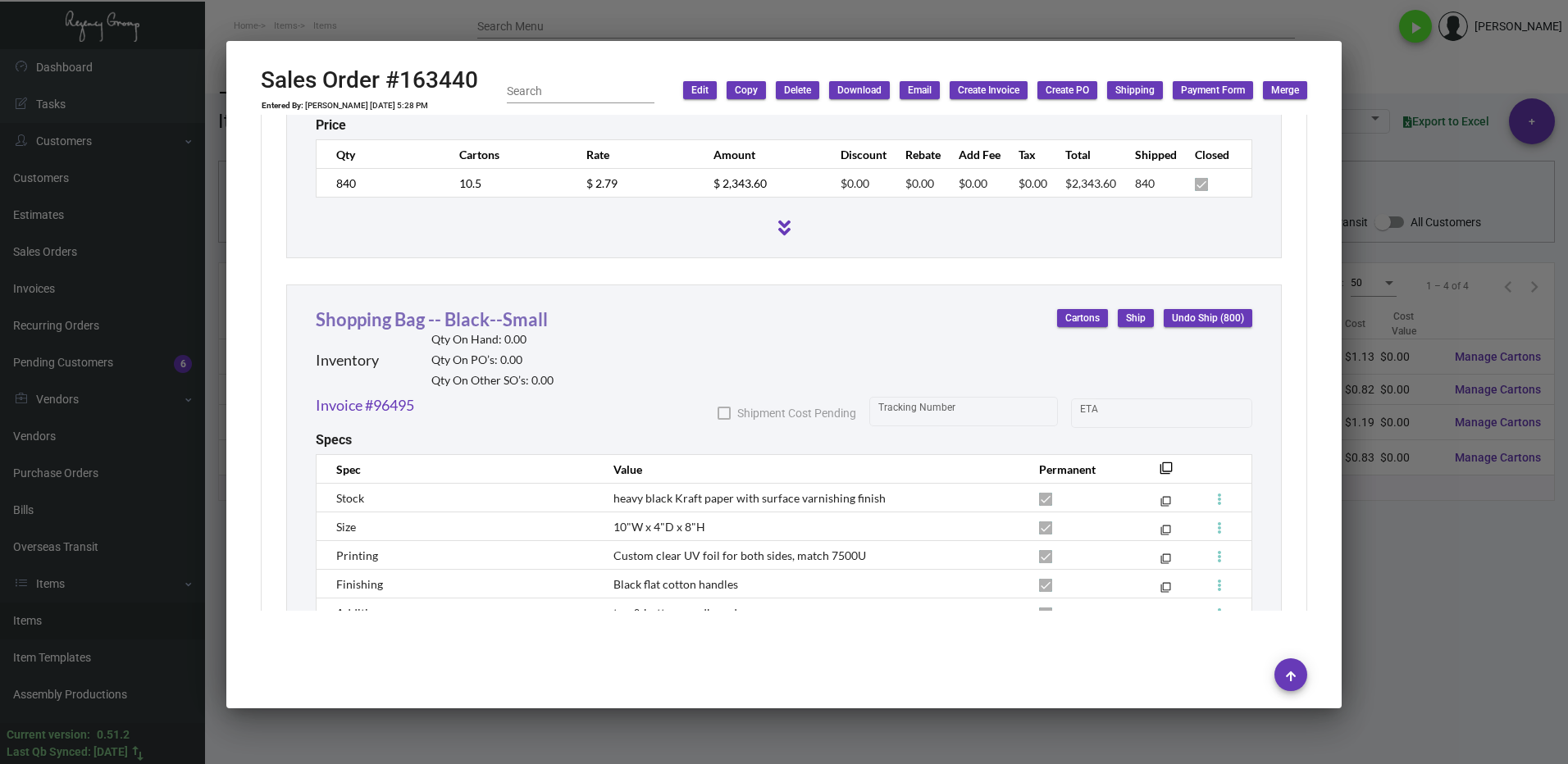
scroll to position [2235, 0]
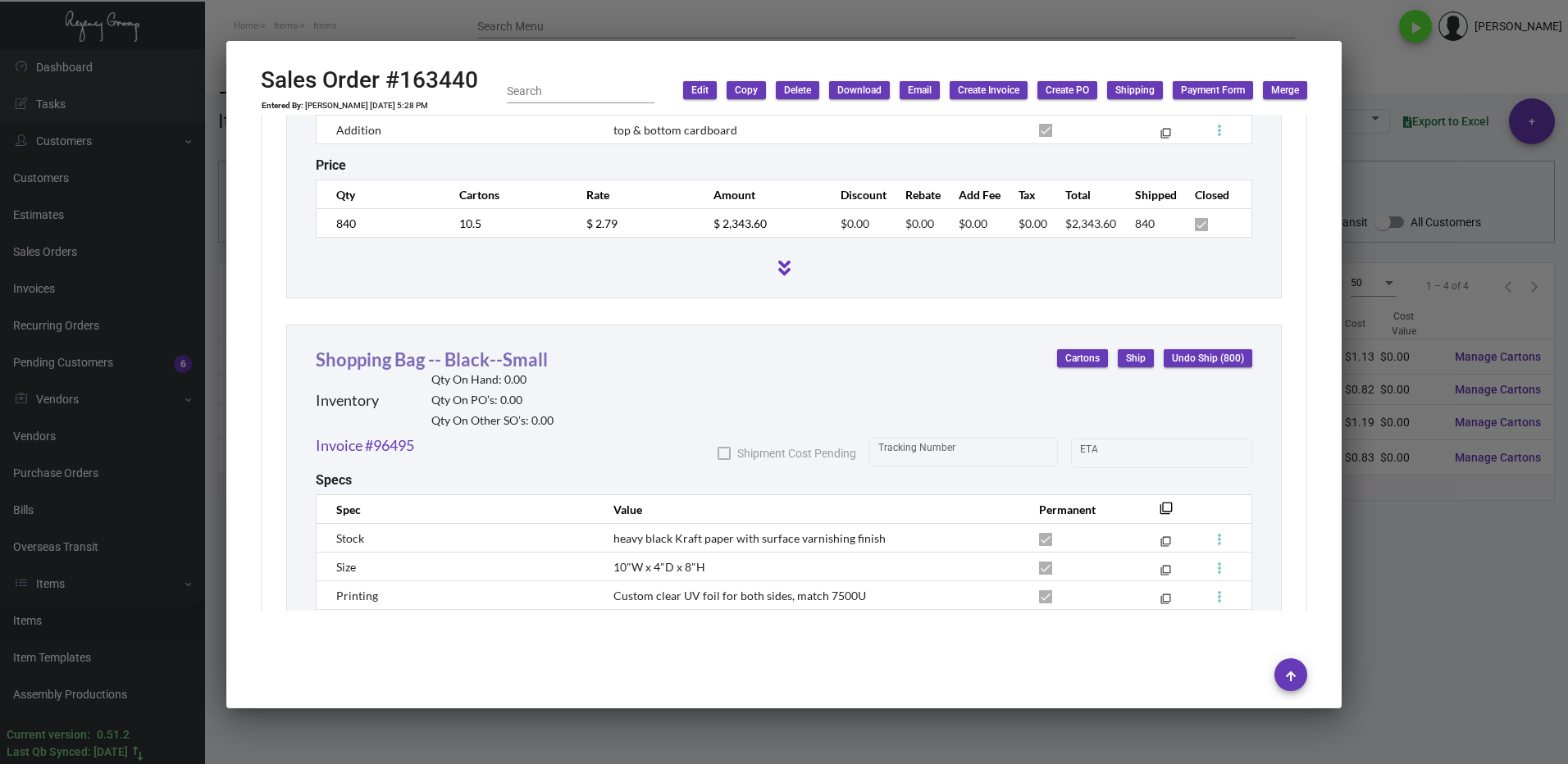
click at [441, 363] on link "Shopping Bag -- Black--Small" at bounding box center [432, 359] width 232 height 22
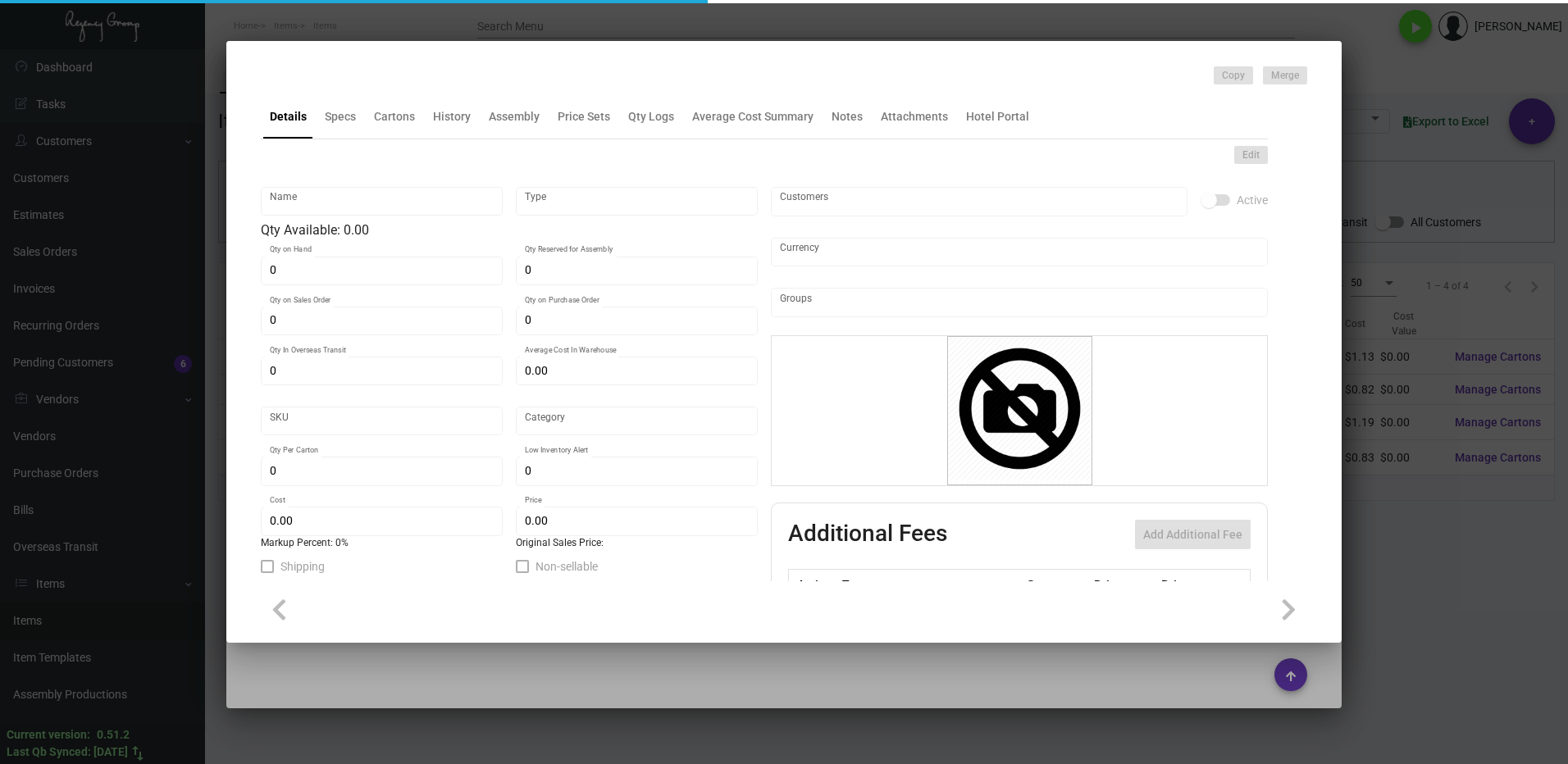
type input "Shopping Bag -- Black--Small"
type input "Inventory"
type input "$ 0.82"
type input "Overseas"
type input "100"
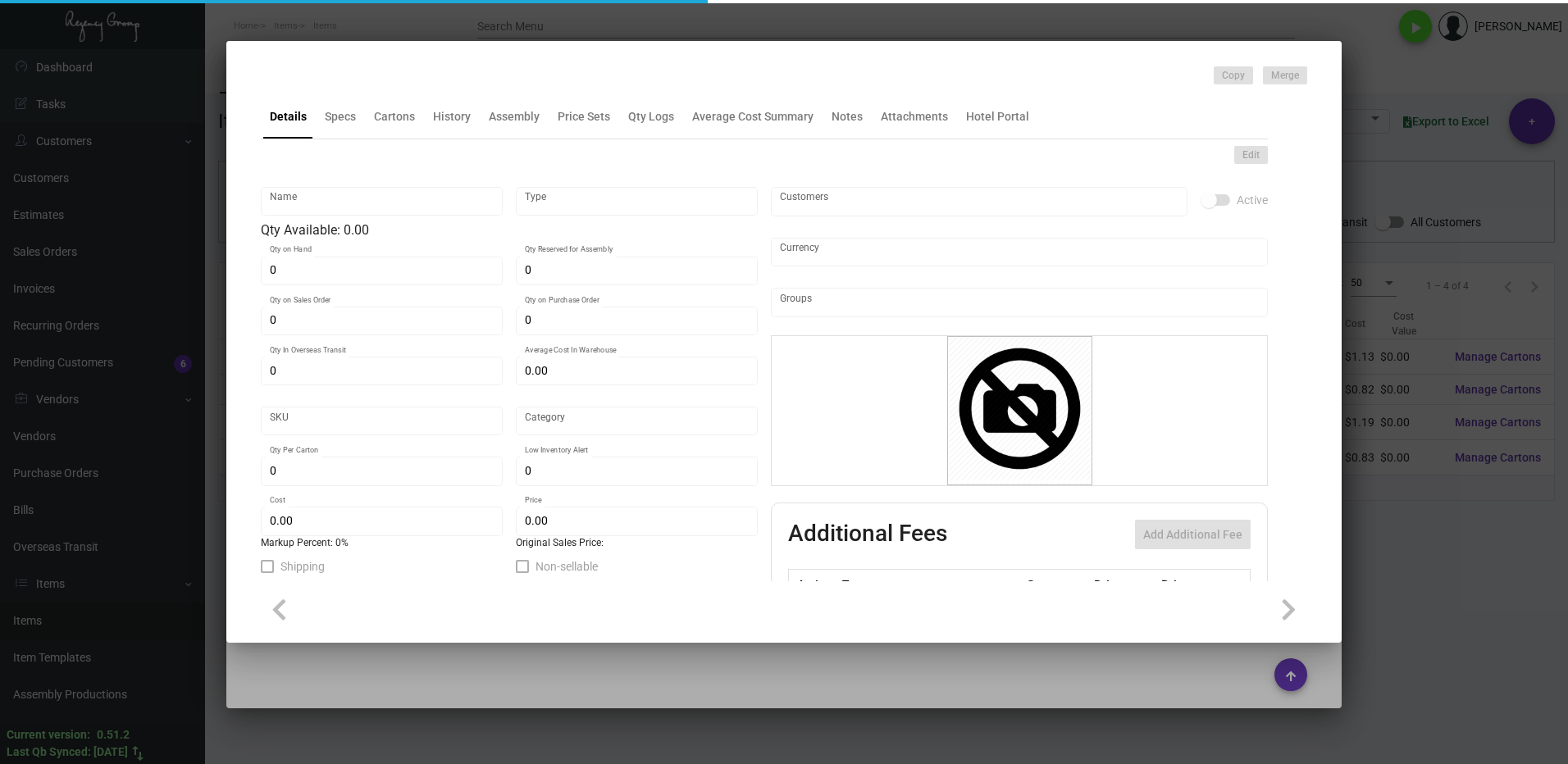
type input "$ 0.82"
type input "$ 1.99"
checkbox input "true"
type input "United States Dollar $"
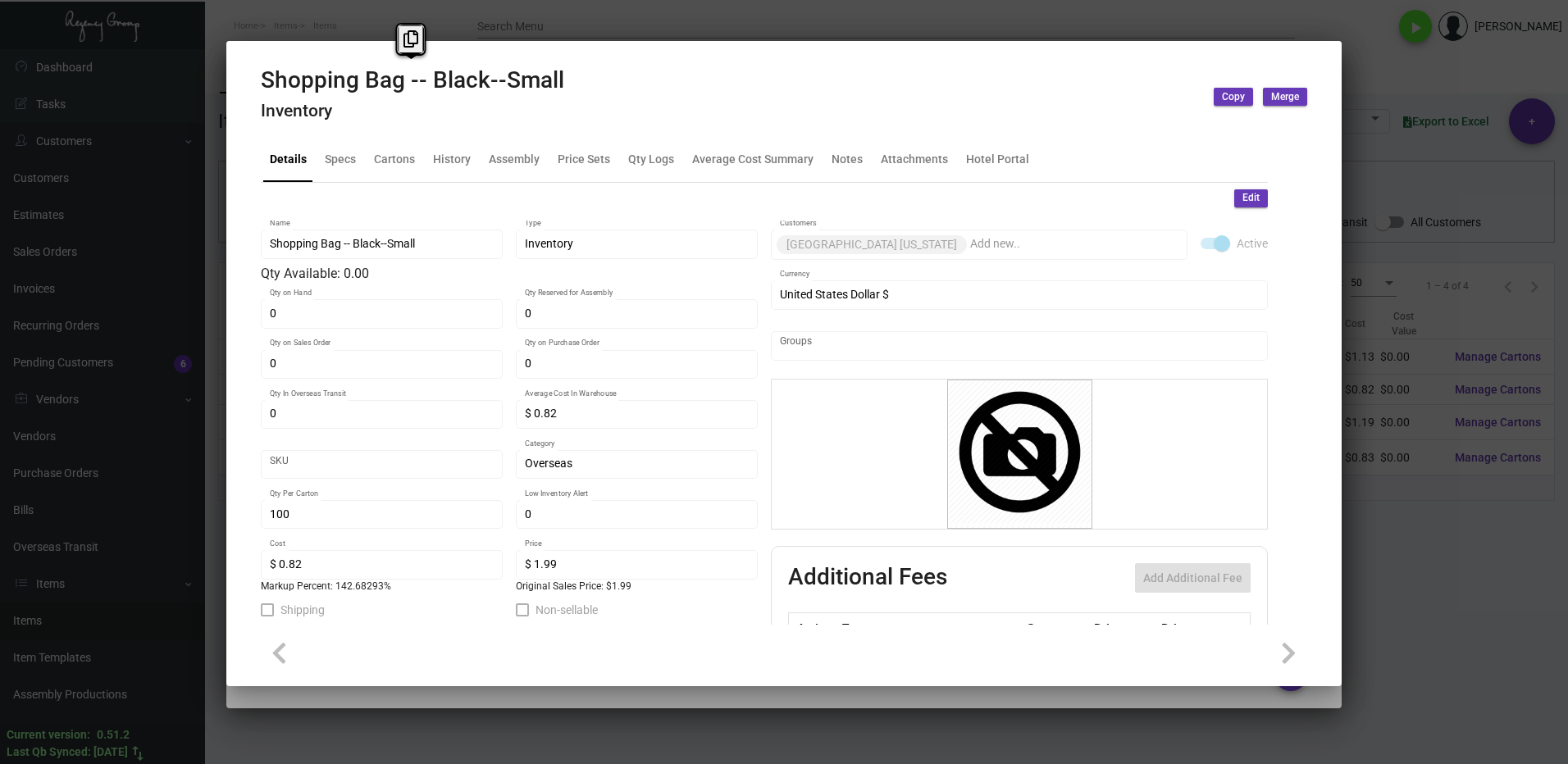
drag, startPoint x: 568, startPoint y: 78, endPoint x: 262, endPoint y: 89, distance: 306.2
click at [262, 89] on div "Shopping Bag -- Black--Small Inventory Copy Merge" at bounding box center [784, 97] width 1046 height 62
click at [418, 34] on icon at bounding box center [411, 39] width 15 height 17
copy h2 "Shopping Bag -- Black--Small"
click at [652, 159] on div "Qty Logs" at bounding box center [651, 160] width 46 height 17
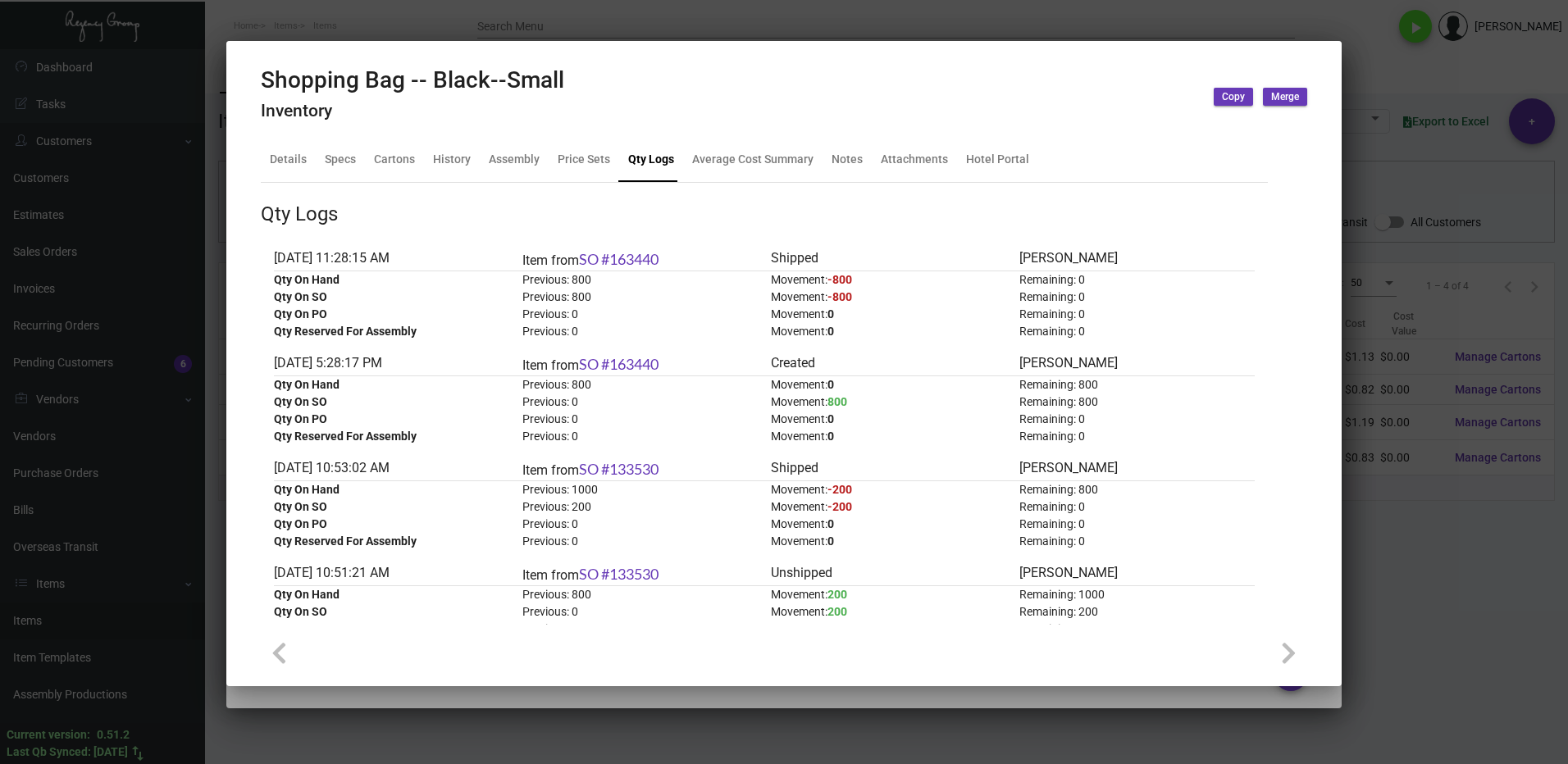
drag, startPoint x: 1416, startPoint y: 629, endPoint x: 1403, endPoint y: 622, distance: 14.8
click at [1416, 629] on div at bounding box center [784, 382] width 1568 height 764
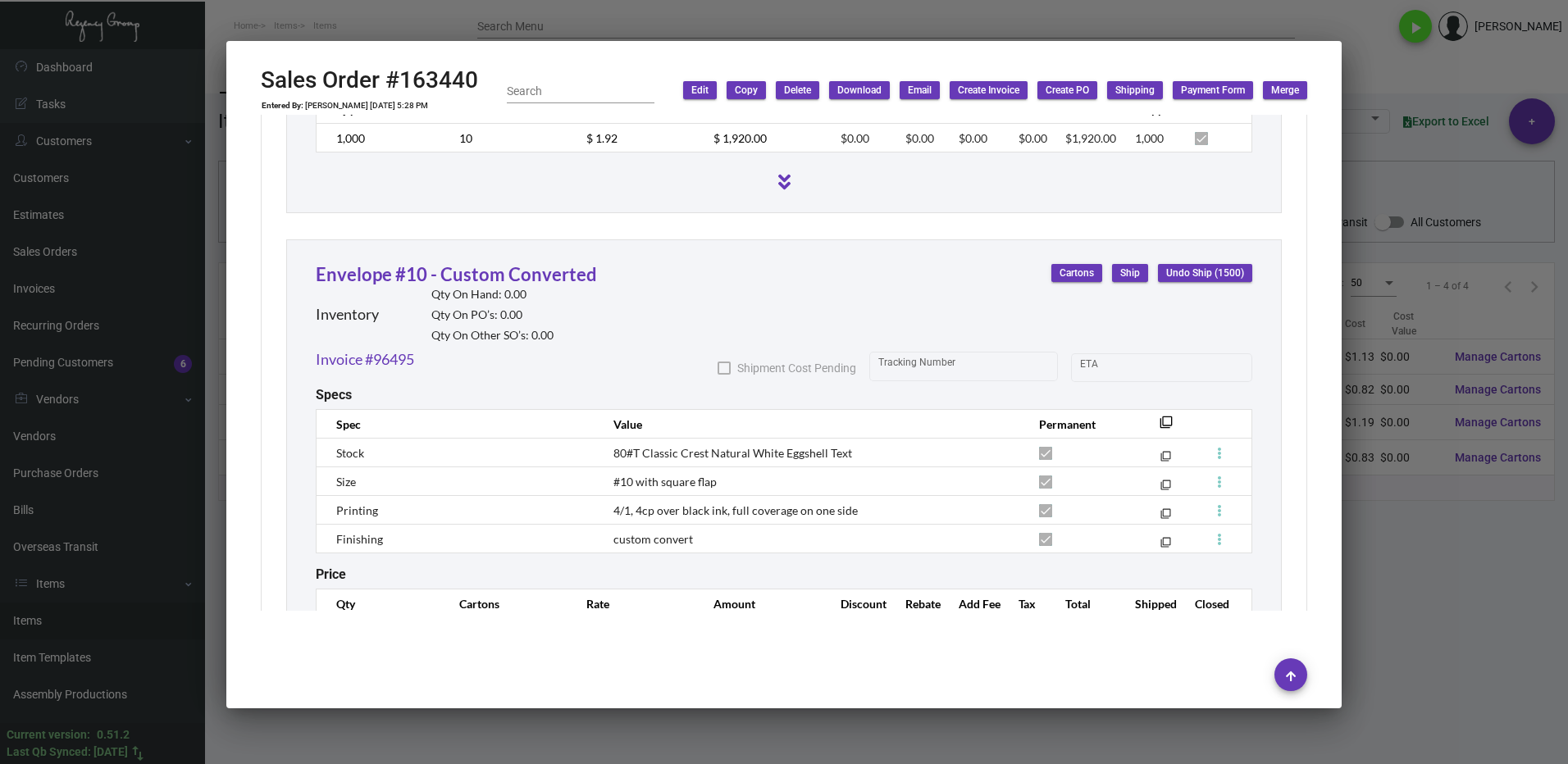
scroll to position [1088, 0]
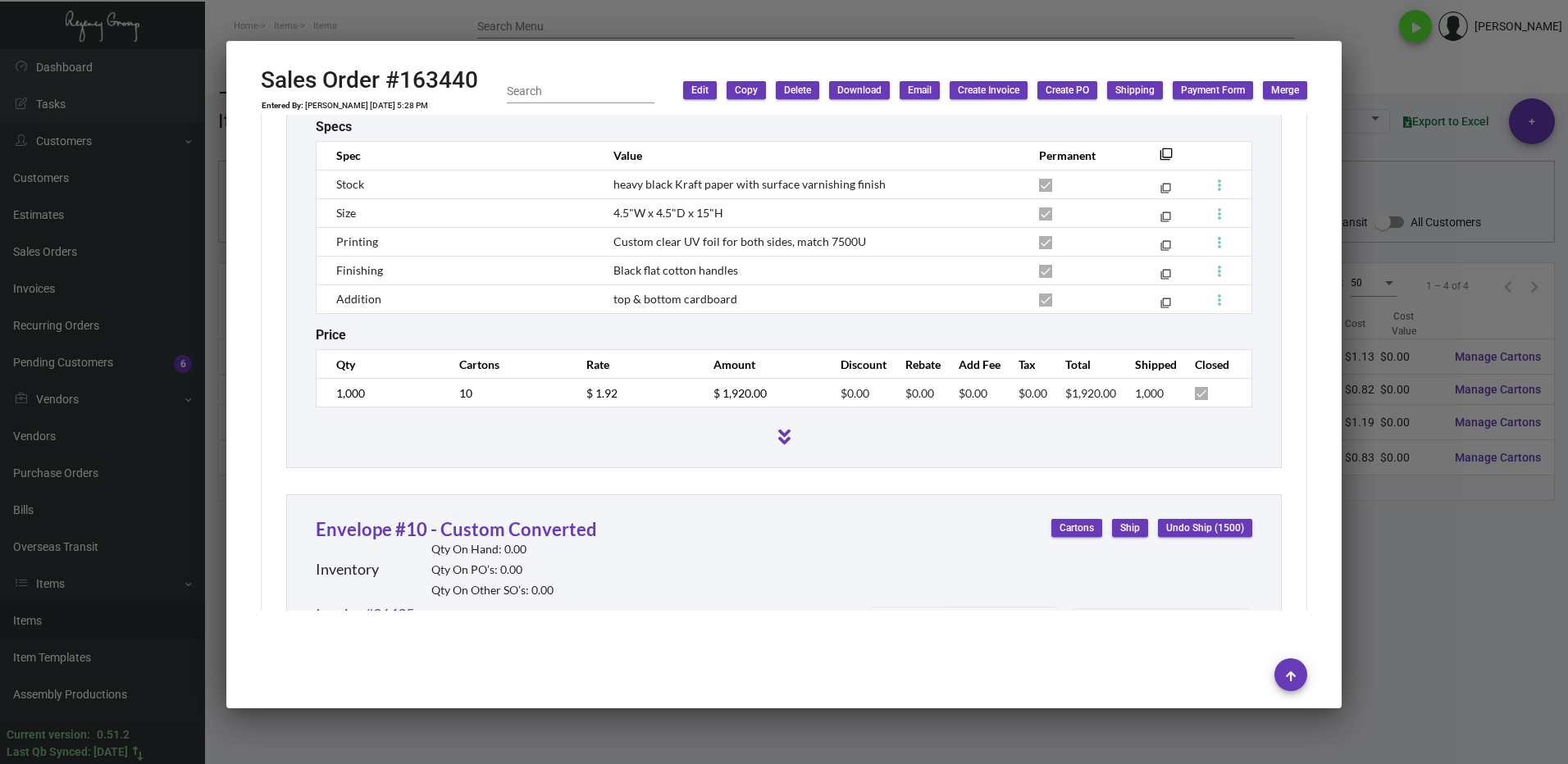
click at [1353, 557] on div at bounding box center [784, 382] width 1568 height 764
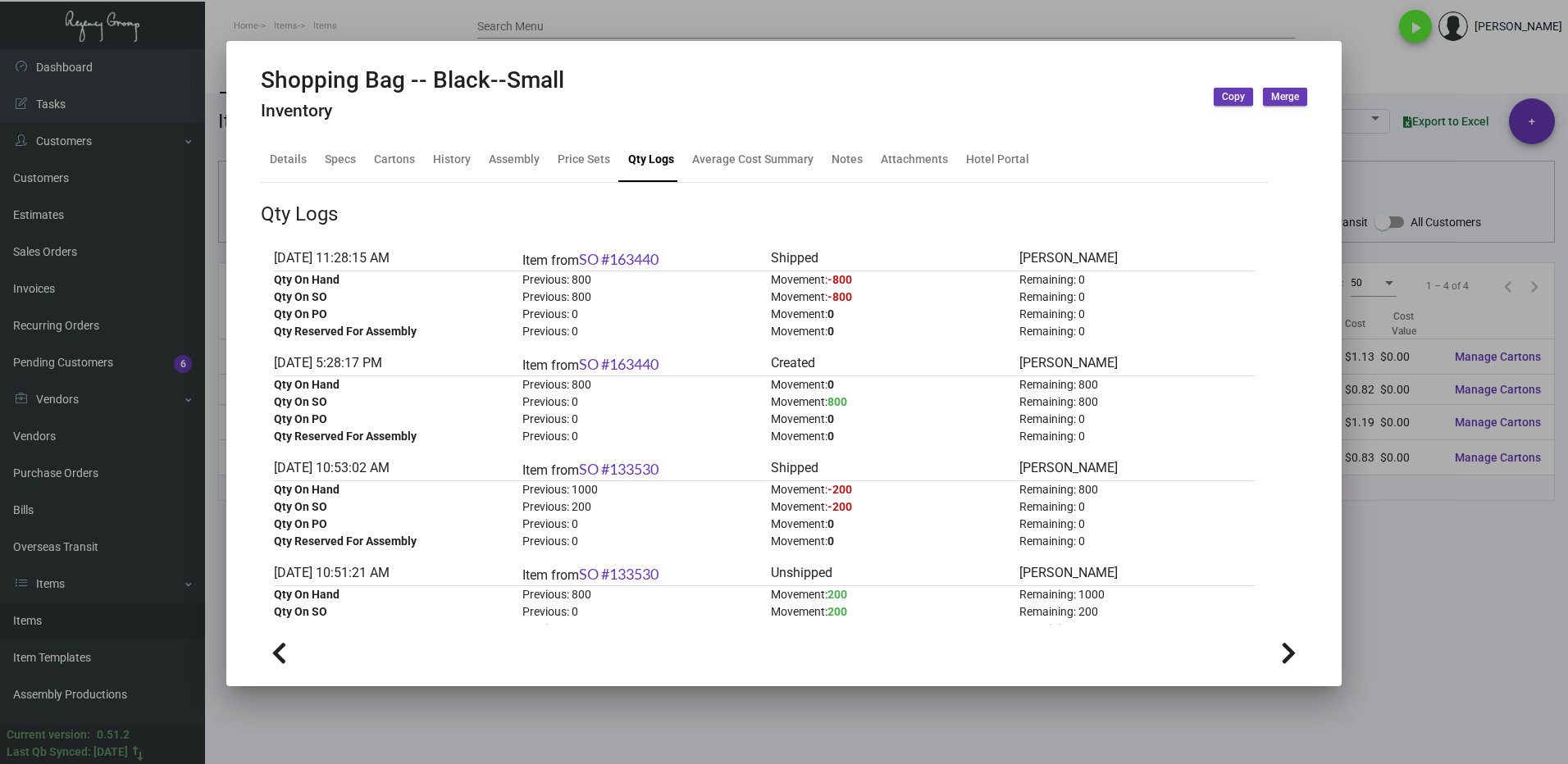
click at [1472, 522] on div at bounding box center [784, 382] width 1568 height 764
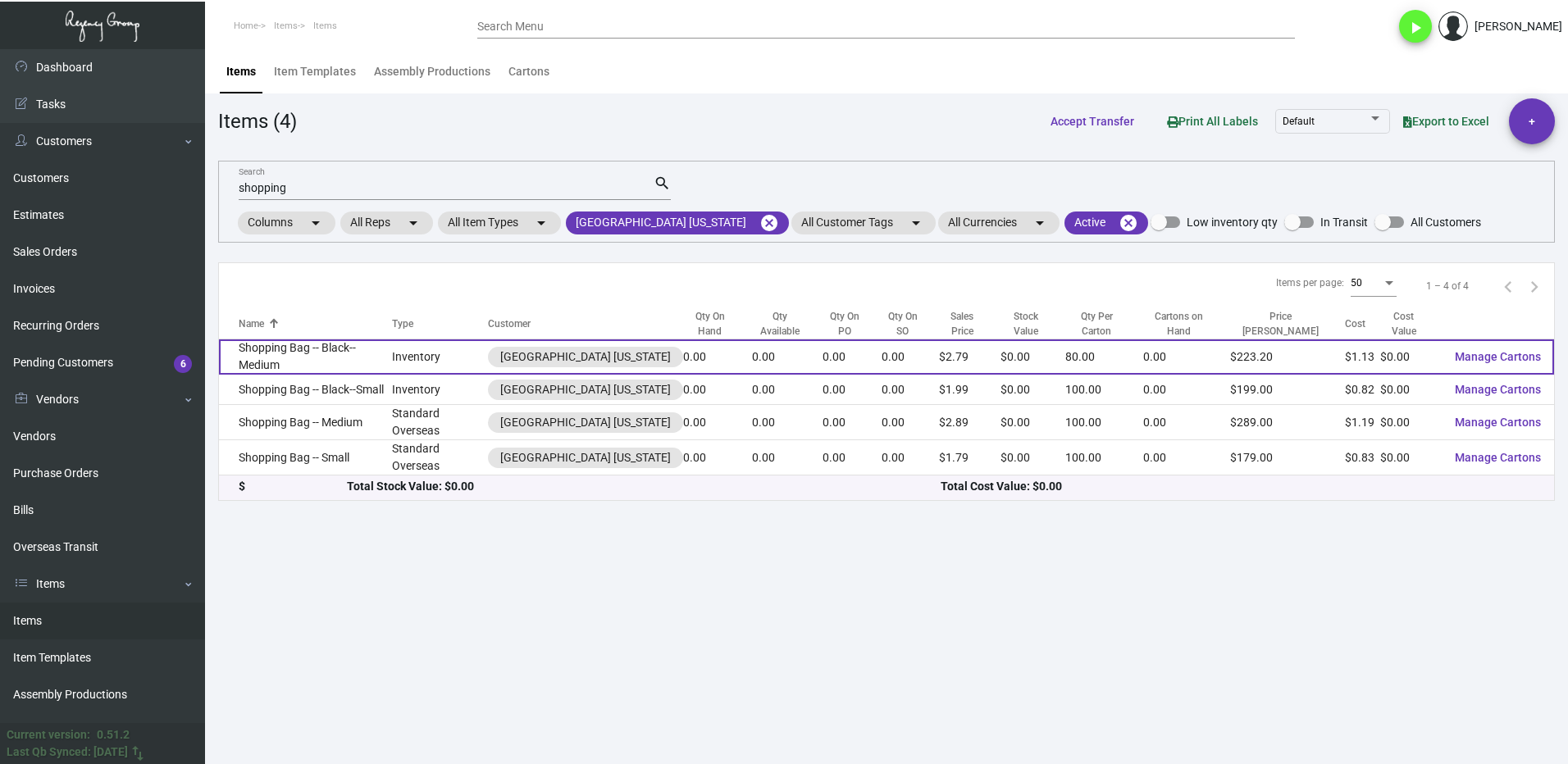
click at [353, 351] on td "Shopping Bag -- Black--Medium" at bounding box center [305, 357] width 173 height 35
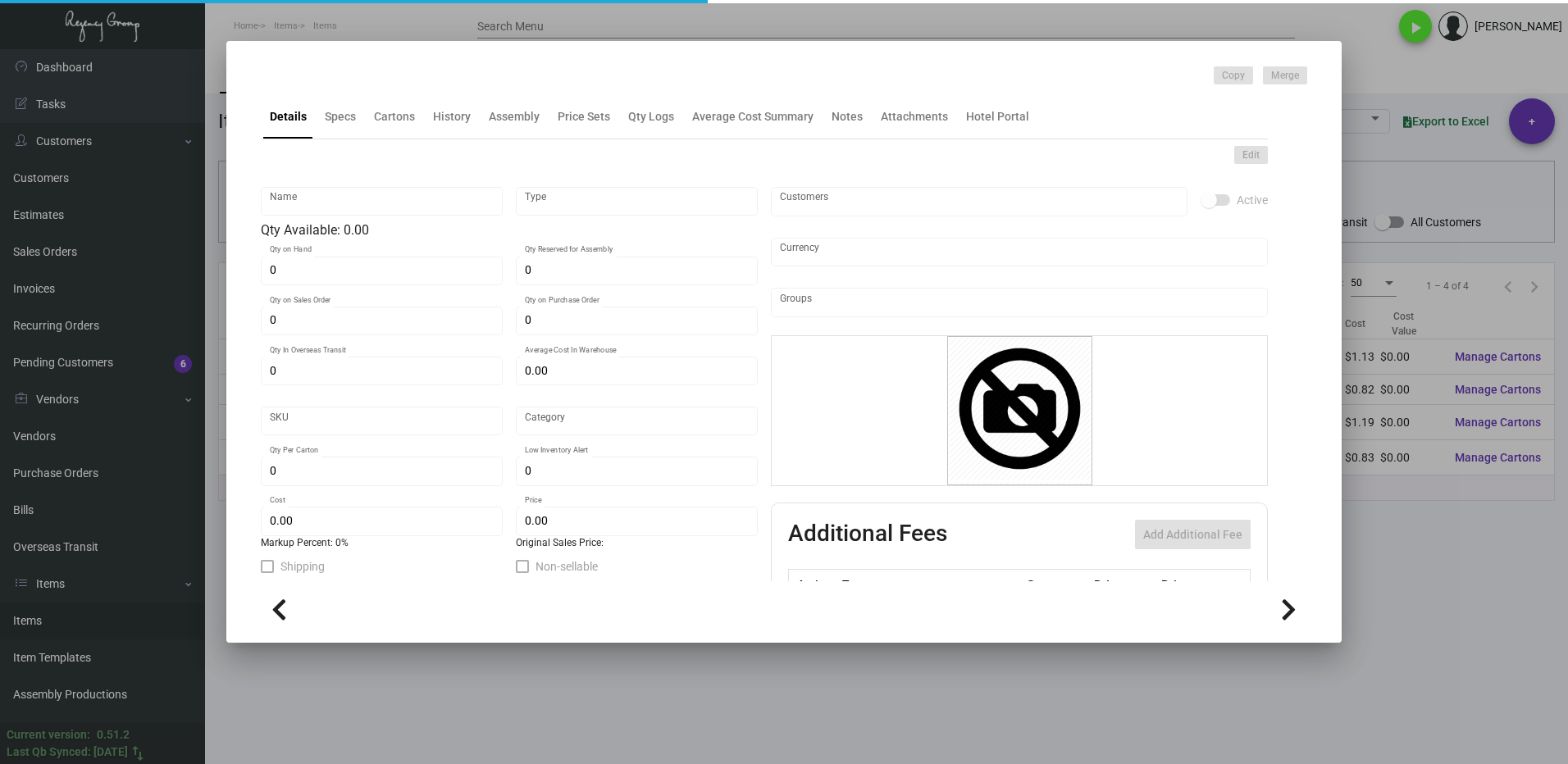
type input "Shopping Bag -- Black--Medium"
type input "Inventory"
type input "$ 1.13"
type input "Overseas"
type input "80"
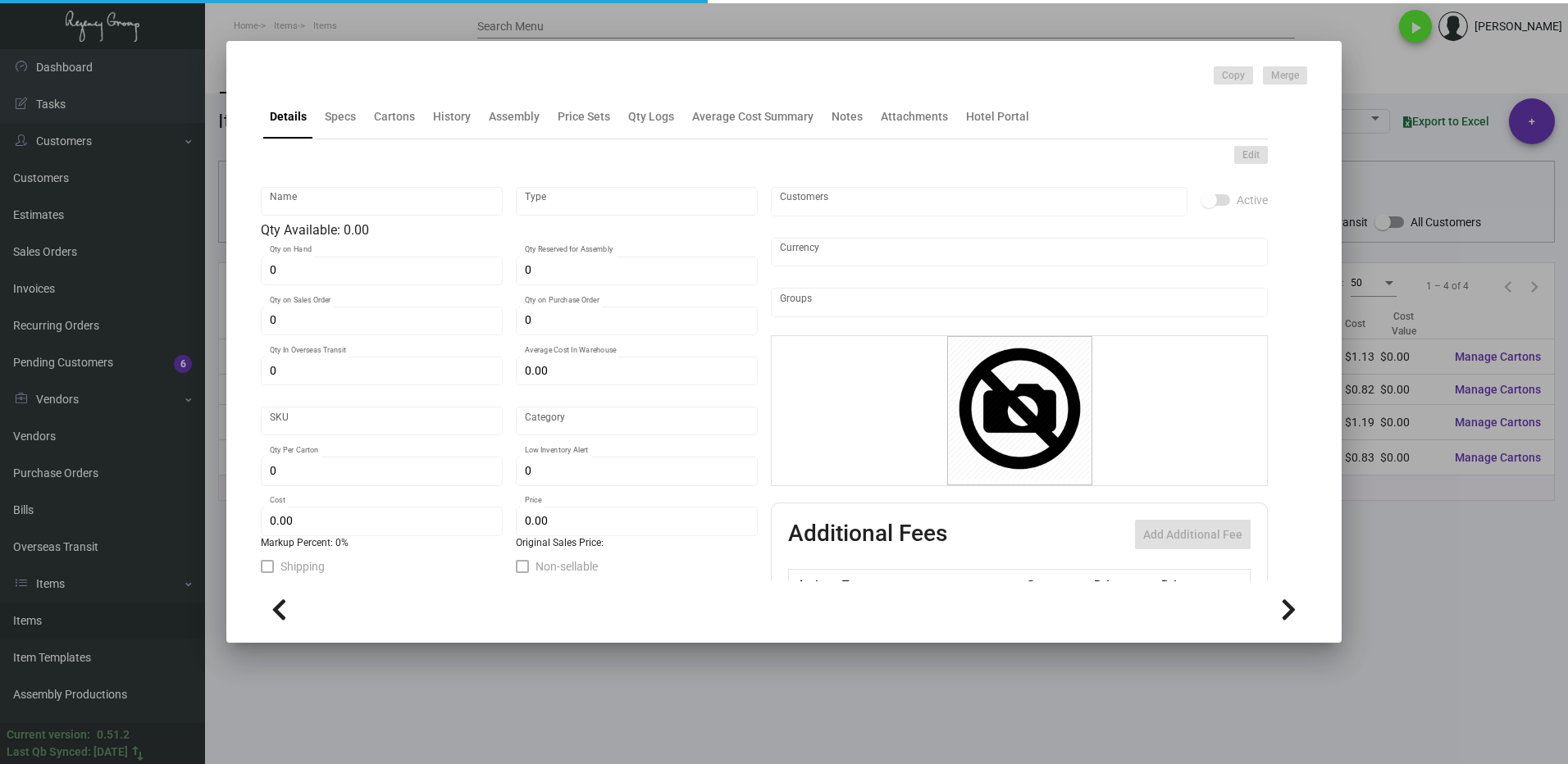
type input "$ 1.13"
type input "$ 2.79"
checkbox input "true"
type input "United States Dollar $"
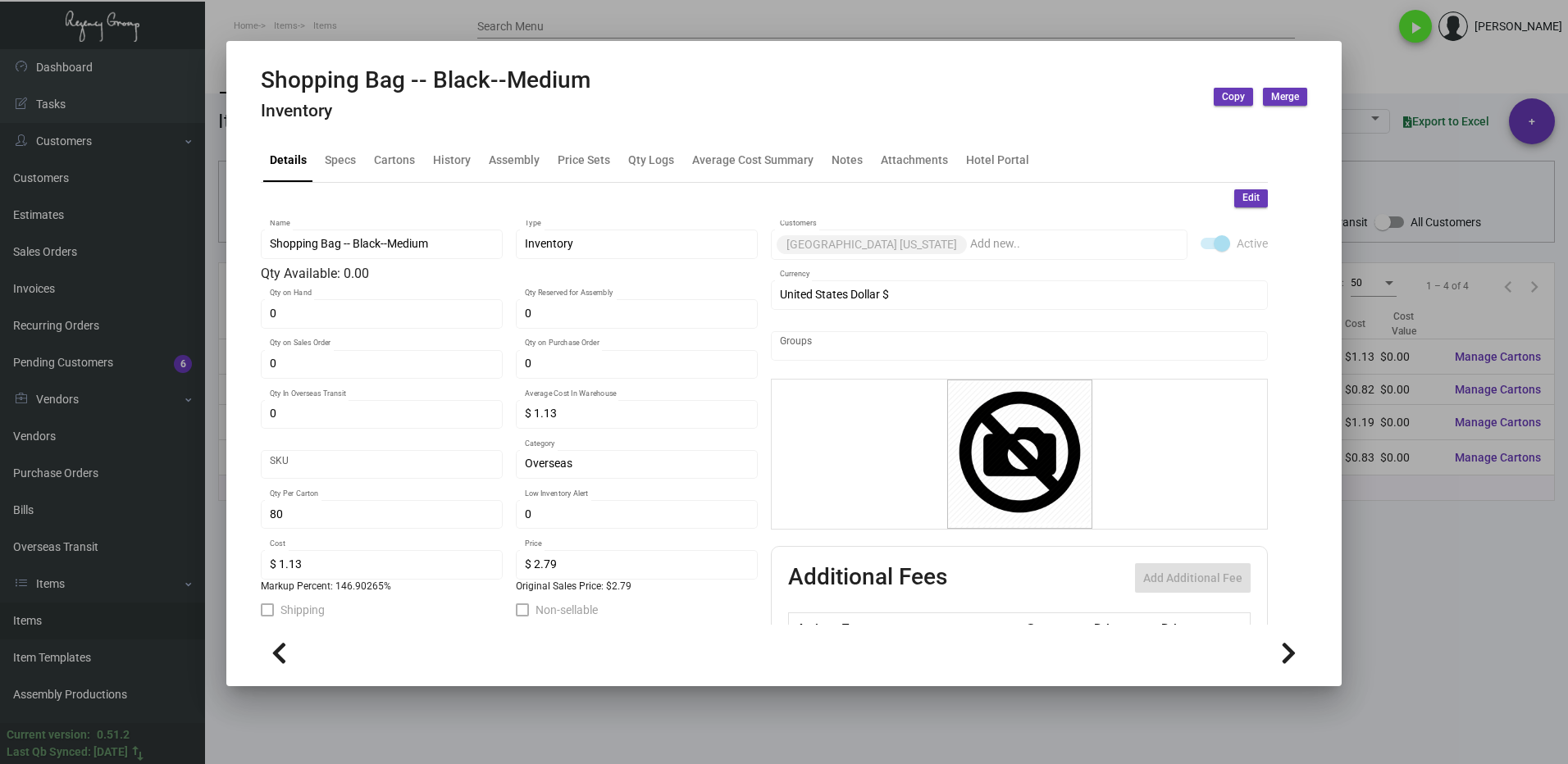
click at [424, 163] on div "Details Specs Cartons History Assembly Price Sets Qty Logs Average Cost Summary…" at bounding box center [764, 160] width 1007 height 44
click at [446, 159] on div "History" at bounding box center [451, 160] width 37 height 17
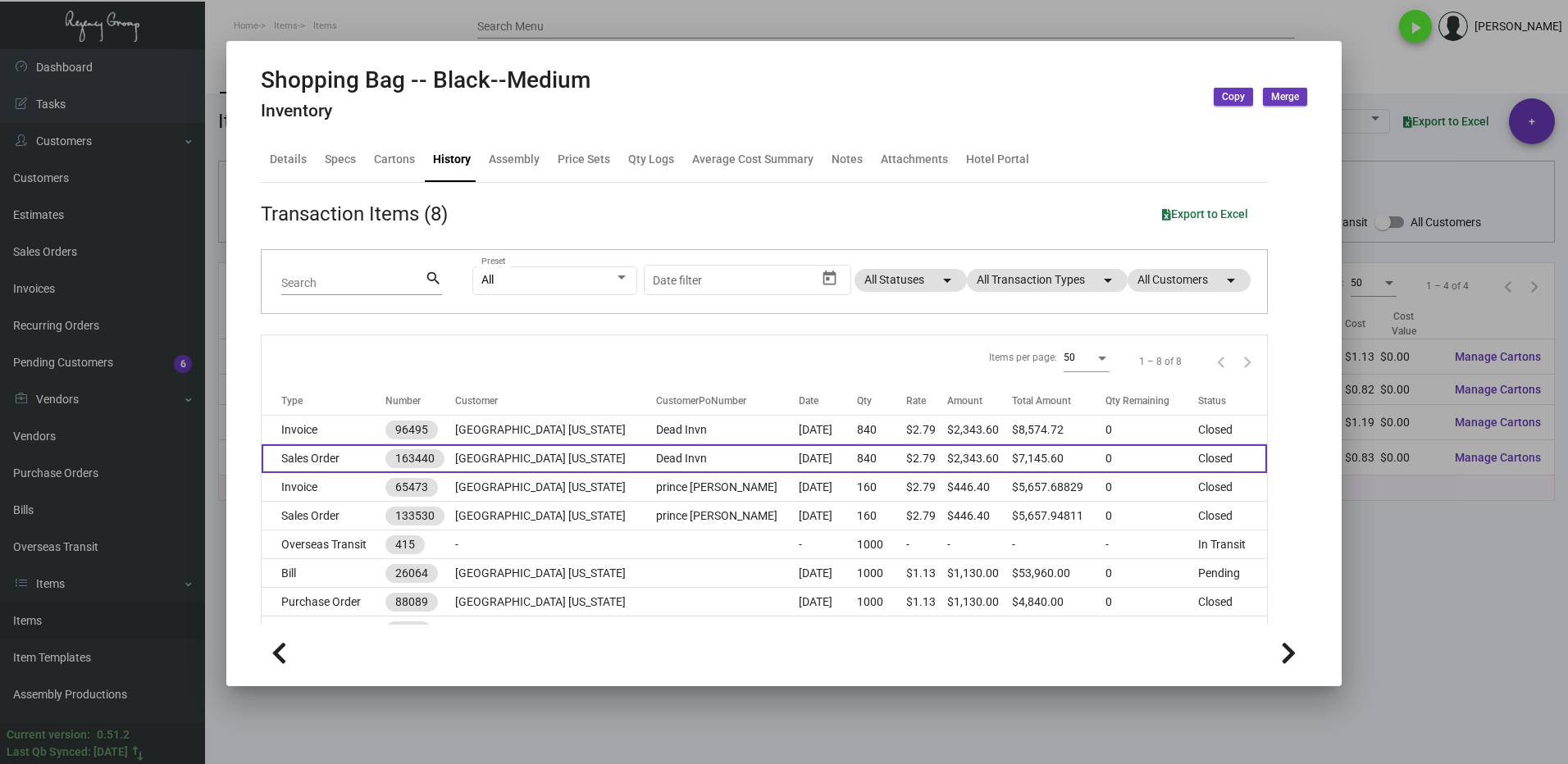
click at [353, 454] on td "Sales Order" at bounding box center [324, 459] width 124 height 29
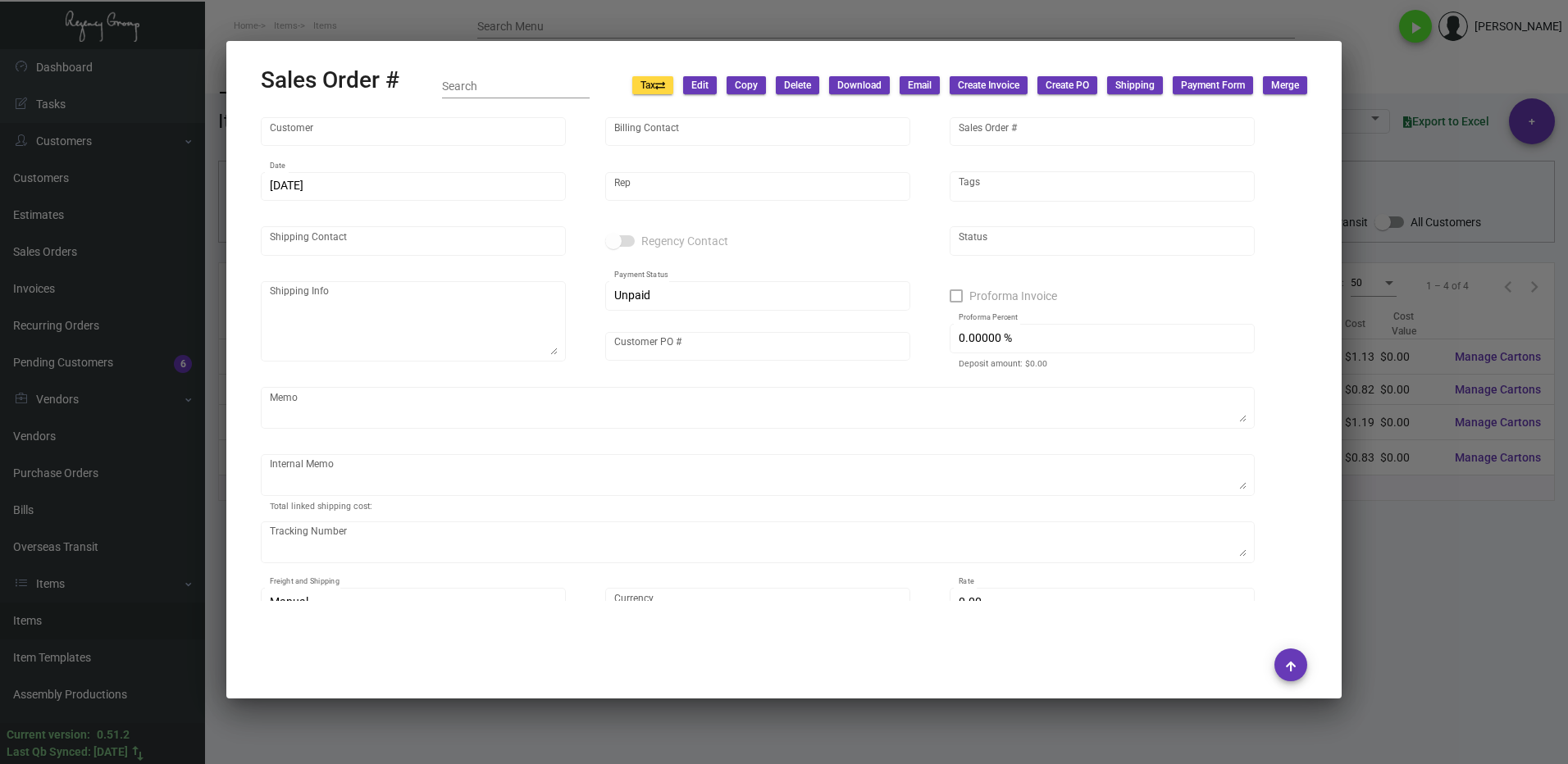
type input "[GEOGRAPHIC_DATA] [US_STATE]"
type input "Accounts Payable"
type input "163440"
type input "[DATE]"
type input "[PERSON_NAME]"
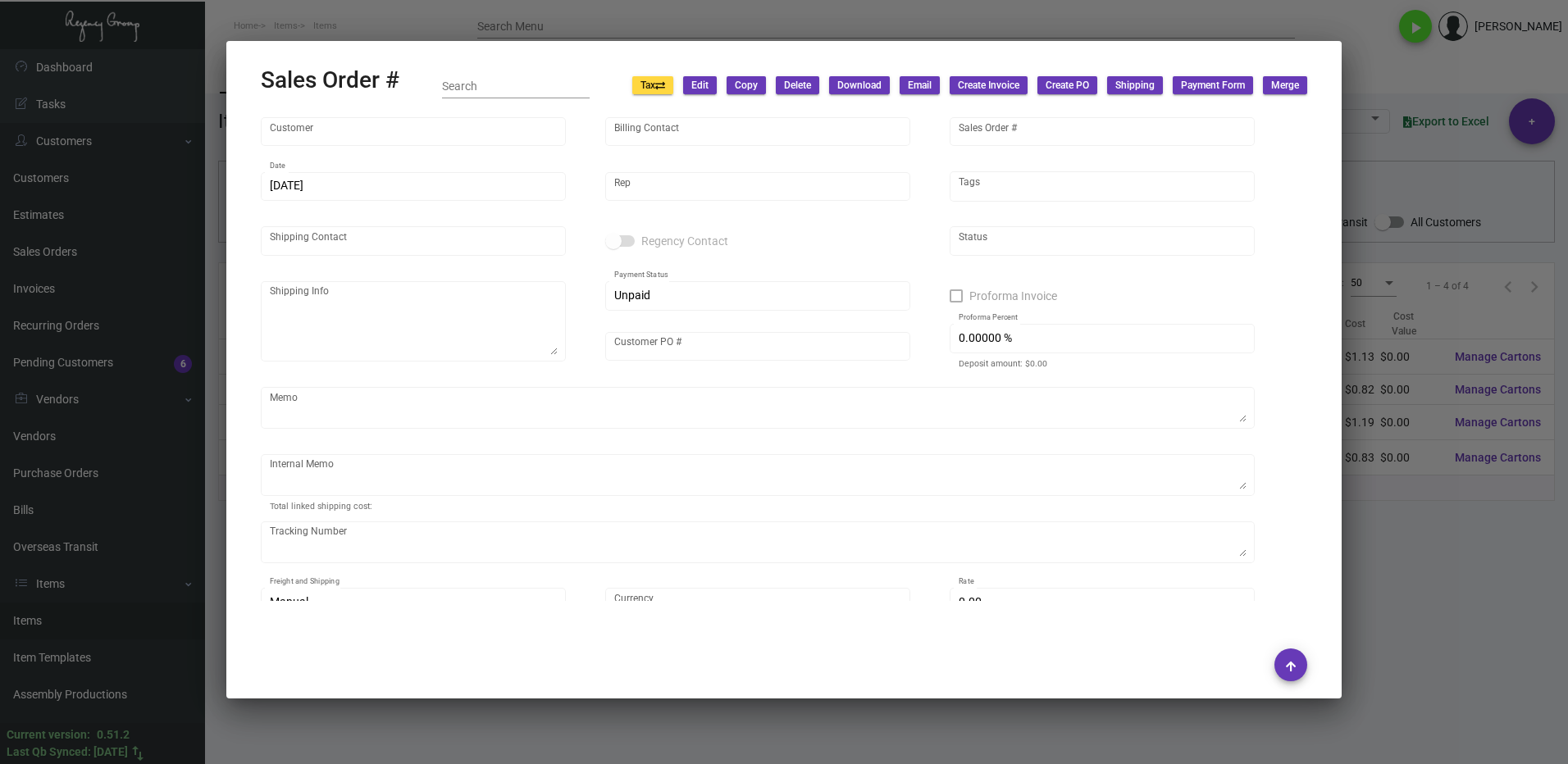
type input "Dead Invn"
type input "United States Dollar $"
type input "$ 0.00"
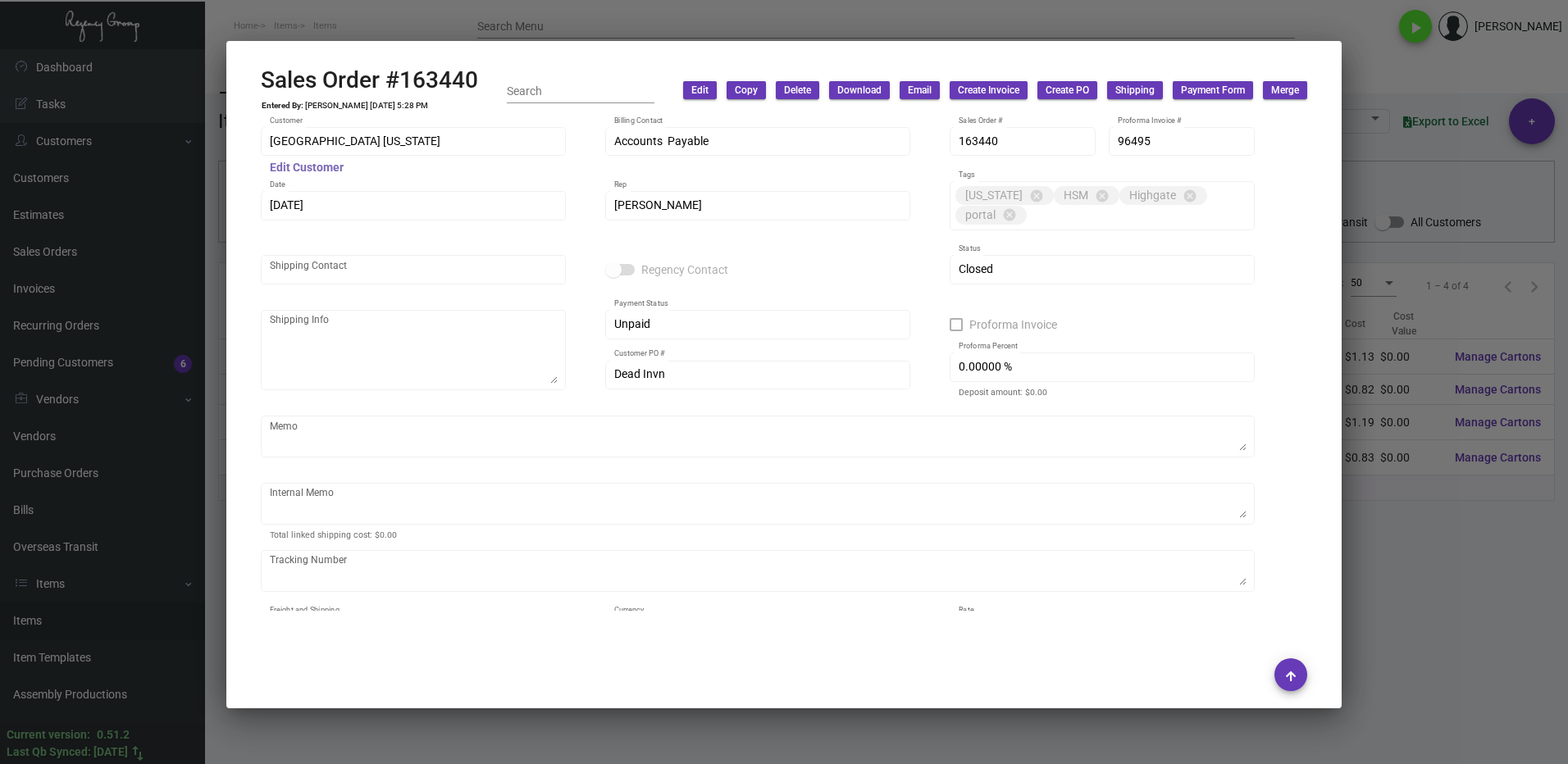
click at [298, 163] on mat-hint "Edit Customer" at bounding box center [306, 167] width 74 height 13
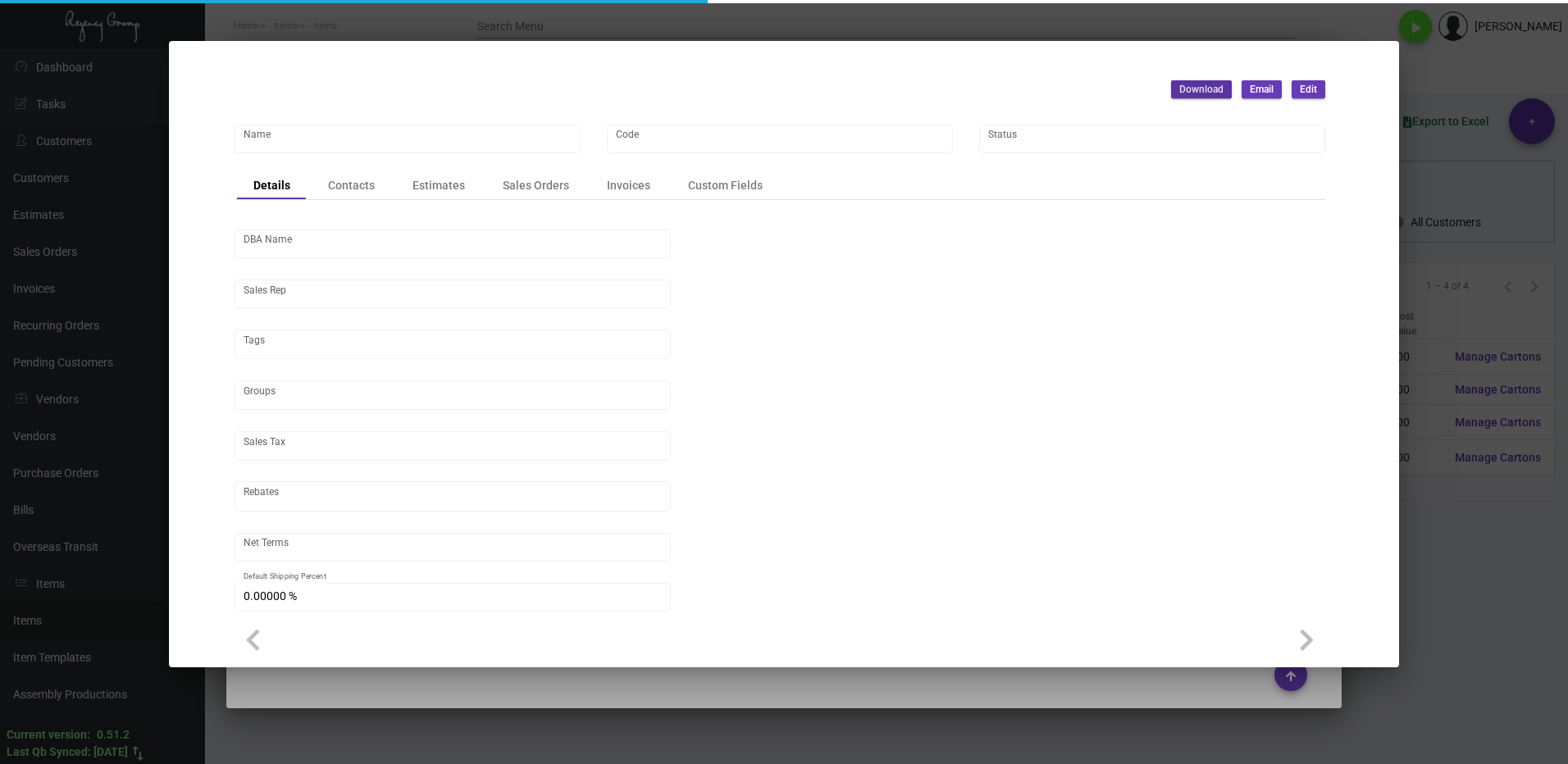
type input "[GEOGRAPHIC_DATA] [US_STATE]"
type input "039012"
type input "[GEOGRAPHIC_DATA], [GEOGRAPHIC_DATA]"
type input "[PERSON_NAME]"
type input "[GEOGRAPHIC_DATA]-[GEOGRAPHIC_DATA] ([US_STATE][GEOGRAPHIC_DATA])"
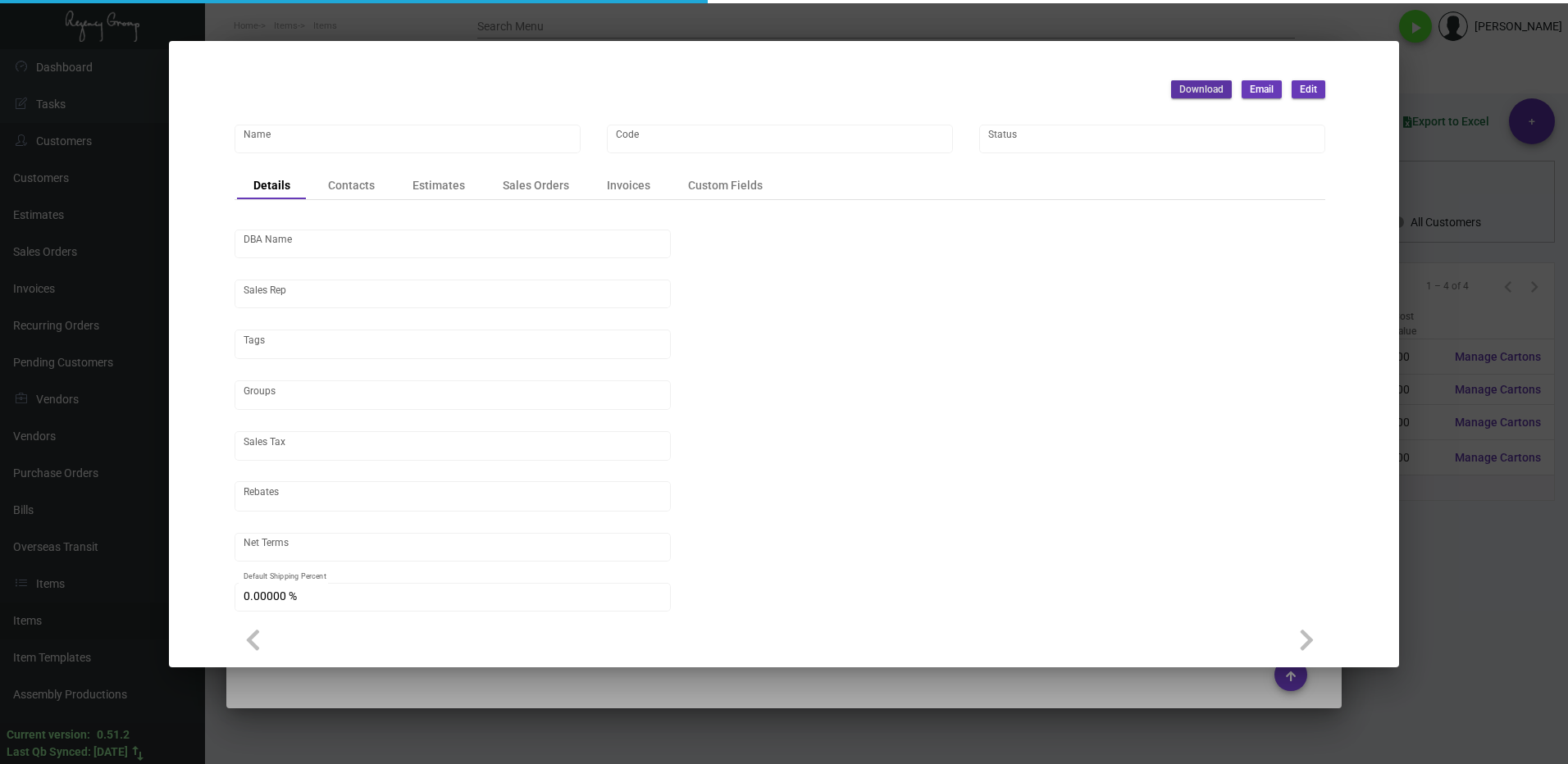
type input "Net 30"
type input "United States Dollar $"
type input "$ 0.00"
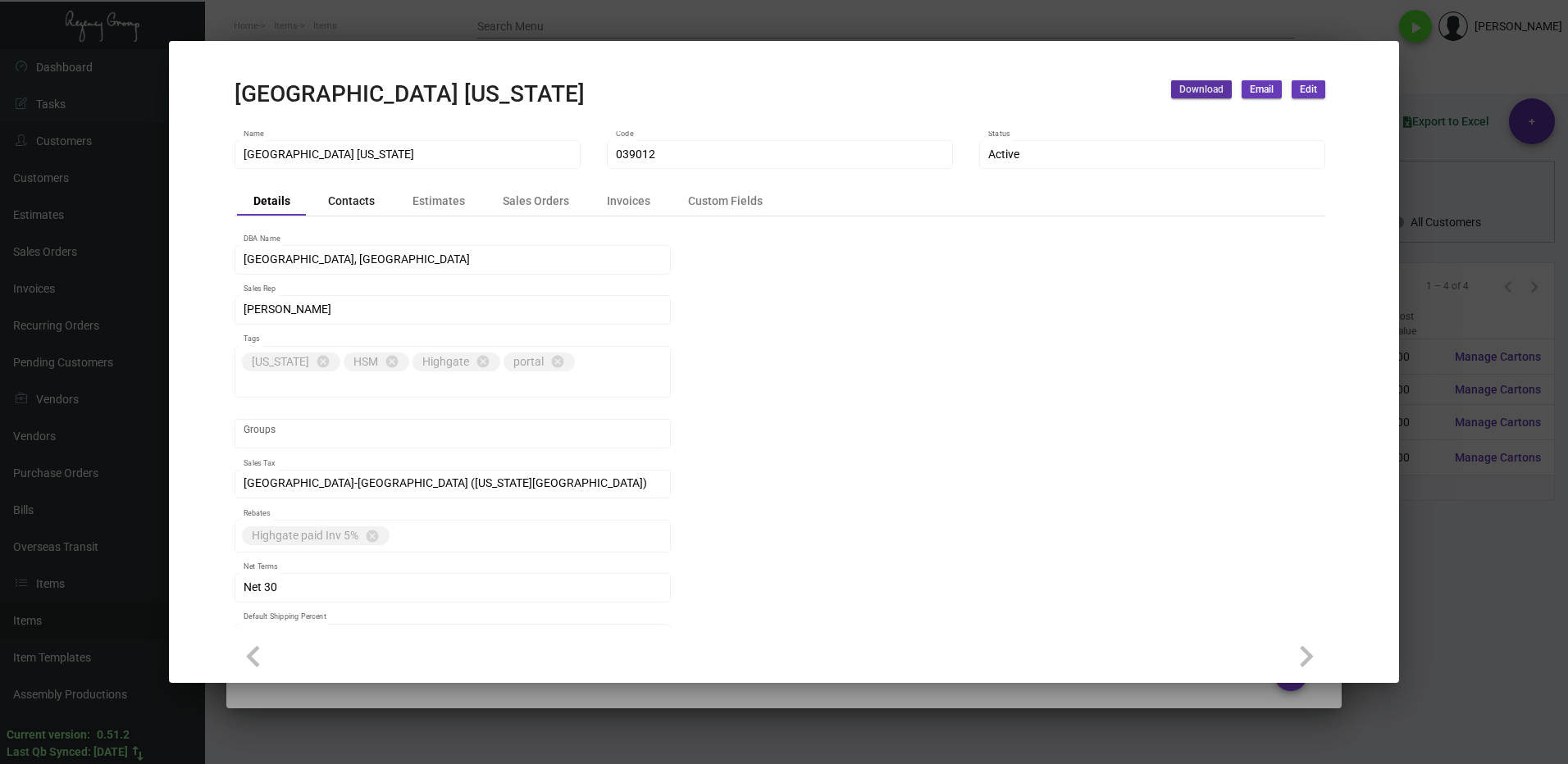
drag, startPoint x: 355, startPoint y: 204, endPoint x: 374, endPoint y: 222, distance: 26.2
click at [355, 203] on div "Contacts" at bounding box center [351, 201] width 47 height 17
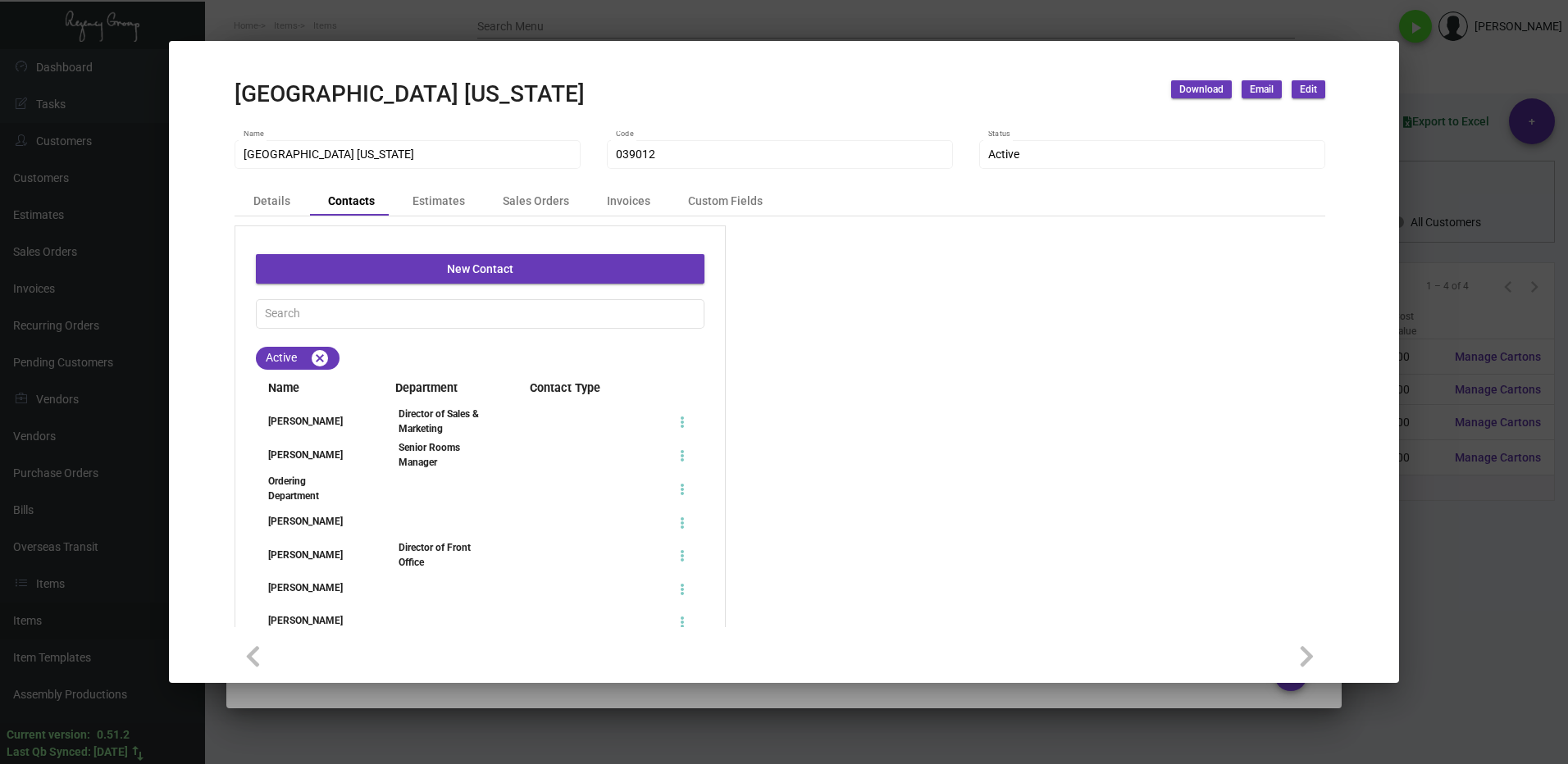
click at [309, 386] on span "Name" at bounding box center [311, 388] width 112 height 18
click at [338, 421] on div "[PERSON_NAME]" at bounding box center [311, 421] width 112 height 15
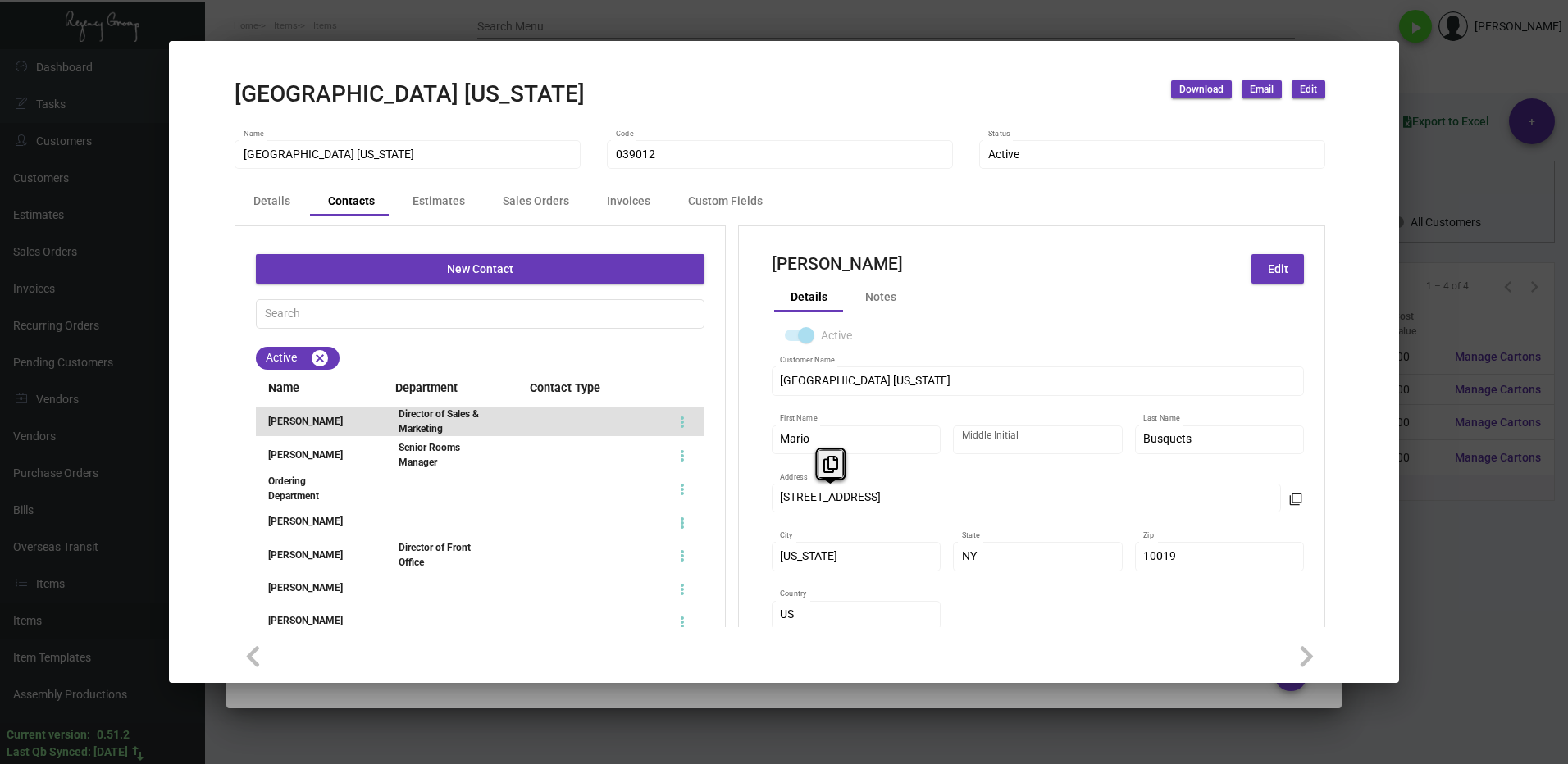
click at [773, 500] on div "[GEOGRAPHIC_DATA] South Address" at bounding box center [1026, 496] width 510 height 32
click at [827, 467] on icon at bounding box center [830, 465] width 15 height 17
click at [1459, 556] on div at bounding box center [784, 382] width 1568 height 764
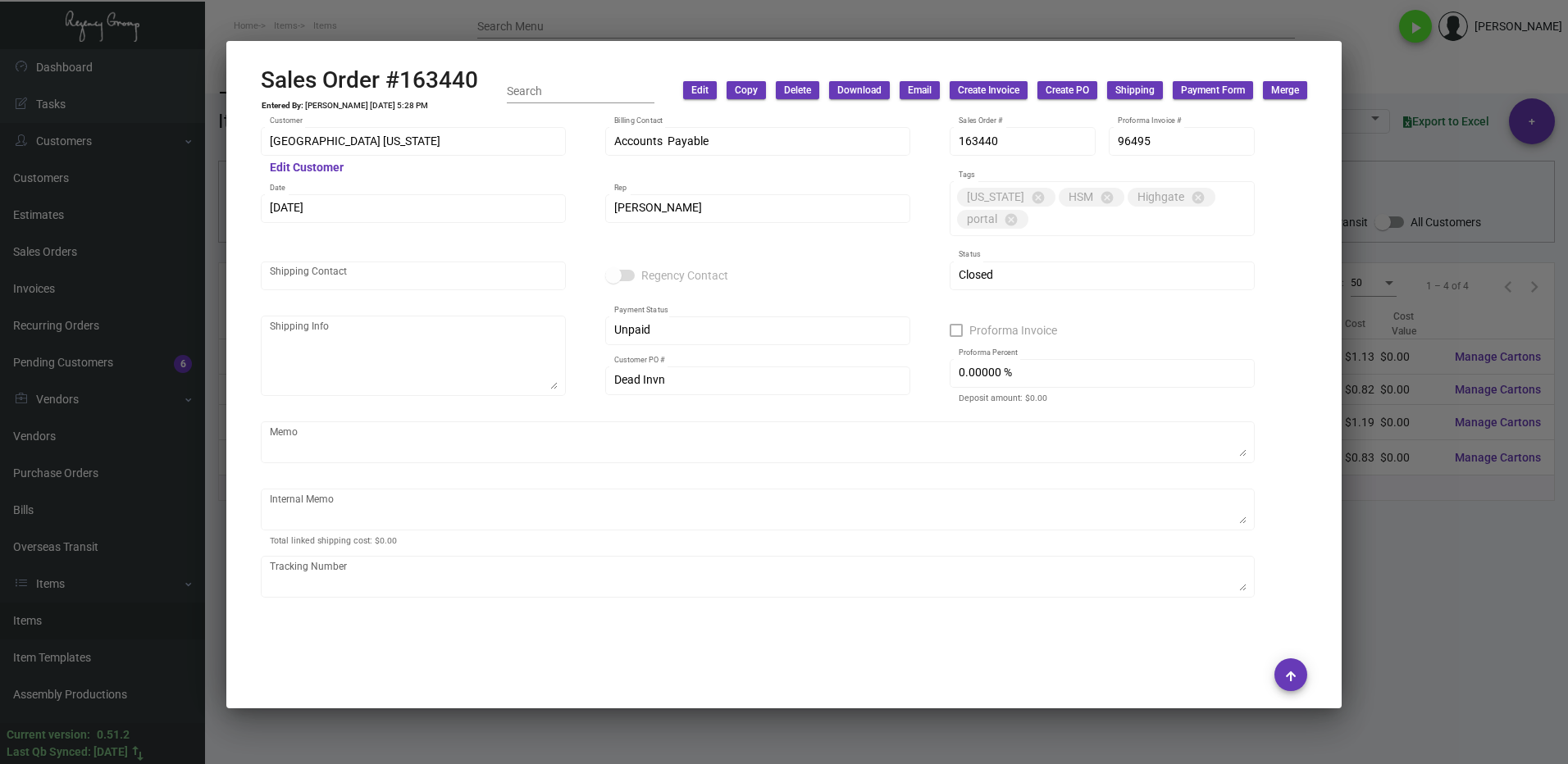
click at [1441, 536] on div at bounding box center [784, 382] width 1568 height 764
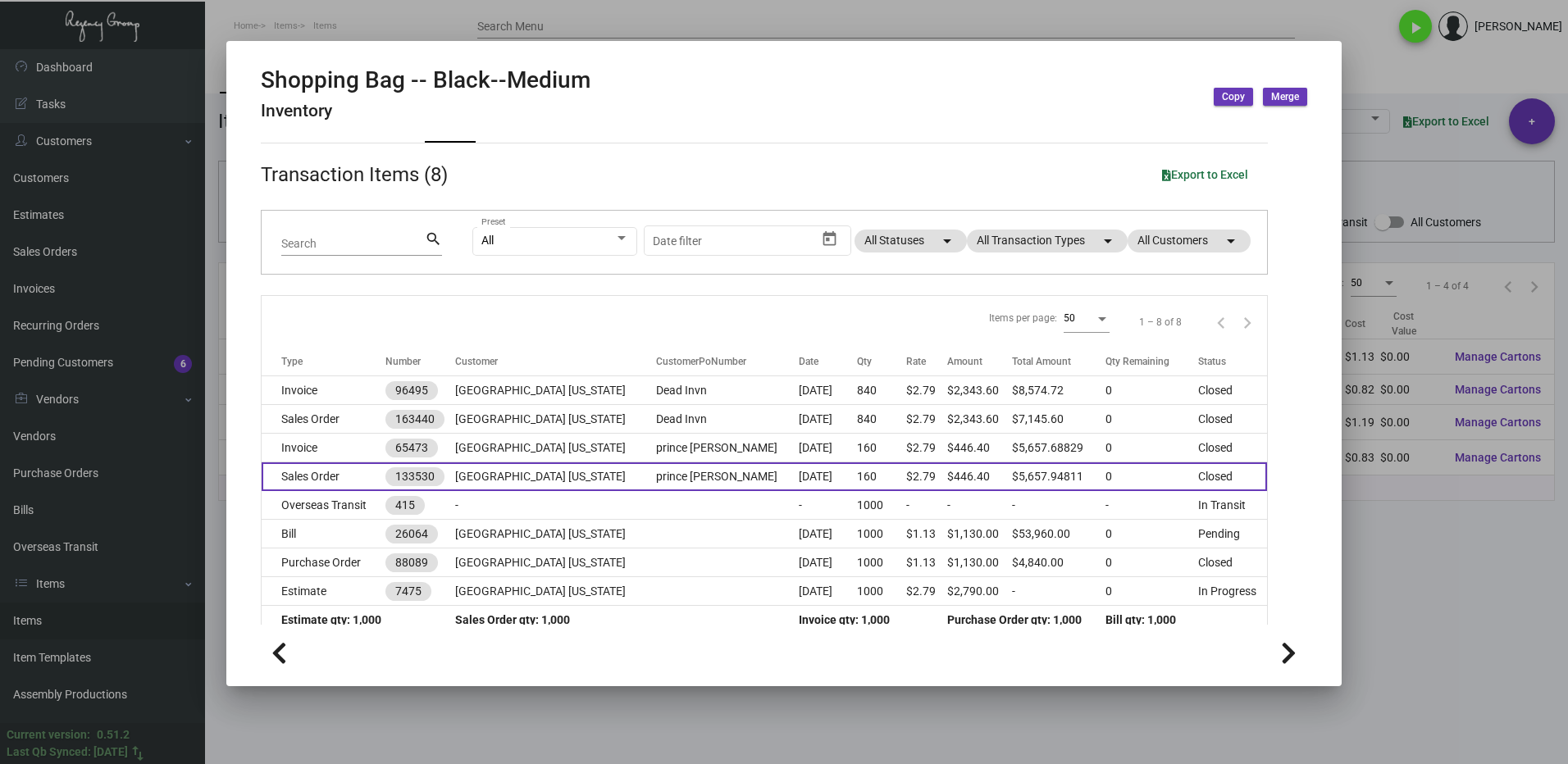
scroll to position [60, 0]
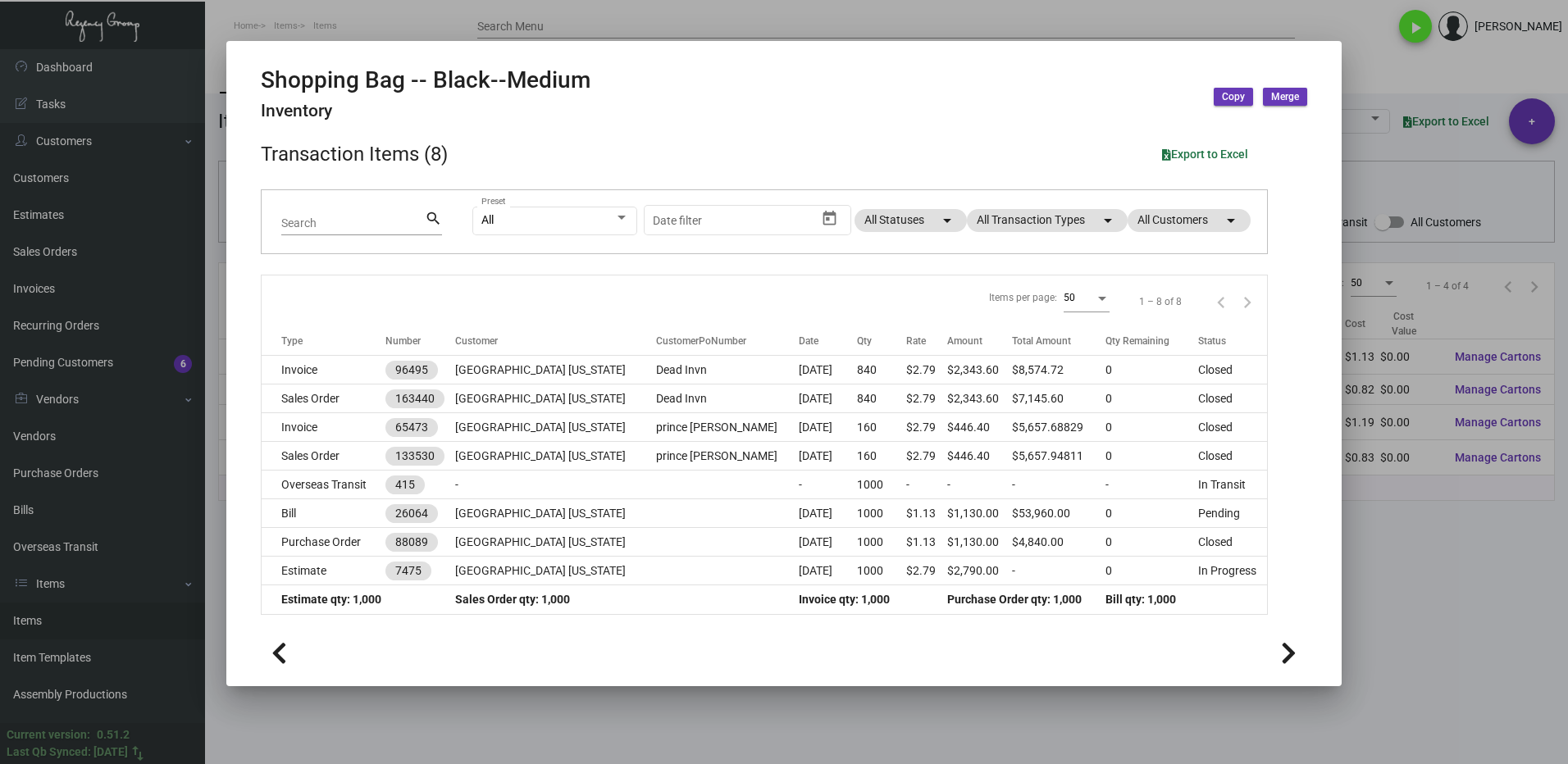
click at [1444, 570] on div at bounding box center [784, 382] width 1568 height 764
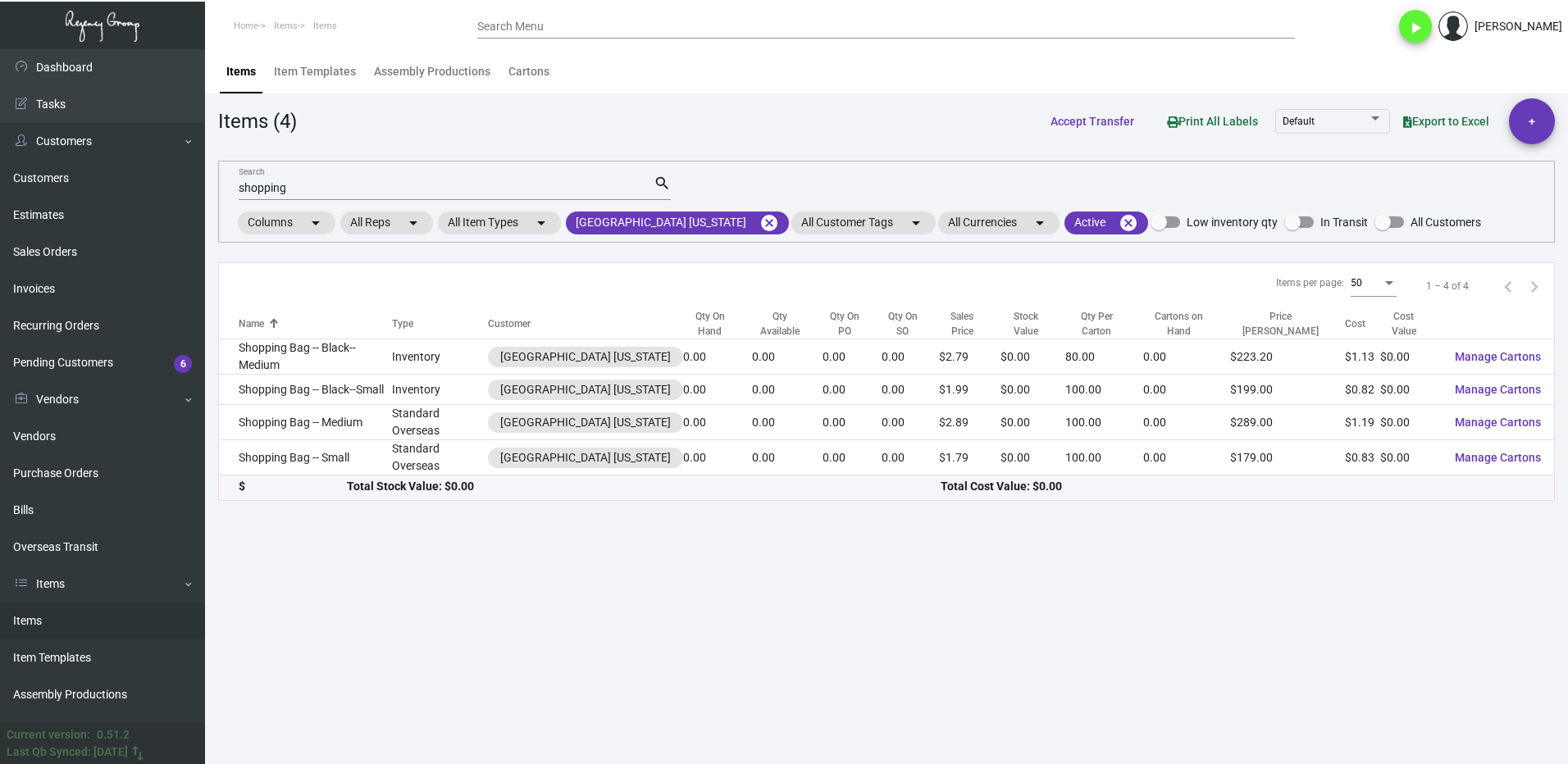
click at [319, 183] on input "shopping" at bounding box center [447, 188] width 415 height 13
type input "s"
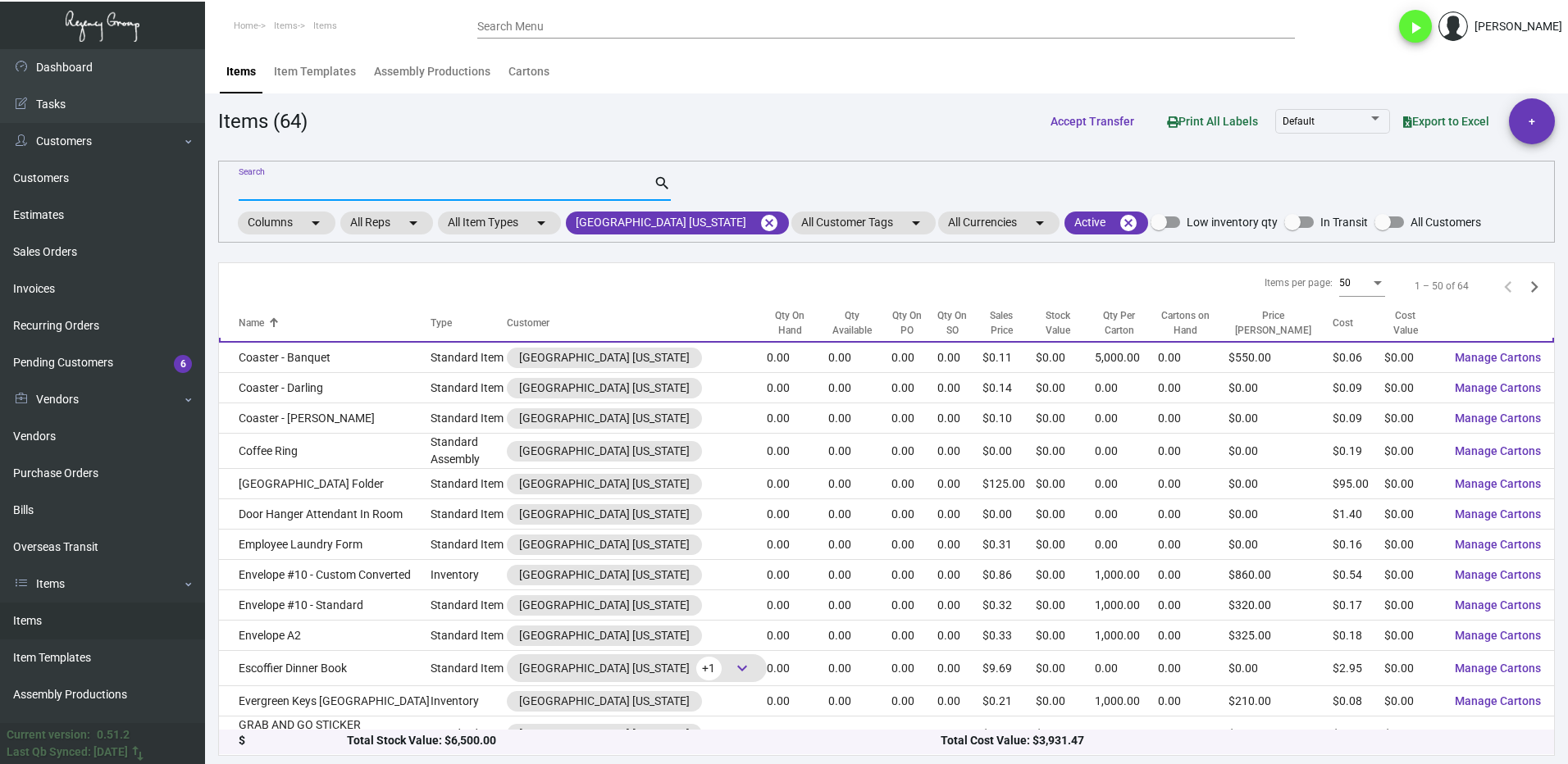
scroll to position [410, 0]
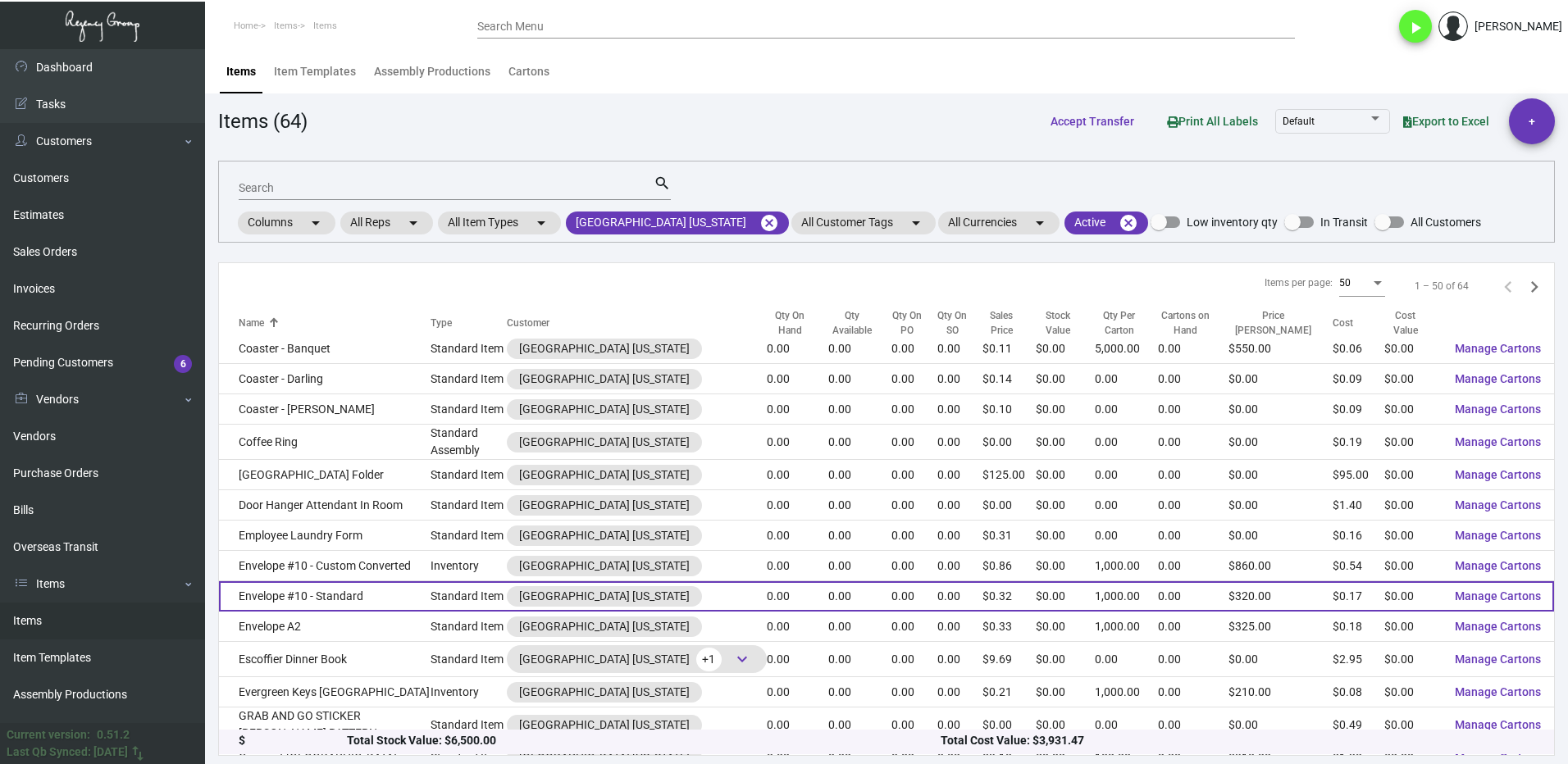
click at [404, 594] on td "Envelope #10 - Standard" at bounding box center [324, 597] width 212 height 31
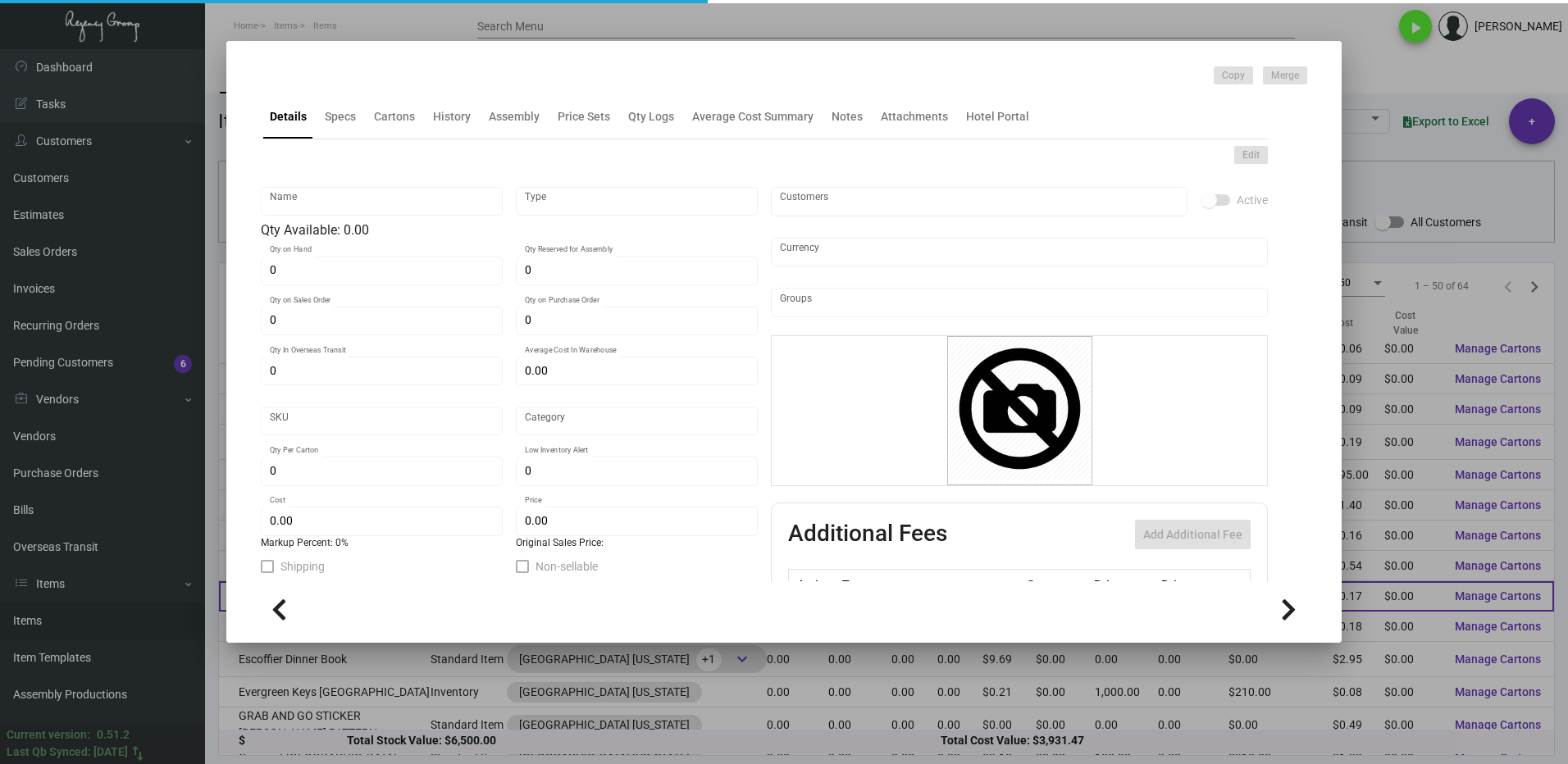
type input "Envelope #10 - Standard"
type input "Standard Item"
type input "$ 0.21075"
type input "Standard"
type input "1,000"
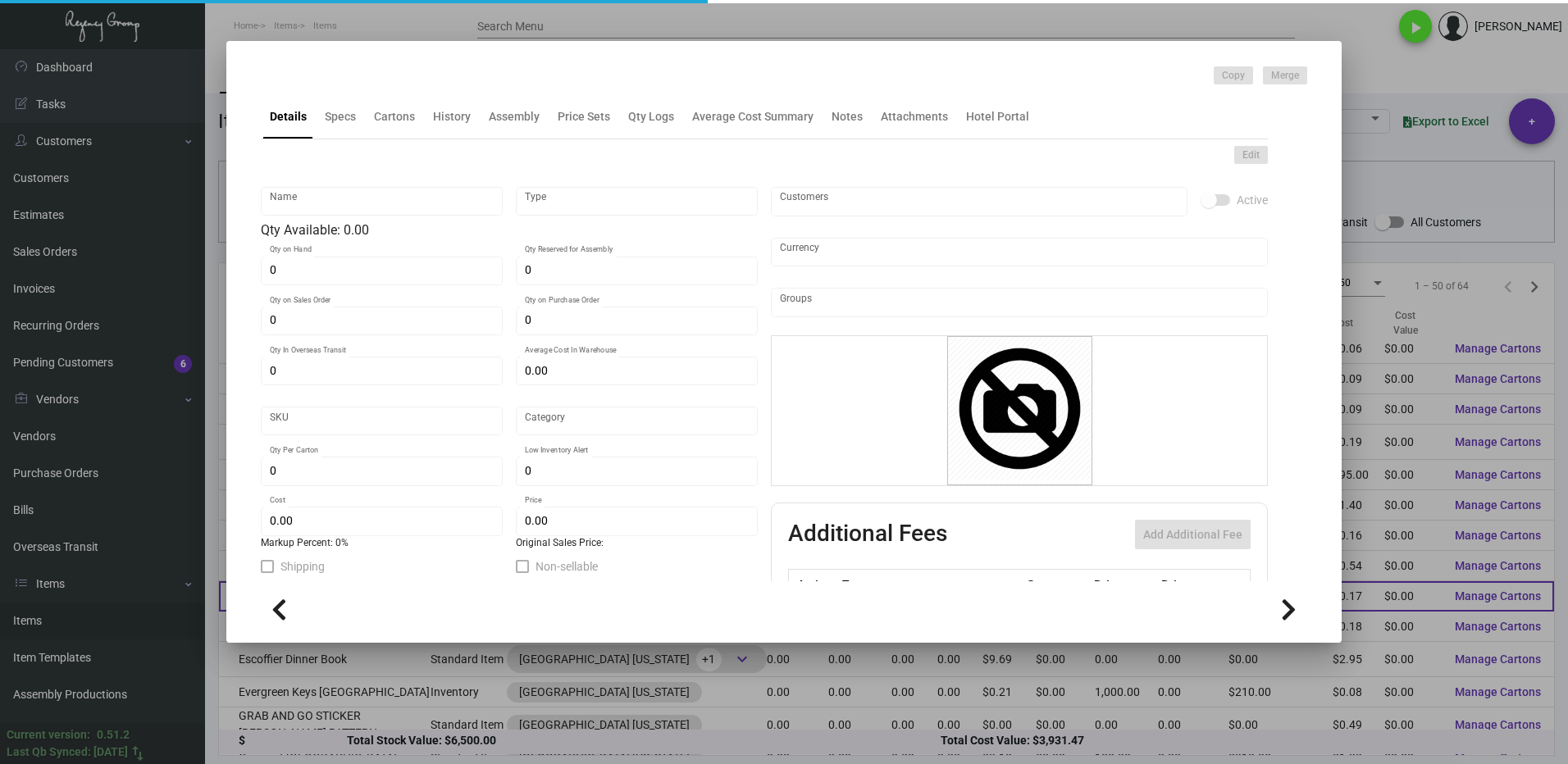
type input "$ 0.1686"
type input "$ 0.32"
checkbox input "true"
type input "United States Dollar $"
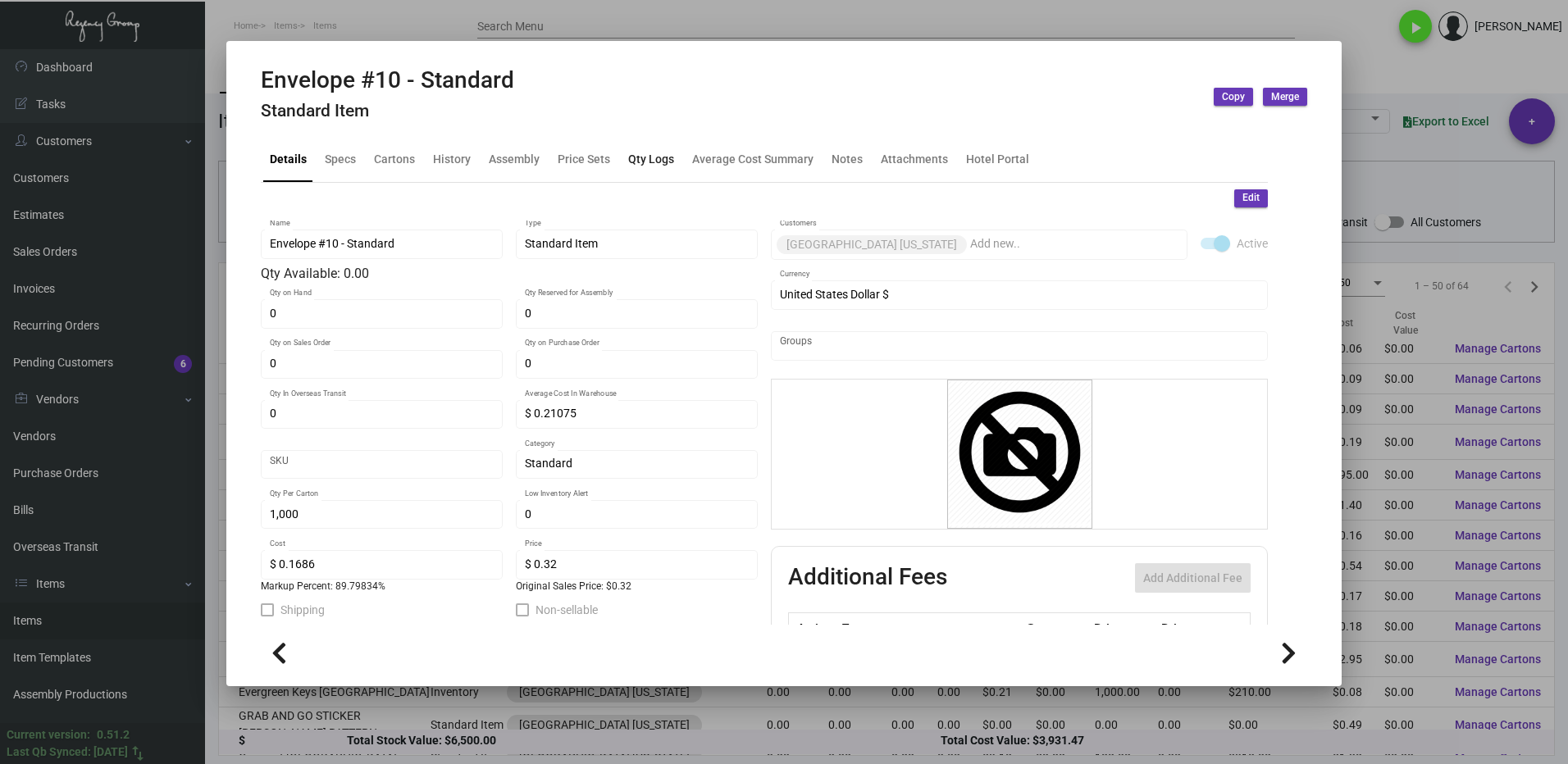
click at [649, 154] on div "Qty Logs" at bounding box center [651, 160] width 46 height 17
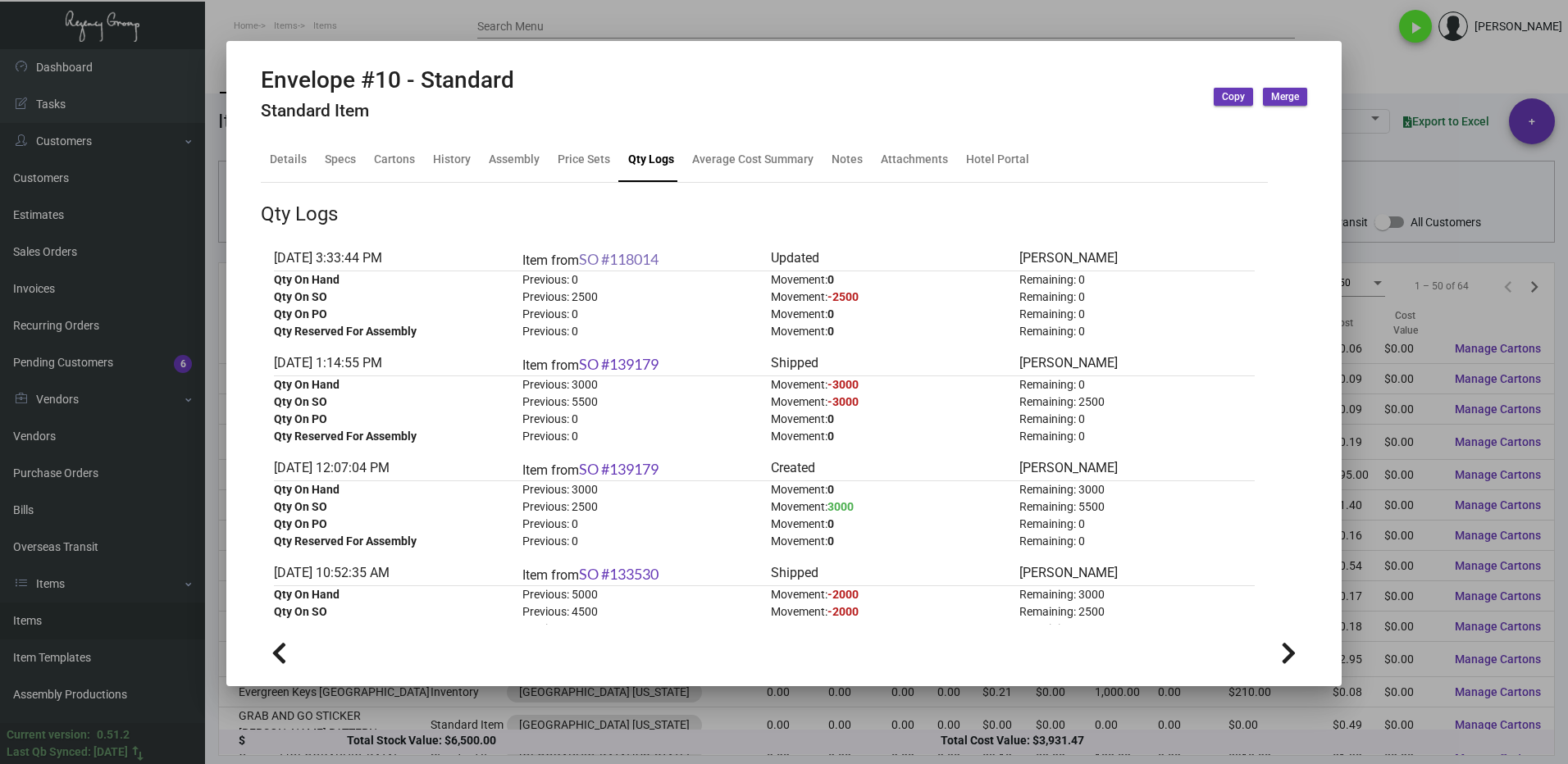
click at [637, 257] on link "SO #118014" at bounding box center [618, 259] width 79 height 18
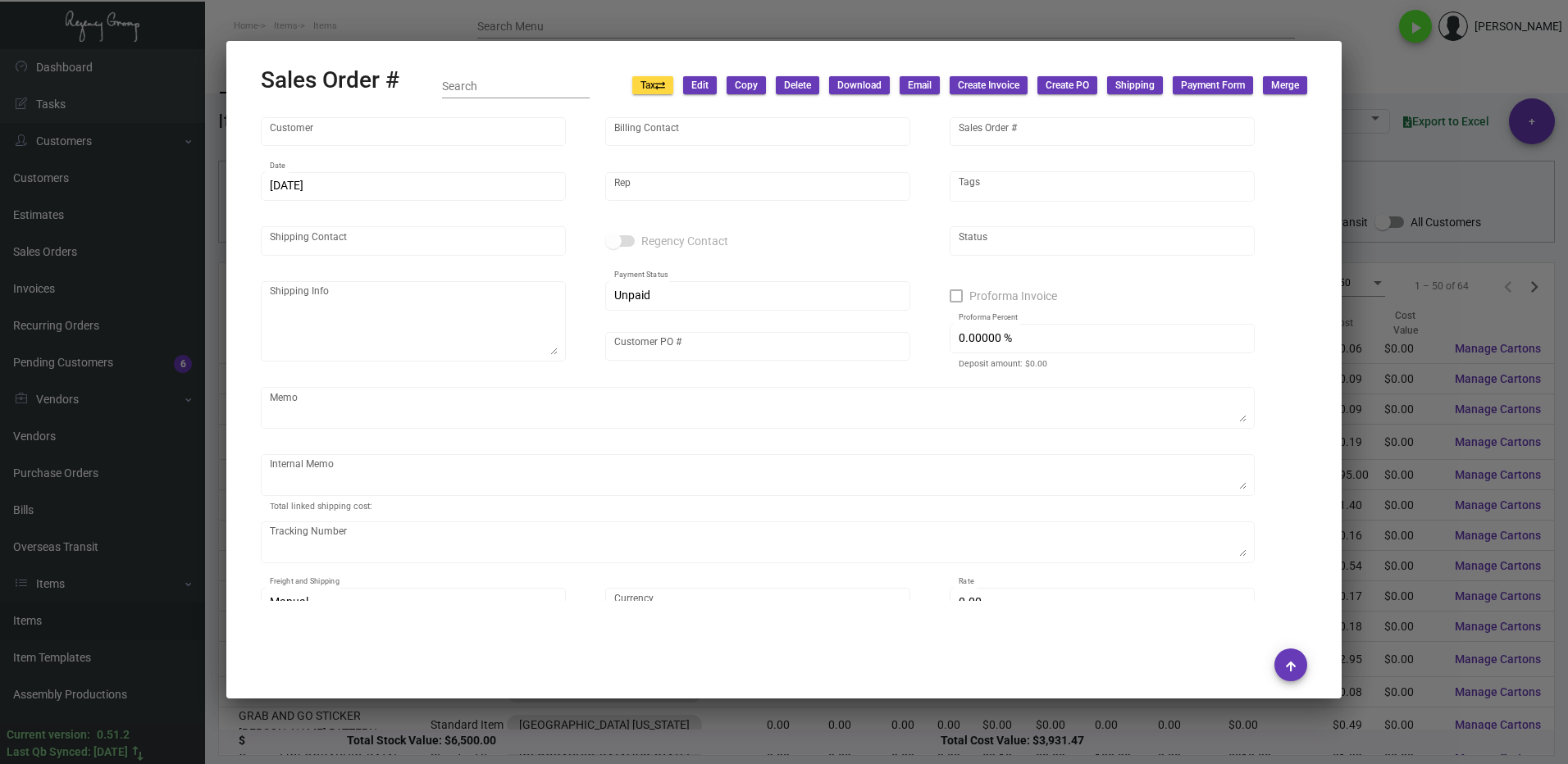
type input "[GEOGRAPHIC_DATA] [US_STATE]"
type input "Accounts Payable"
type input "118014"
type input "[DATE]"
type input "[PERSON_NAME]"
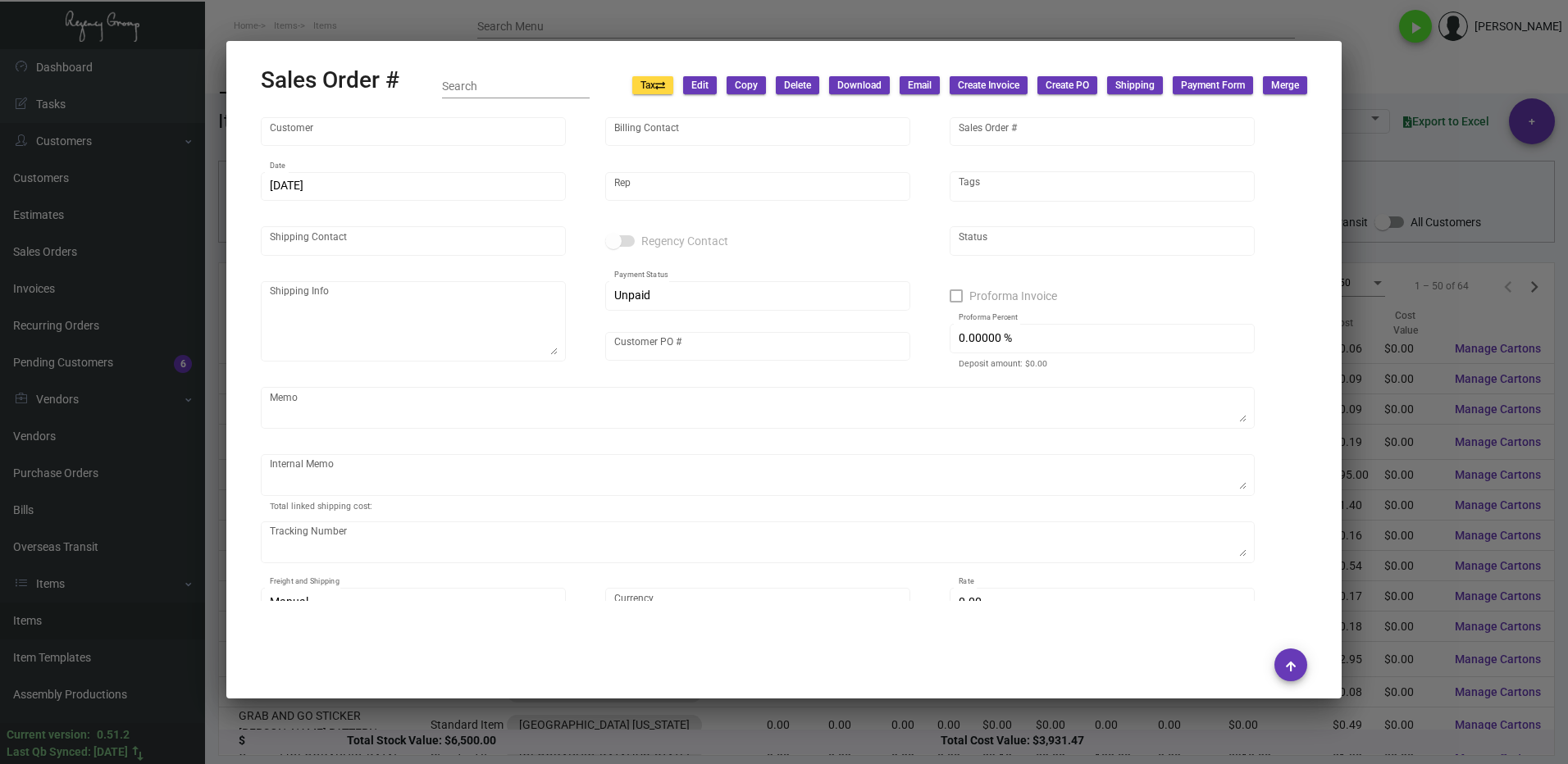
type input "[PERSON_NAME]"
type textarea "[GEOGRAPHIC_DATA] [US_STATE] [PERSON_NAME][GEOGRAPHIC_DATA][STREET_ADDRESS][US_…"
type input "[PERSON_NAME]"
checkbox input "true"
type input "50.00000 %"
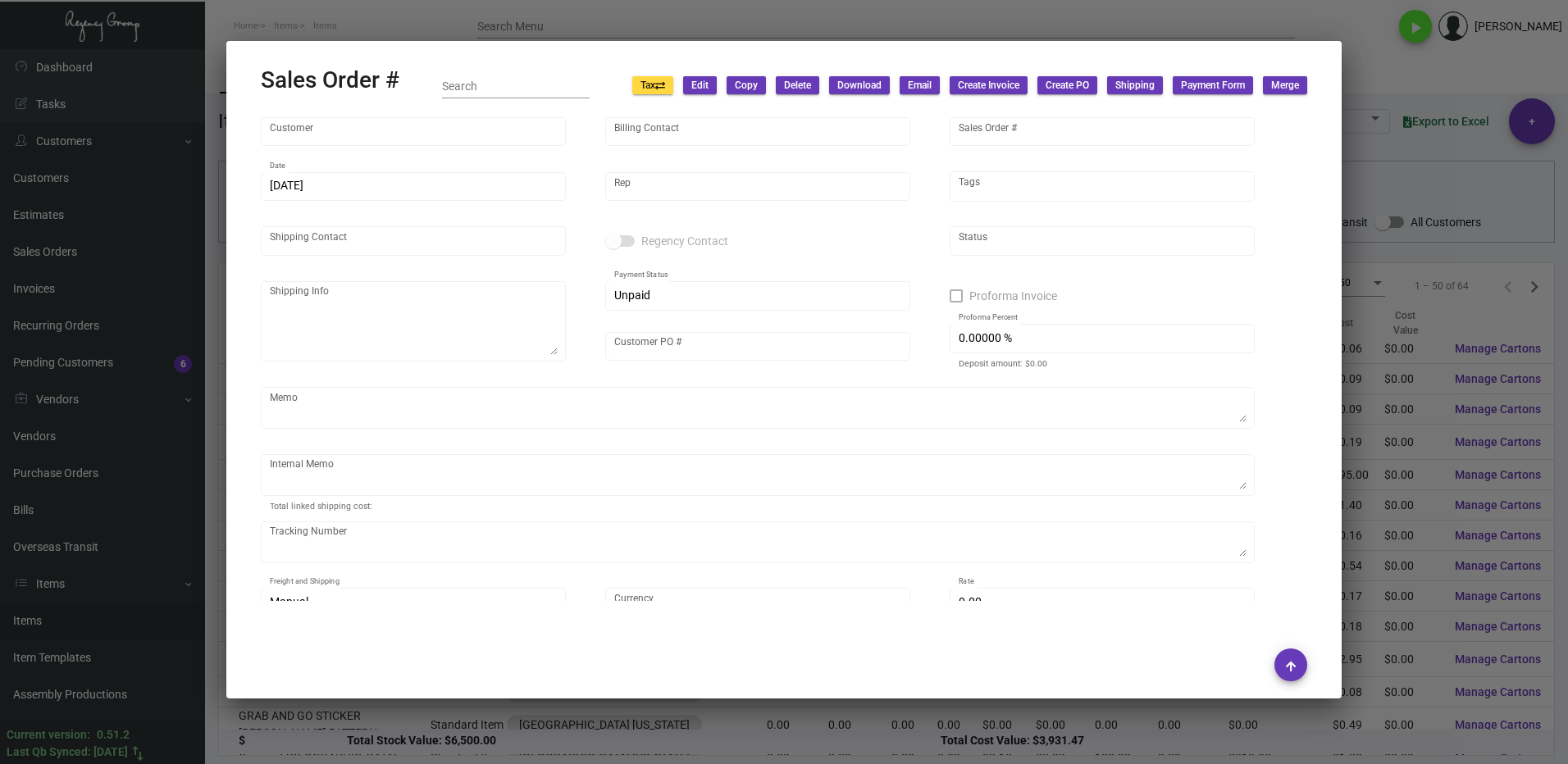
type textarea "paid on check number 25163"
type textarea "[PERSON_NAME] delivery [DATE] [DATE] [PERSON_NAME] delivery shipped 1000 shoppi…"
type input "United States Dollar $"
type input "$ 498.74"
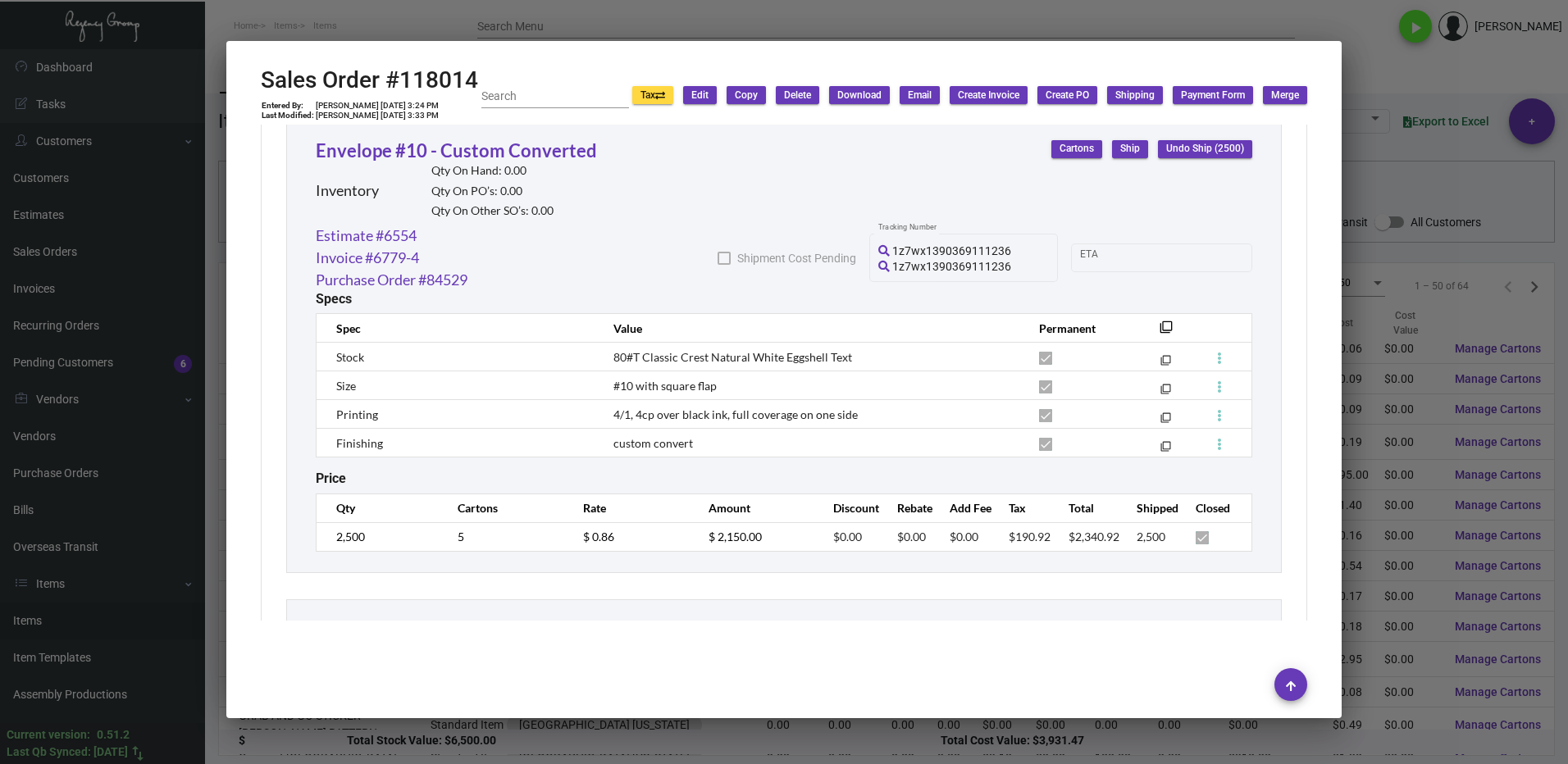
scroll to position [1408, 0]
click at [1401, 202] on div at bounding box center [784, 382] width 1568 height 764
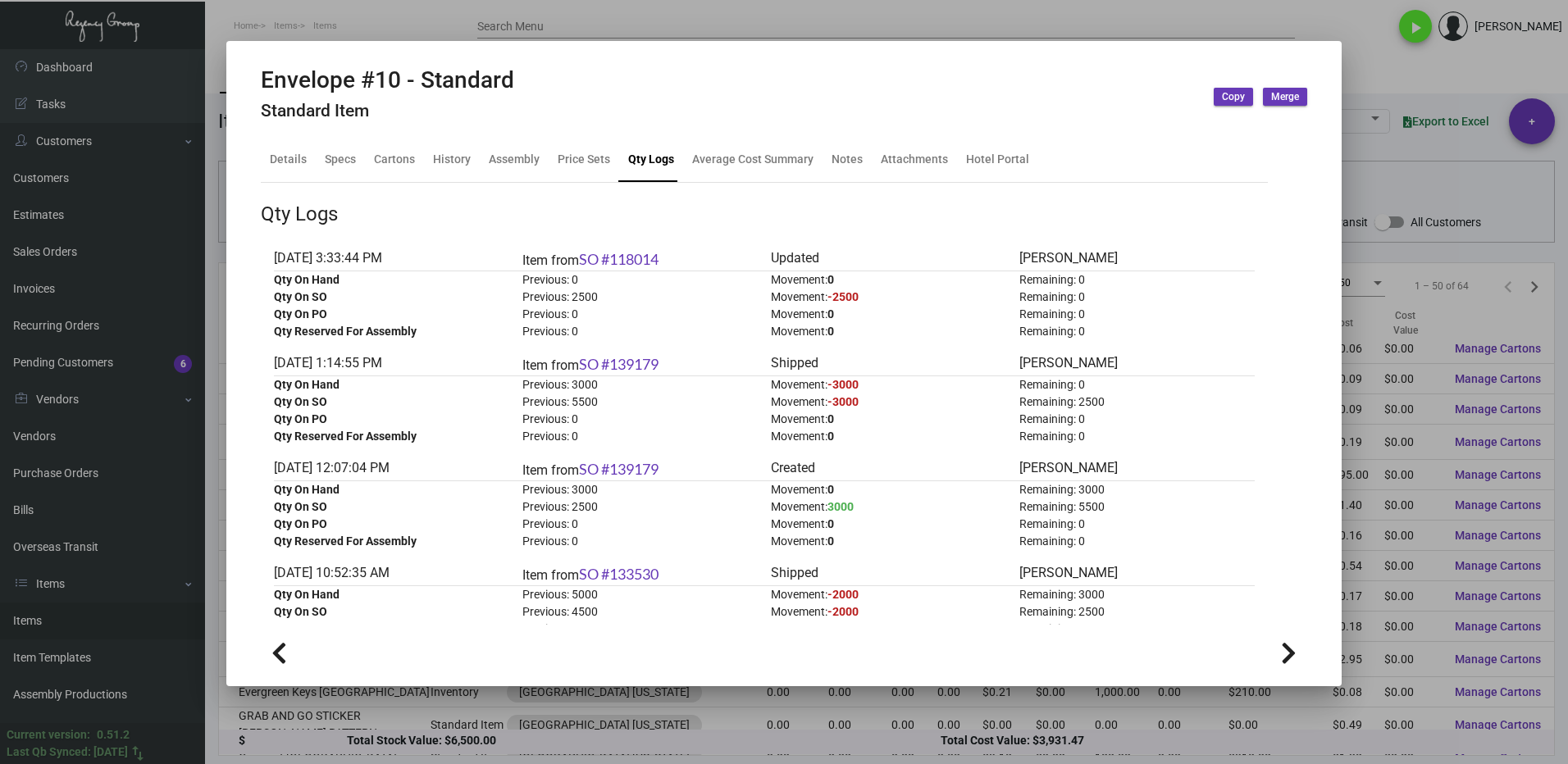
click at [1392, 170] on div at bounding box center [784, 382] width 1568 height 764
